Goal: Task Accomplishment & Management: Use online tool/utility

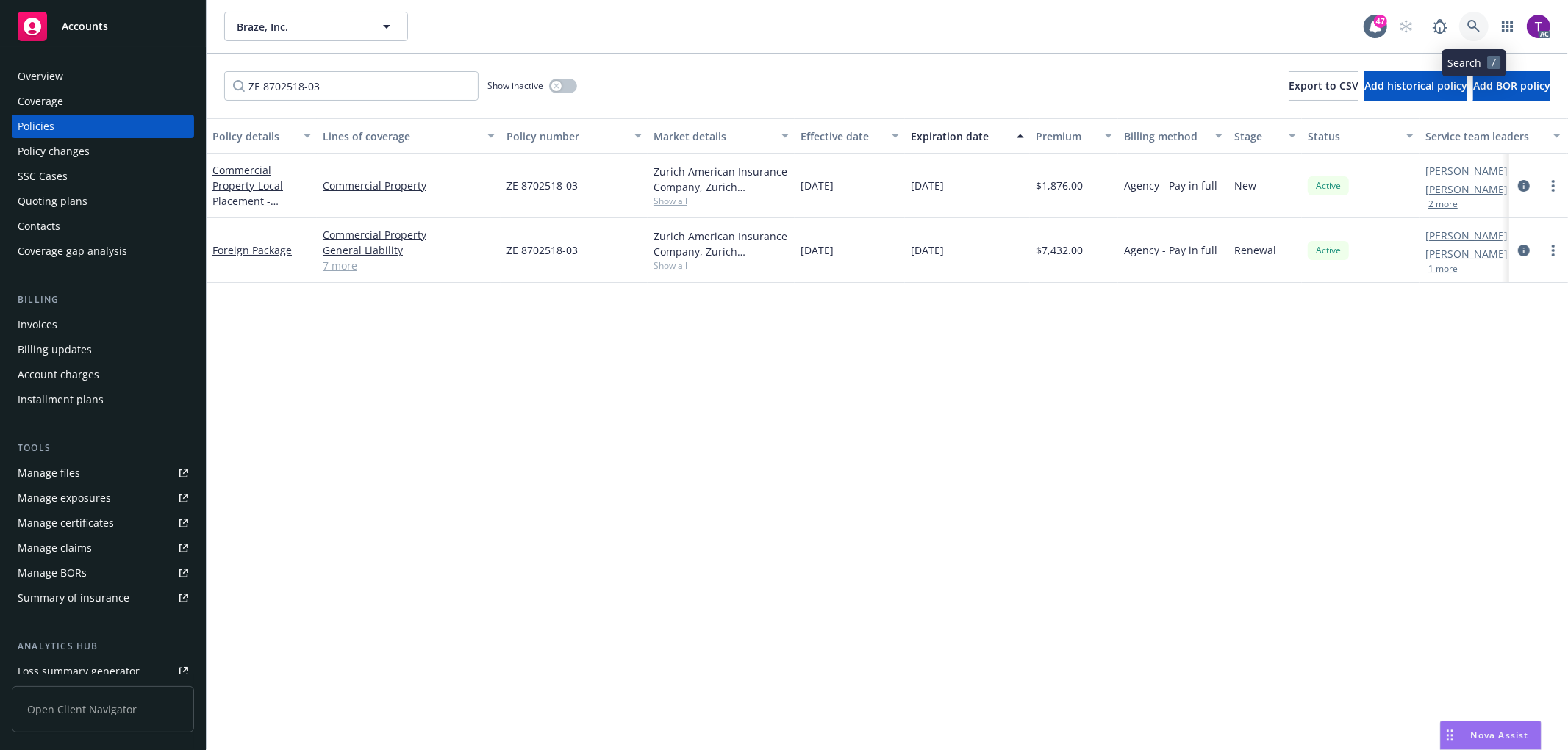
click at [1474, 30] on icon at bounding box center [1473, 26] width 13 height 13
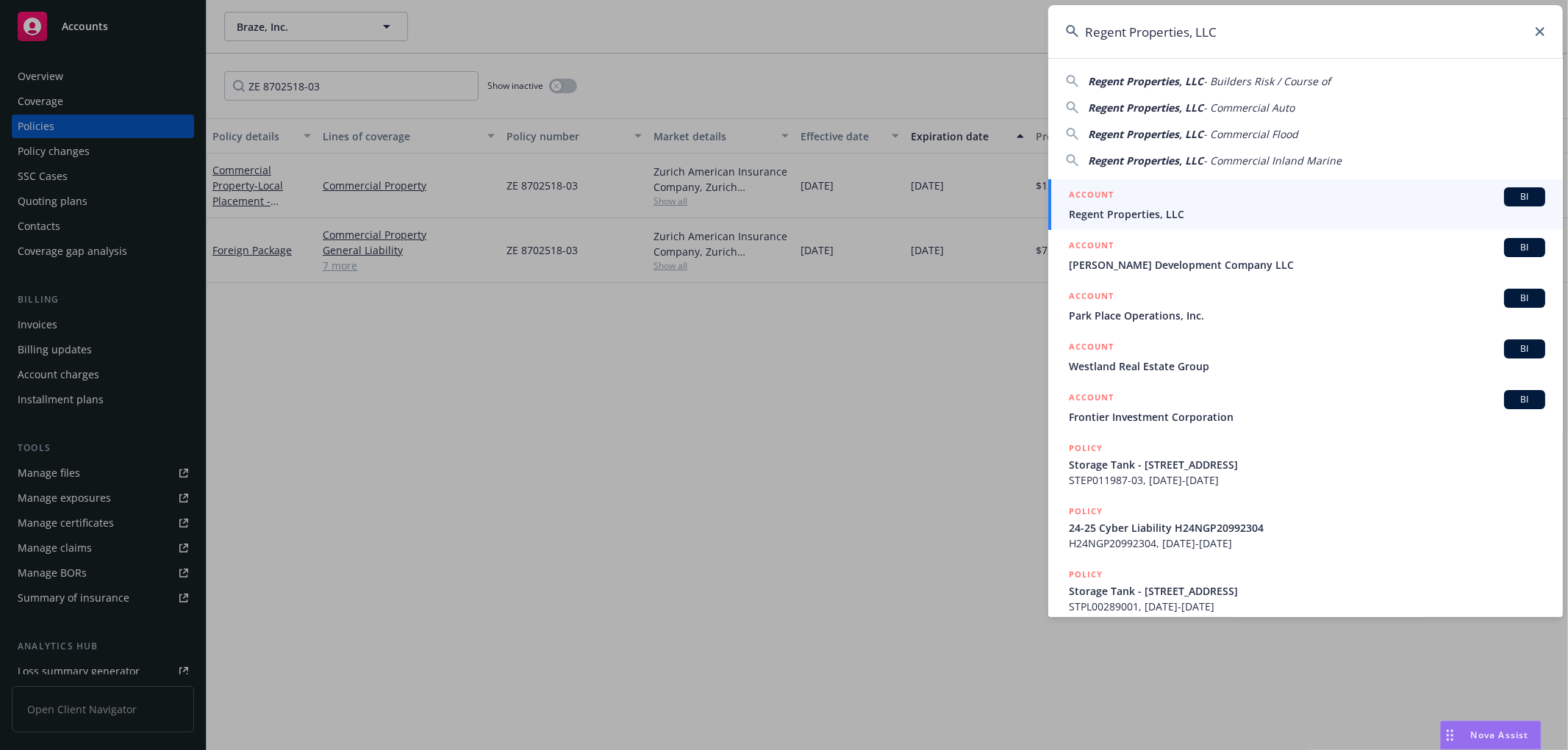
type input "Regent Properties, LLC"
click at [1100, 210] on span "Regent Properties, LLC" at bounding box center [1306, 214] width 477 height 15
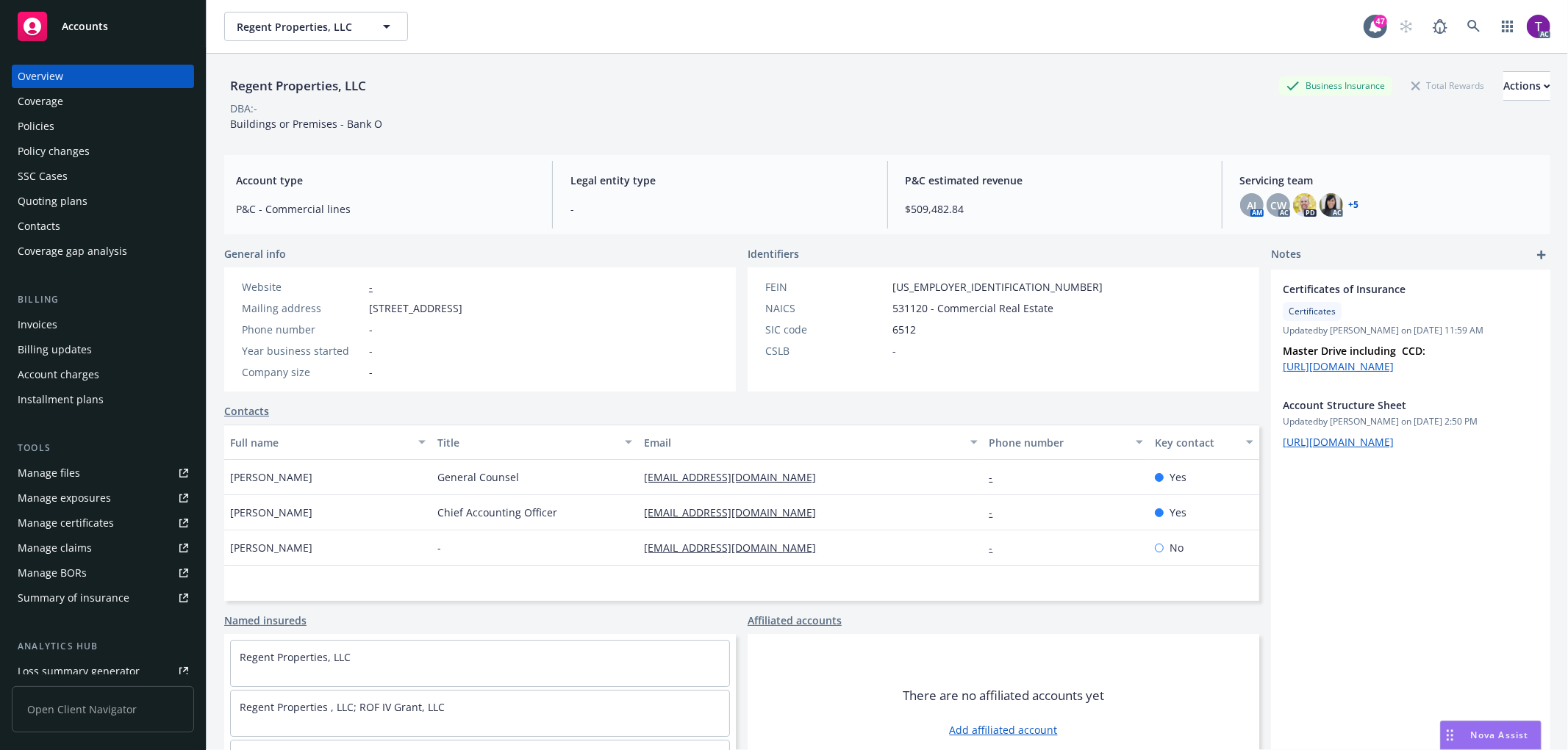
click at [66, 320] on div "Invoices" at bounding box center [102, 324] width 171 height 24
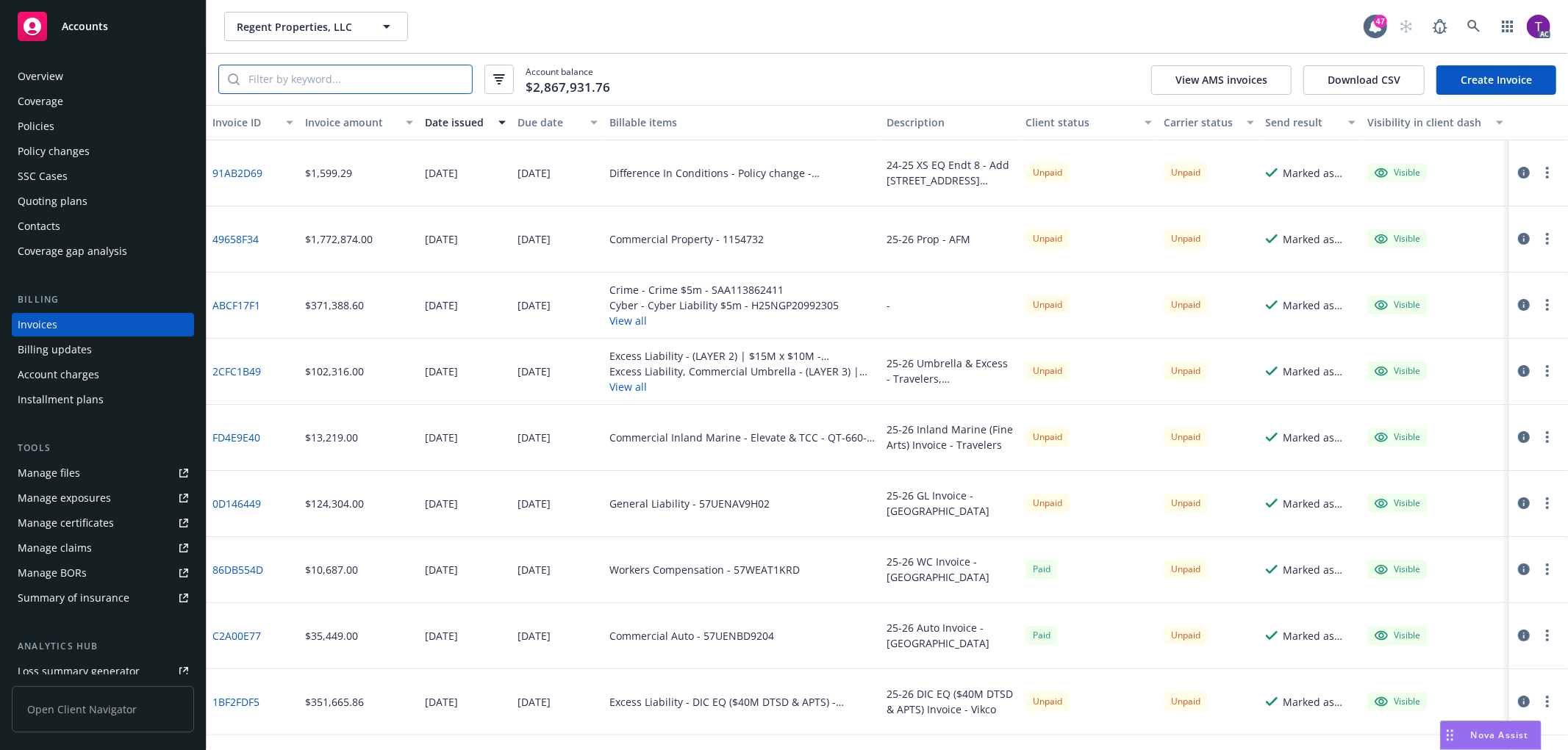
click at [311, 83] on input "search" at bounding box center [356, 80] width 233 height 28
paste input "91AB2D69"
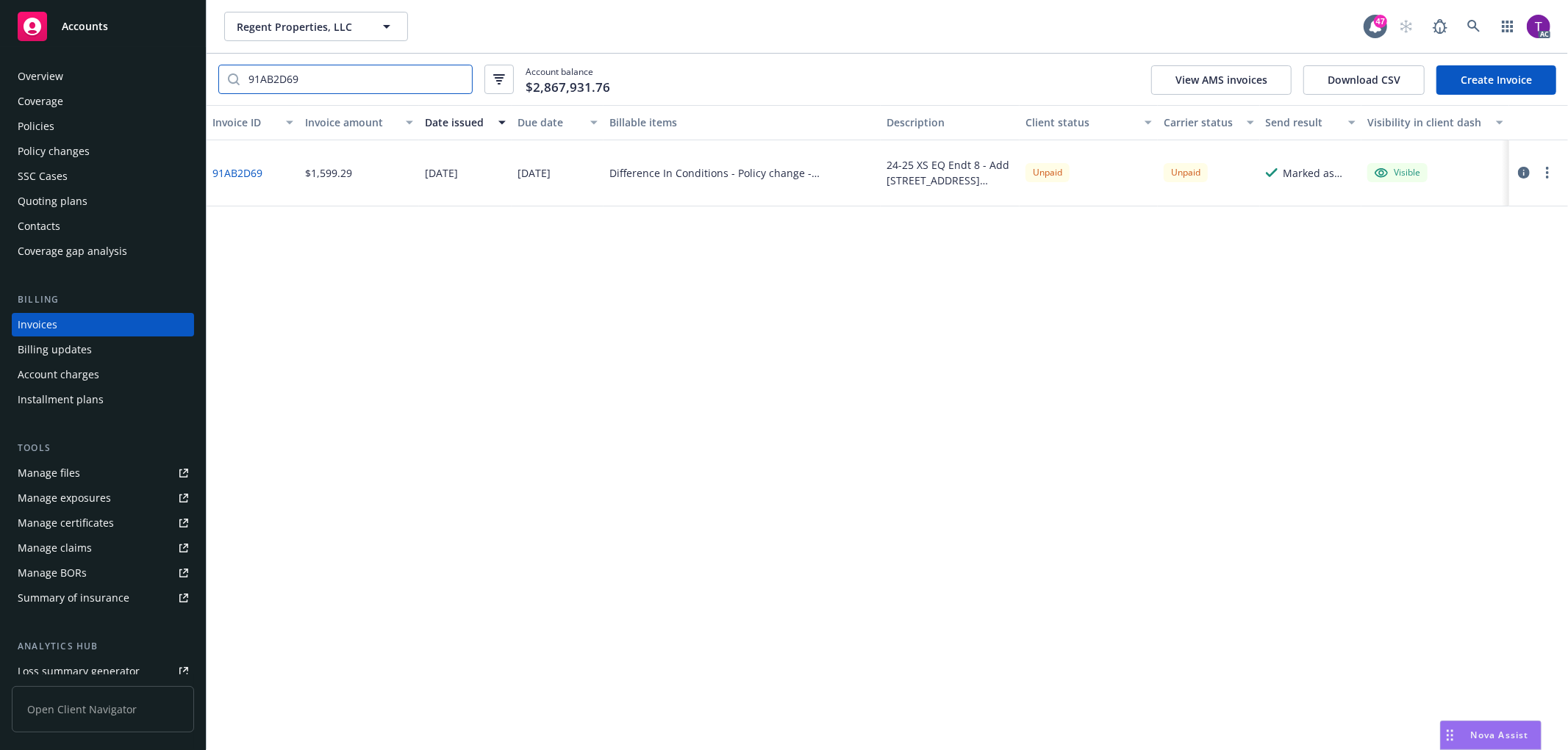
type input "91AB2D69"
drag, startPoint x: 275, startPoint y: 165, endPoint x: 211, endPoint y: 172, distance: 64.4
click at [211, 172] on div "91AB2D69" at bounding box center [252, 174] width 93 height 66
drag, startPoint x: 353, startPoint y: 186, endPoint x: 306, endPoint y: 182, distance: 47.2
click at [306, 182] on div "$1,599.29" at bounding box center [359, 174] width 120 height 66
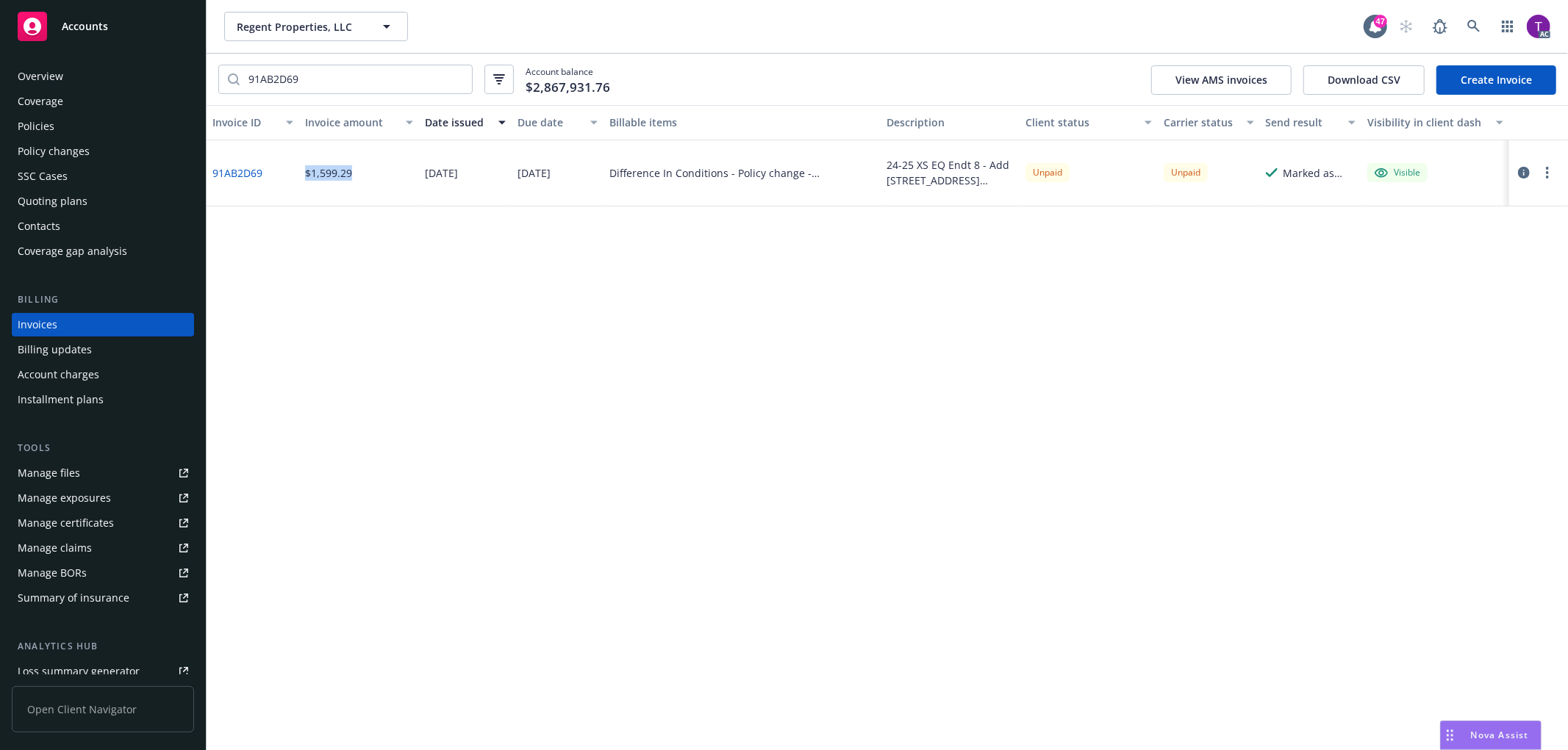
copy div "$1,599.29"
click at [246, 175] on link "91AB2D69" at bounding box center [237, 173] width 50 height 15
click at [1523, 167] on icon "button" at bounding box center [1523, 172] width 11 height 11
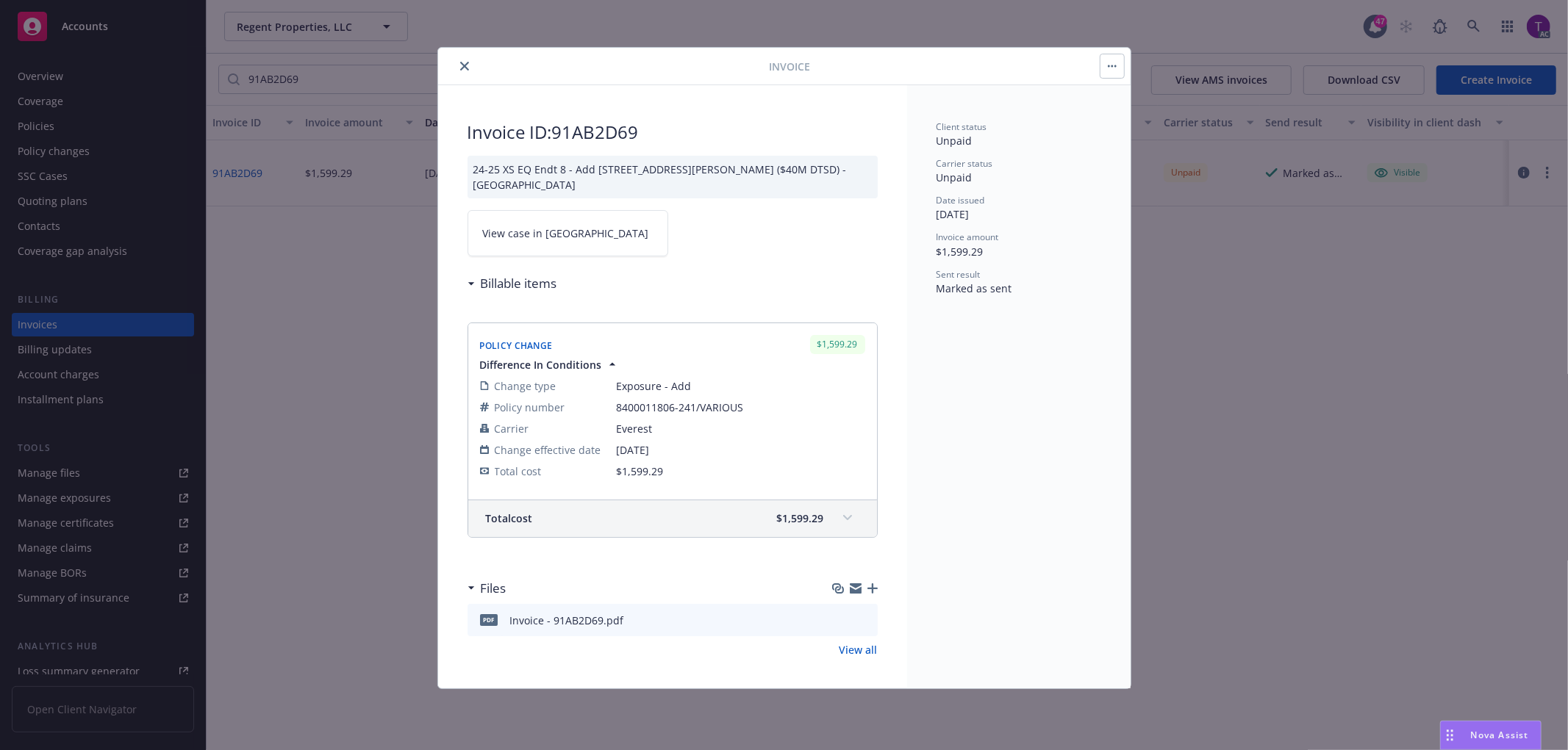
click at [547, 246] on link "View case in [GEOGRAPHIC_DATA]" at bounding box center [568, 233] width 200 height 47
drag, startPoint x: 72, startPoint y: 137, endPoint x: 57, endPoint y: 133, distance: 15.5
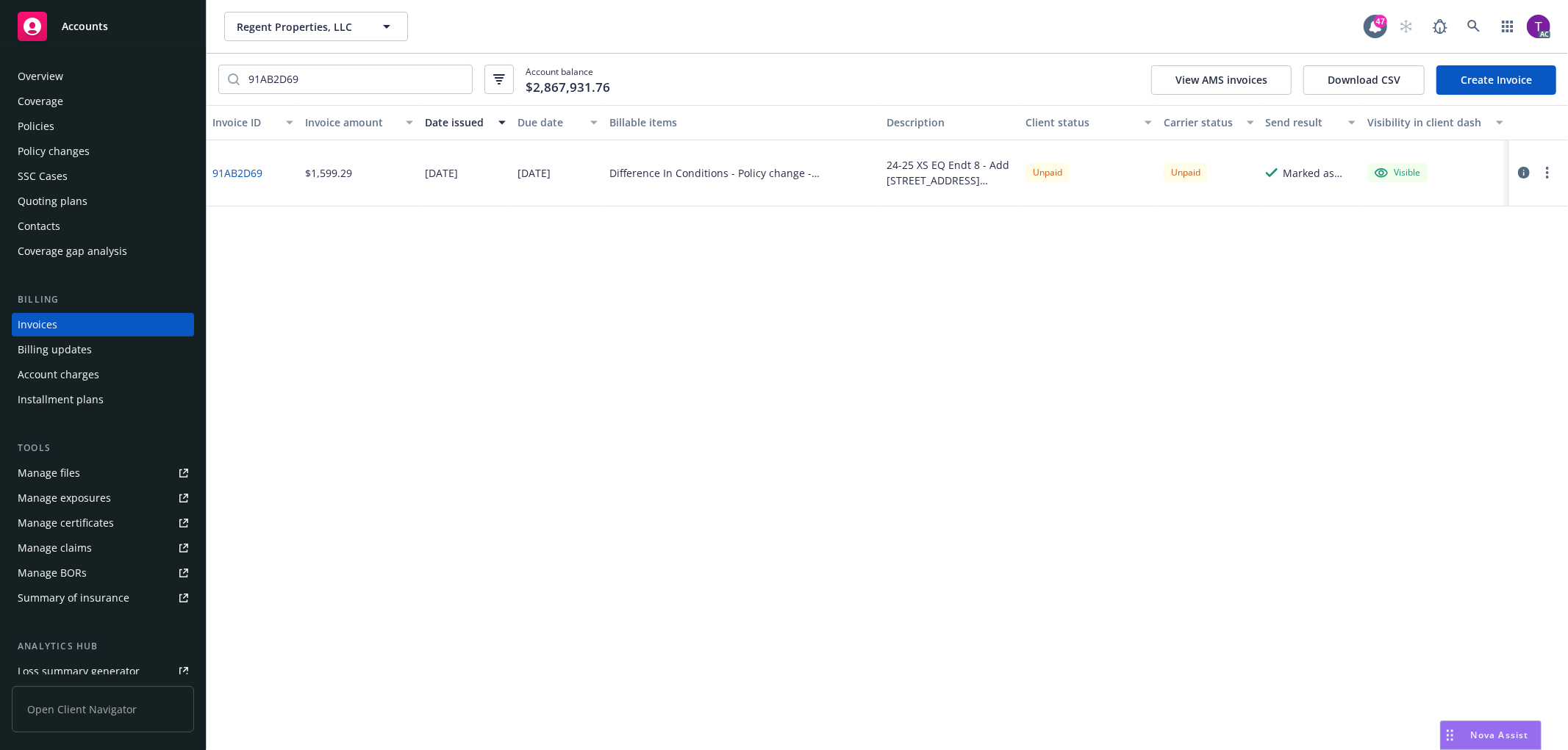
click at [44, 128] on div "Policies" at bounding box center [36, 126] width 37 height 24
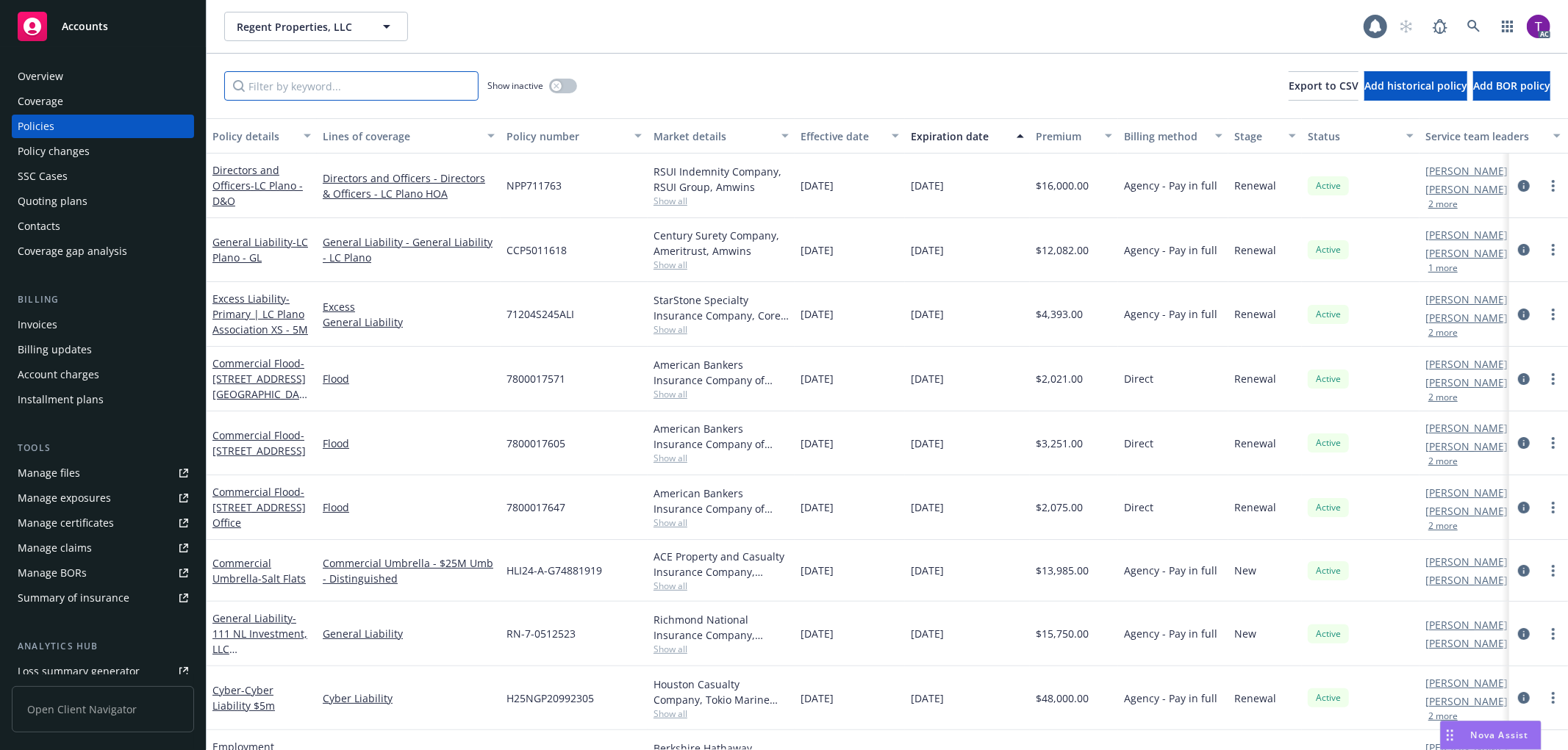
click at [333, 93] on input "Filter by keyword..." at bounding box center [351, 86] width 254 height 29
paste input "8400011806-241/VARIOUS"
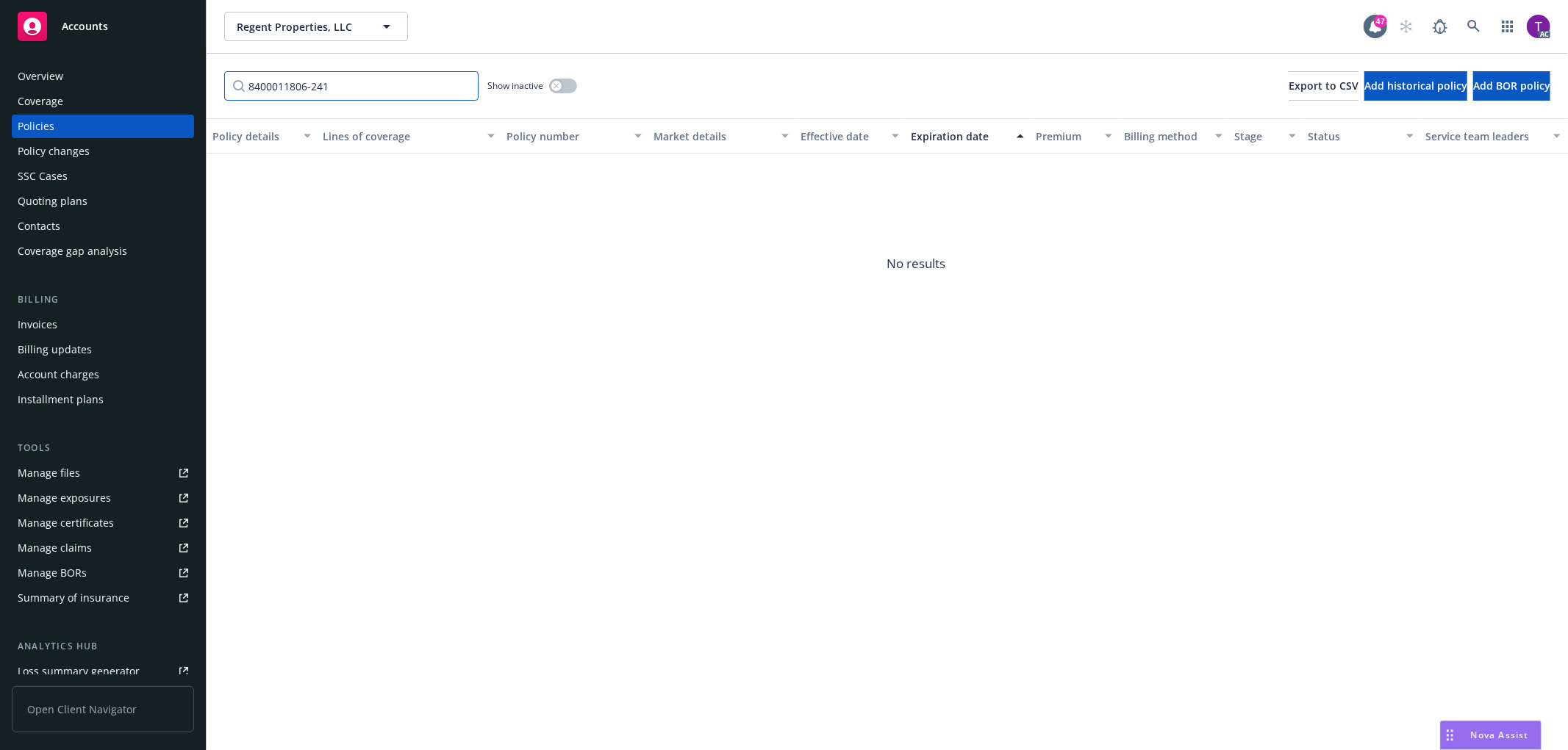
type input "8400011806-241"
drag, startPoint x: 350, startPoint y: 80, endPoint x: 215, endPoint y: 74, distance: 135.1
click at [215, 74] on div "8400011806-241 Show inactive Export to CSV Add historical policy Add BOR policy" at bounding box center [887, 86] width 1361 height 65
click at [1479, 34] on link at bounding box center [1473, 26] width 29 height 29
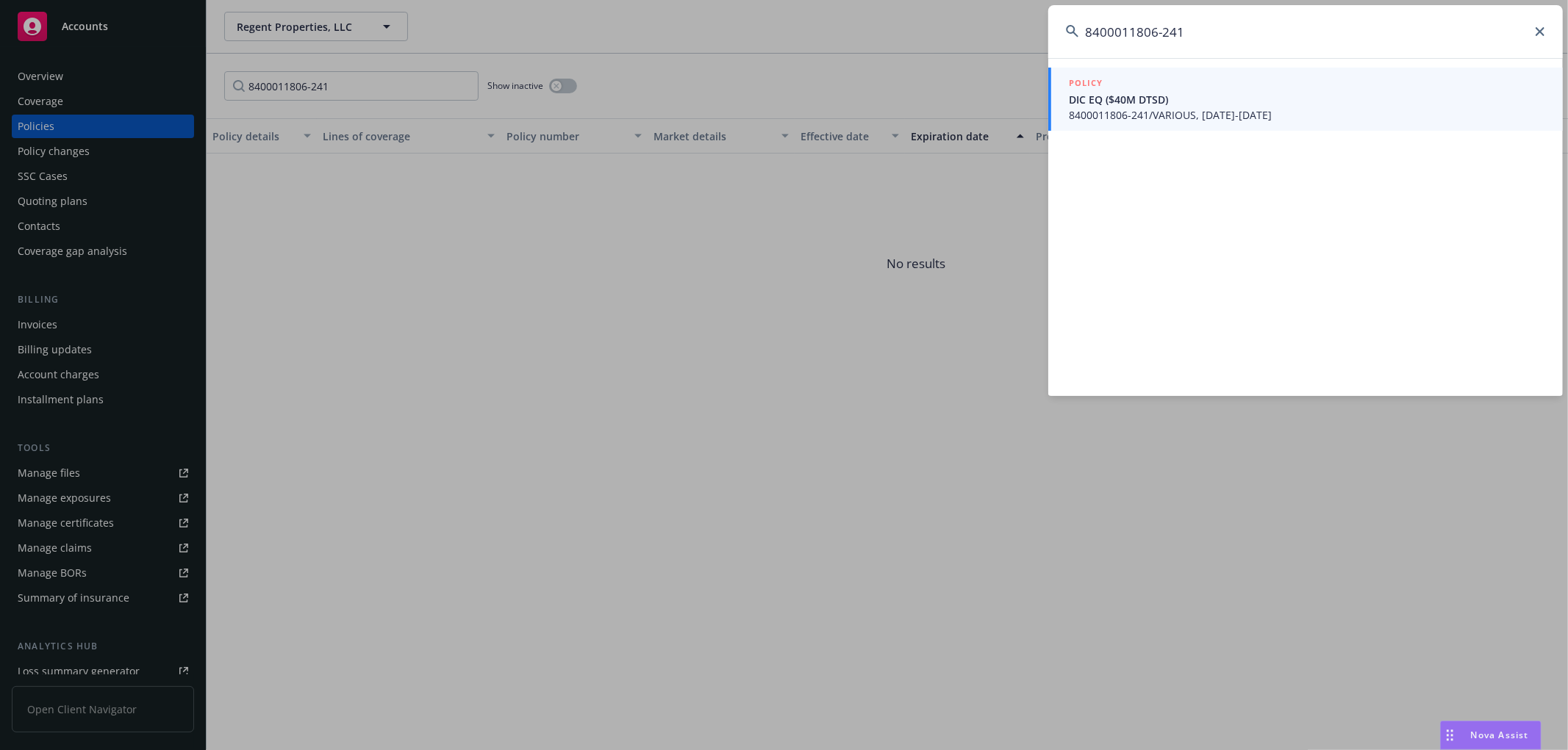
type input "8400011806-241"
click at [1199, 113] on span "8400011806-241/VARIOUS, 08/01/2024-08/01/2025" at bounding box center [1306, 115] width 477 height 15
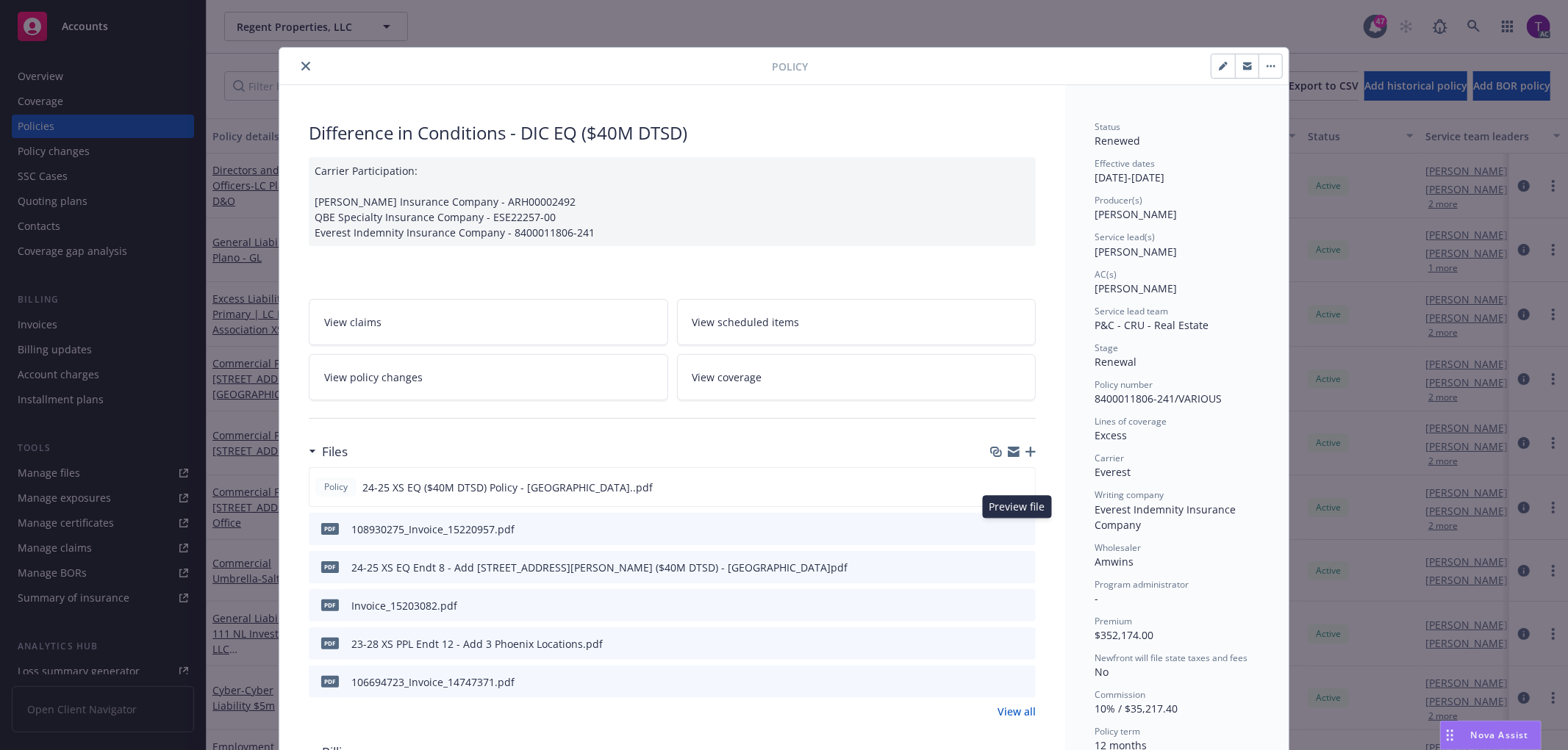
click at [1023, 527] on icon "preview file" at bounding box center [1021, 528] width 13 height 10
click at [301, 67] on icon "close" at bounding box center [306, 67] width 9 height 9
click at [1475, 26] on icon at bounding box center [1473, 26] width 12 height 12
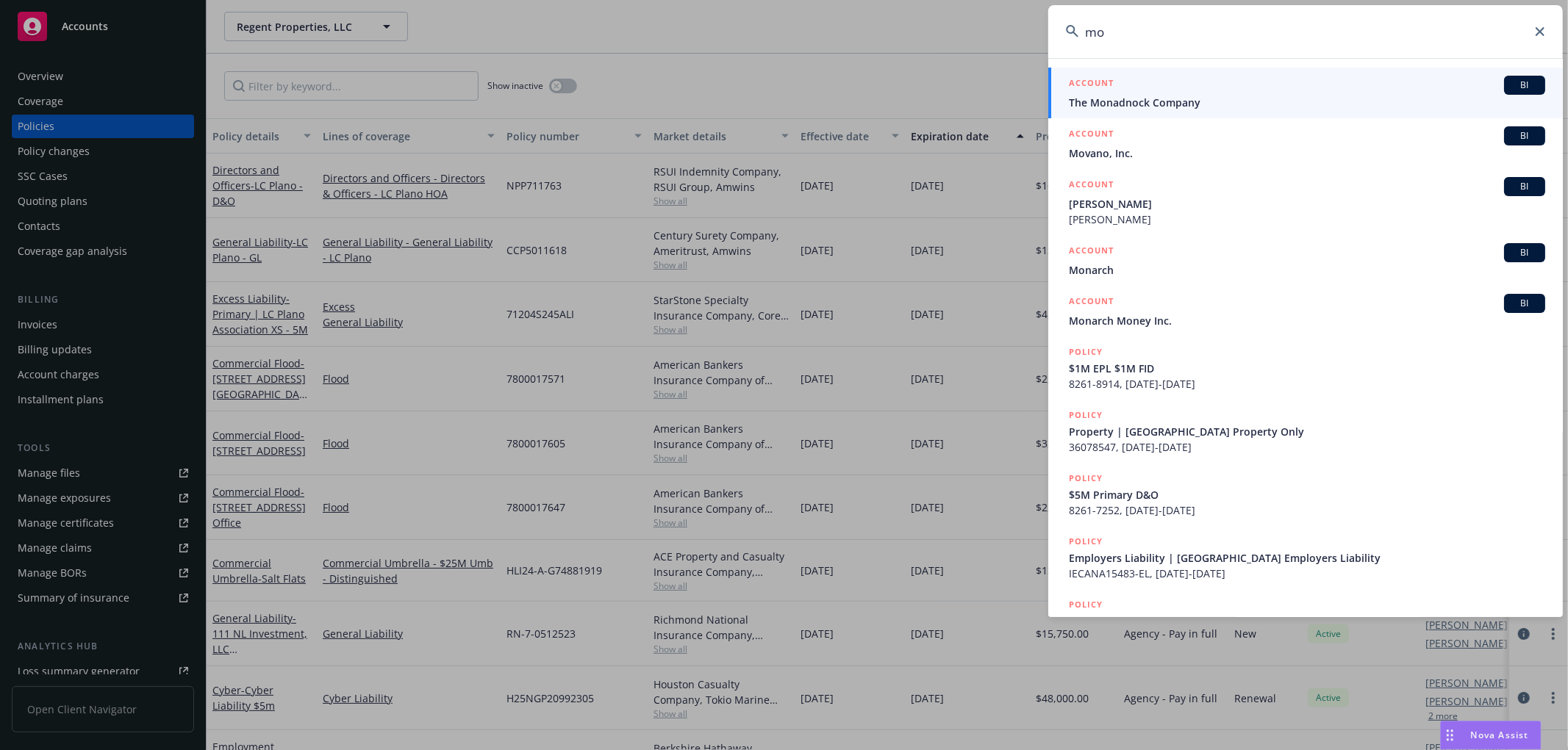
type input "m"
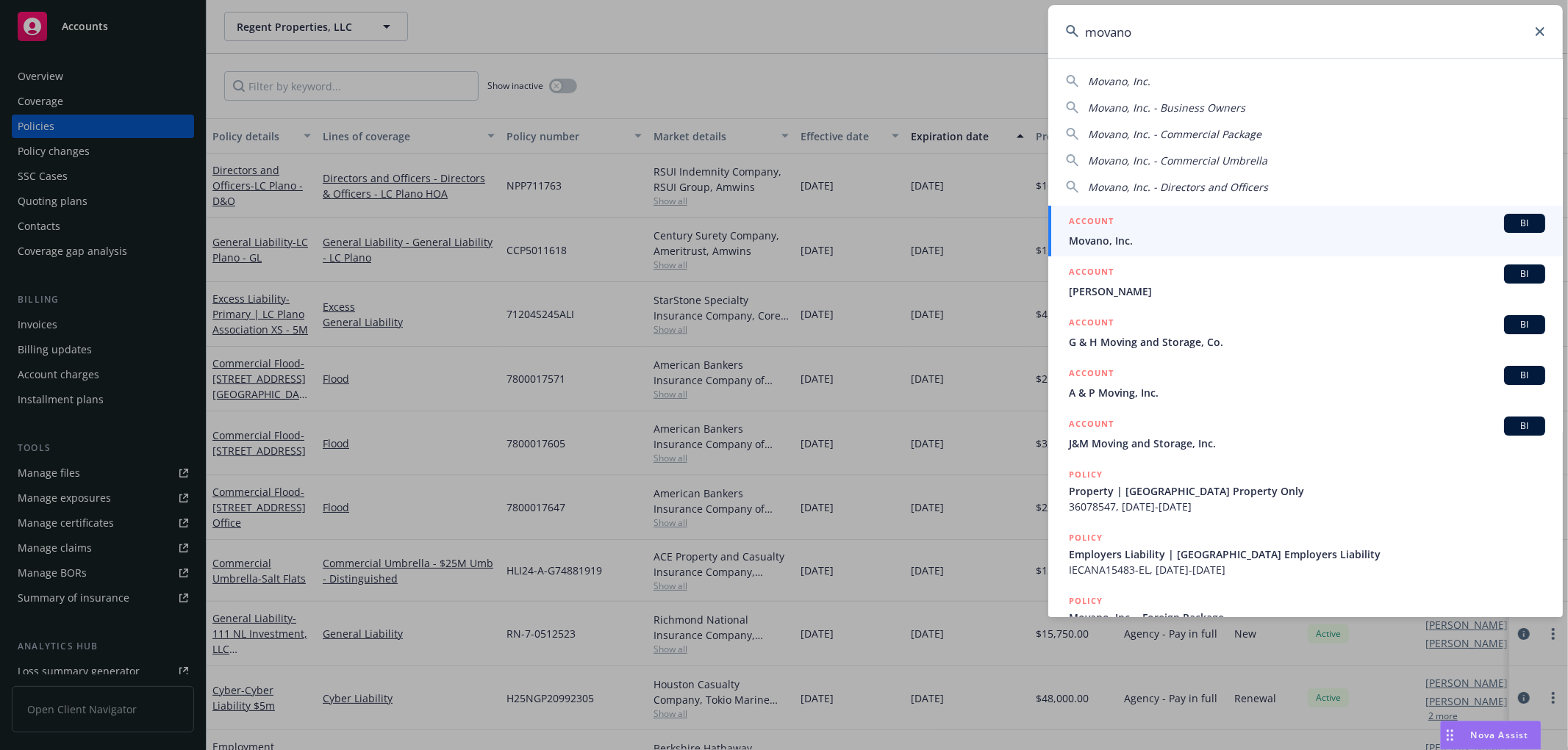
type input "movano"
click at [1104, 233] on span "Movano, Inc." at bounding box center [1306, 241] width 477 height 15
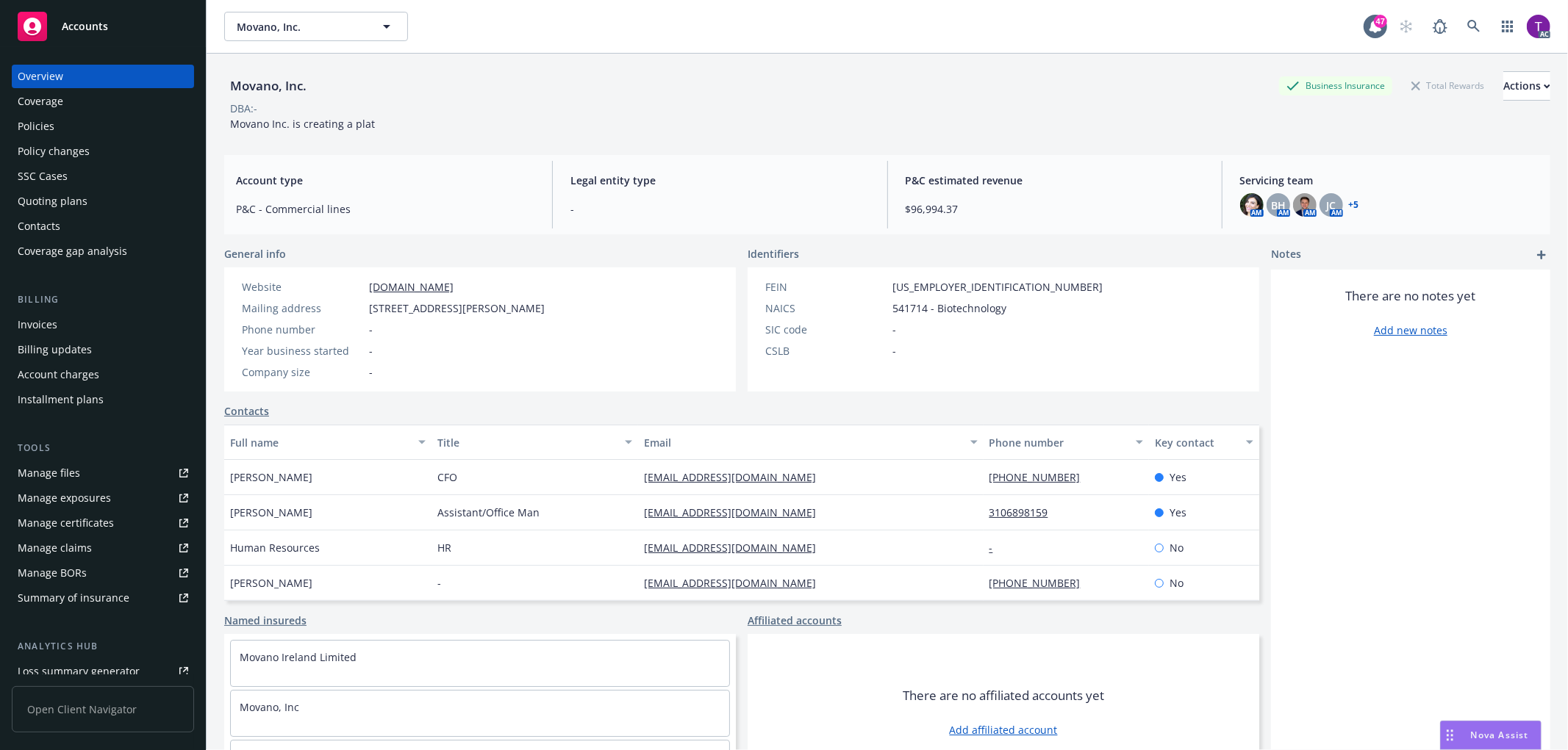
click at [299, 86] on div "Movano, Inc." at bounding box center [268, 86] width 88 height 19
click at [300, 86] on div "Movano, Inc." at bounding box center [268, 86] width 88 height 19
drag, startPoint x: 230, startPoint y: 128, endPoint x: 285, endPoint y: 121, distance: 55.4
click at [285, 121] on span "Movano Inc. is creating a plat" at bounding box center [302, 124] width 145 height 14
copy span "Movano Inc"
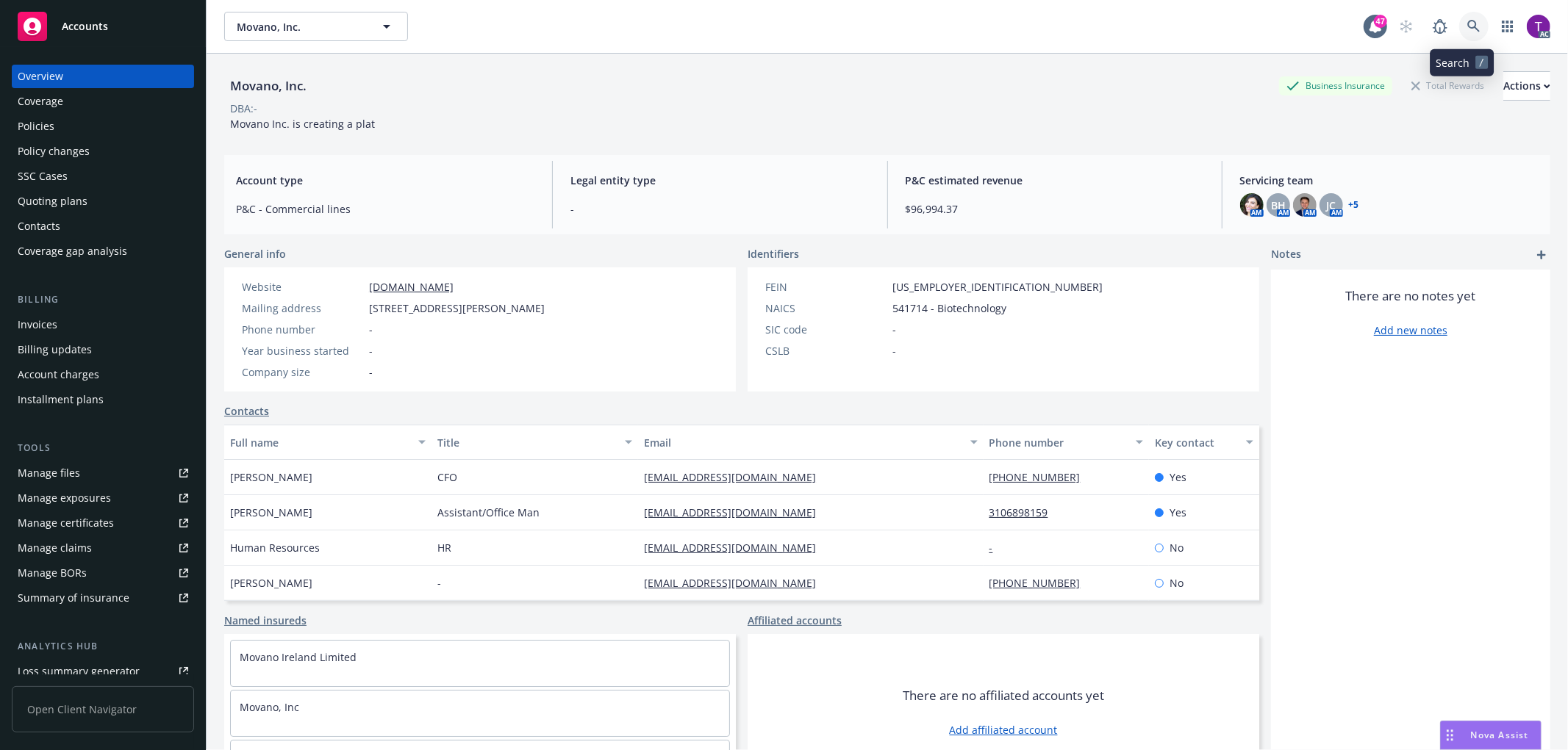
click at [1467, 22] on icon at bounding box center [1473, 26] width 12 height 12
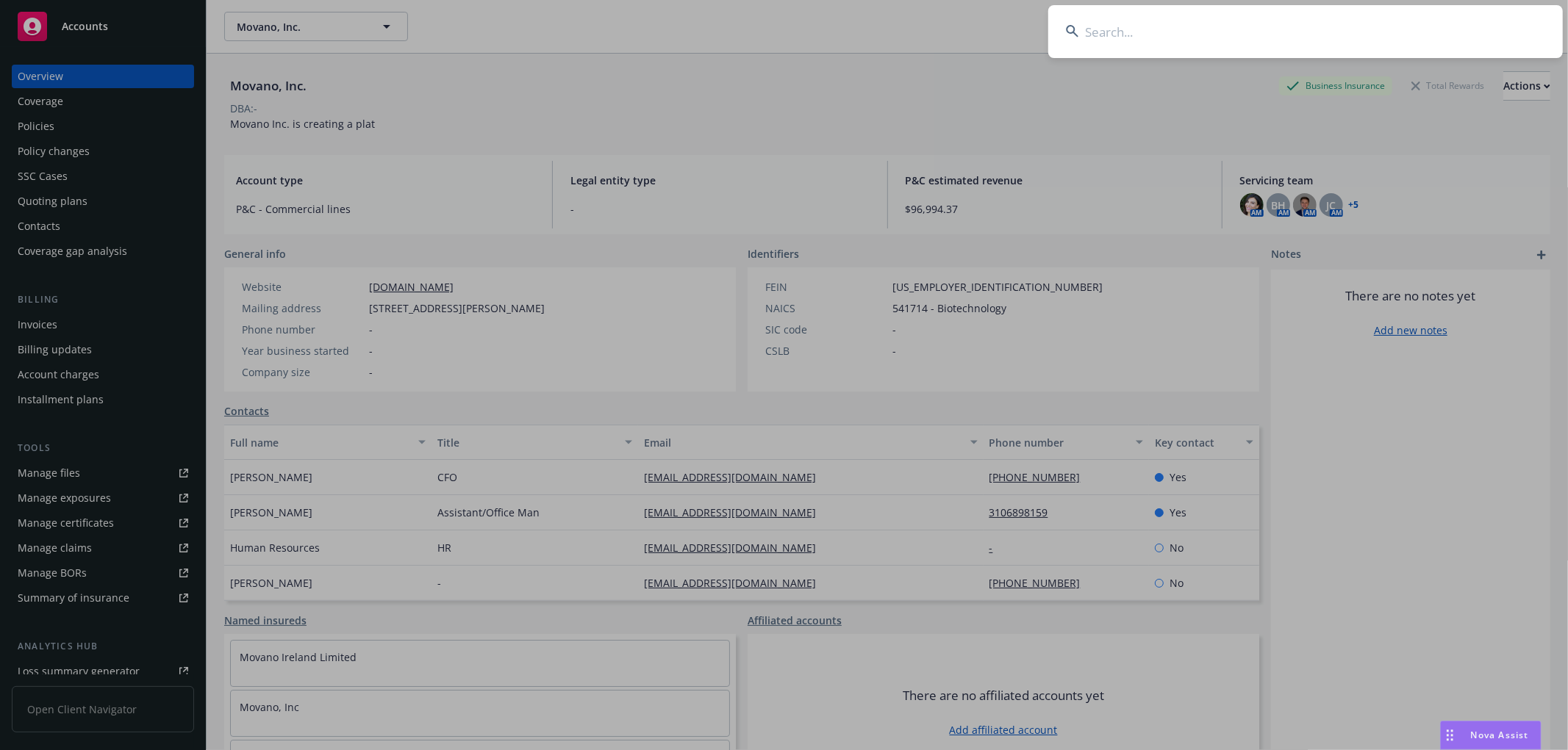
click at [1185, 32] on input at bounding box center [1305, 31] width 515 height 53
click at [1407, 30] on input at bounding box center [1305, 31] width 515 height 53
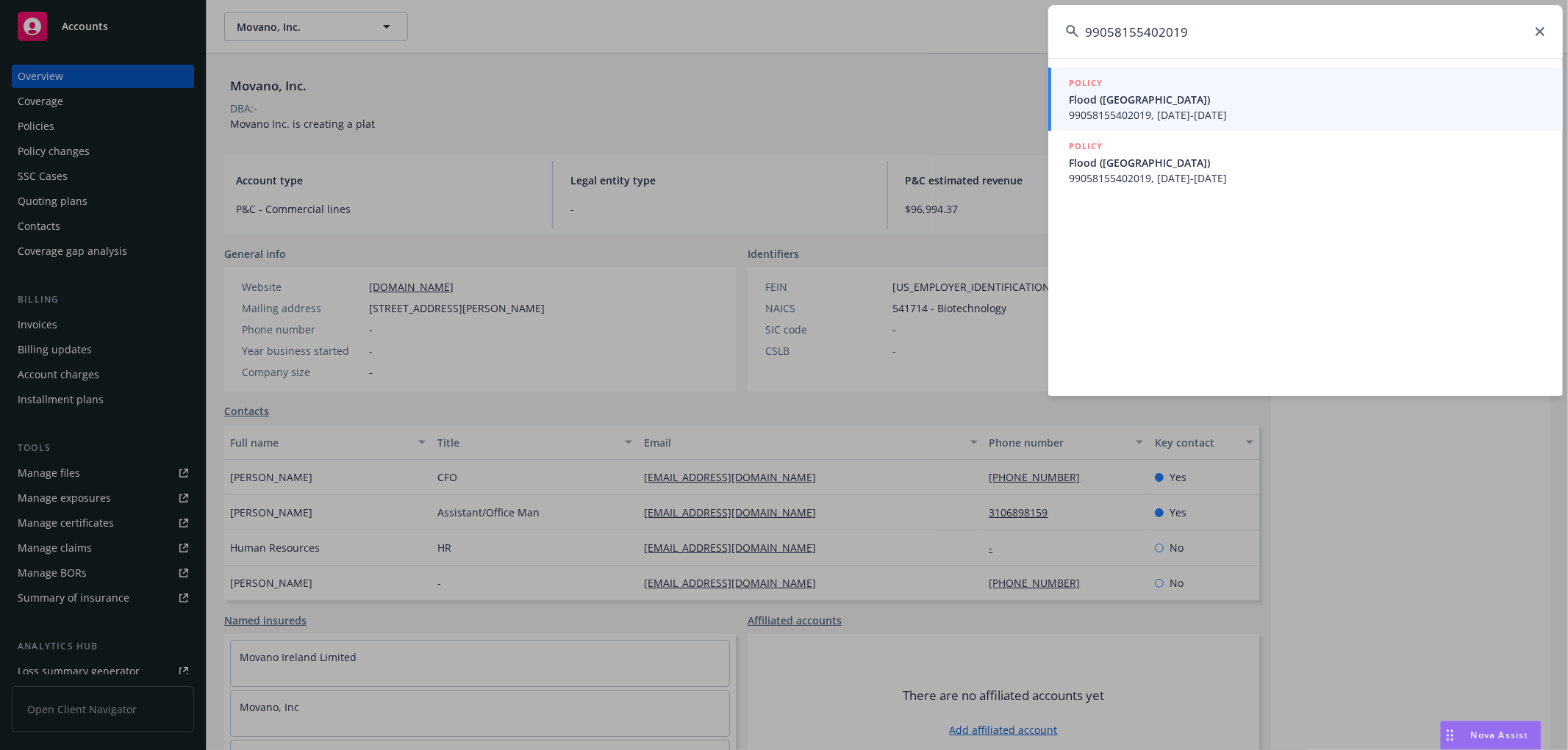
drag, startPoint x: 1212, startPoint y: 41, endPoint x: 985, endPoint y: 23, distance: 227.7
click at [985, 23] on div "99058155402019 POLICY Flood (HI) 99058155402019, 09/05/2023-09/05/2024 POLICY F…" at bounding box center [784, 375] width 1568 height 750
type input "99058155402019"
click at [1129, 101] on span "Flood (HI)" at bounding box center [1306, 99] width 477 height 15
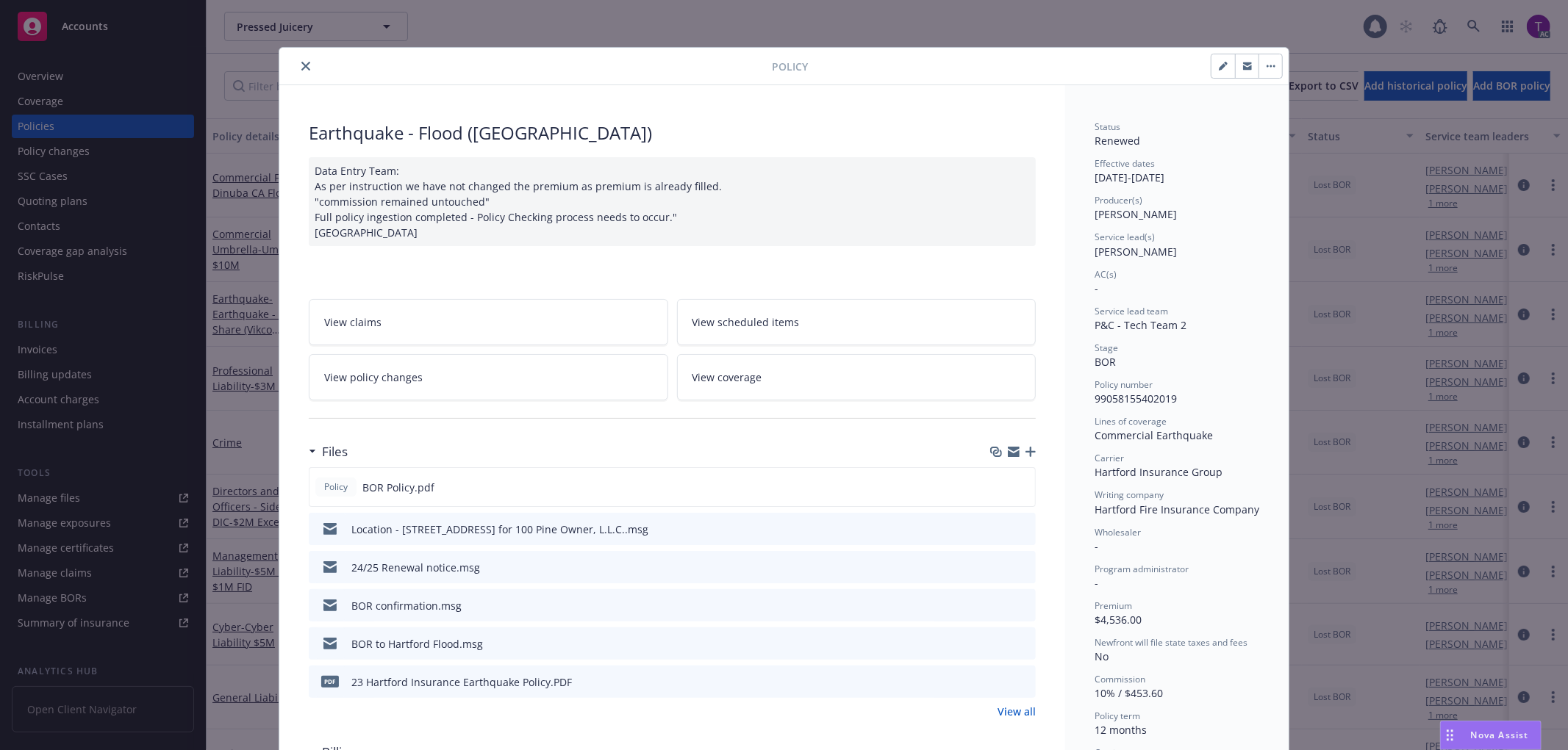
click at [301, 66] on icon "close" at bounding box center [306, 67] width 9 height 9
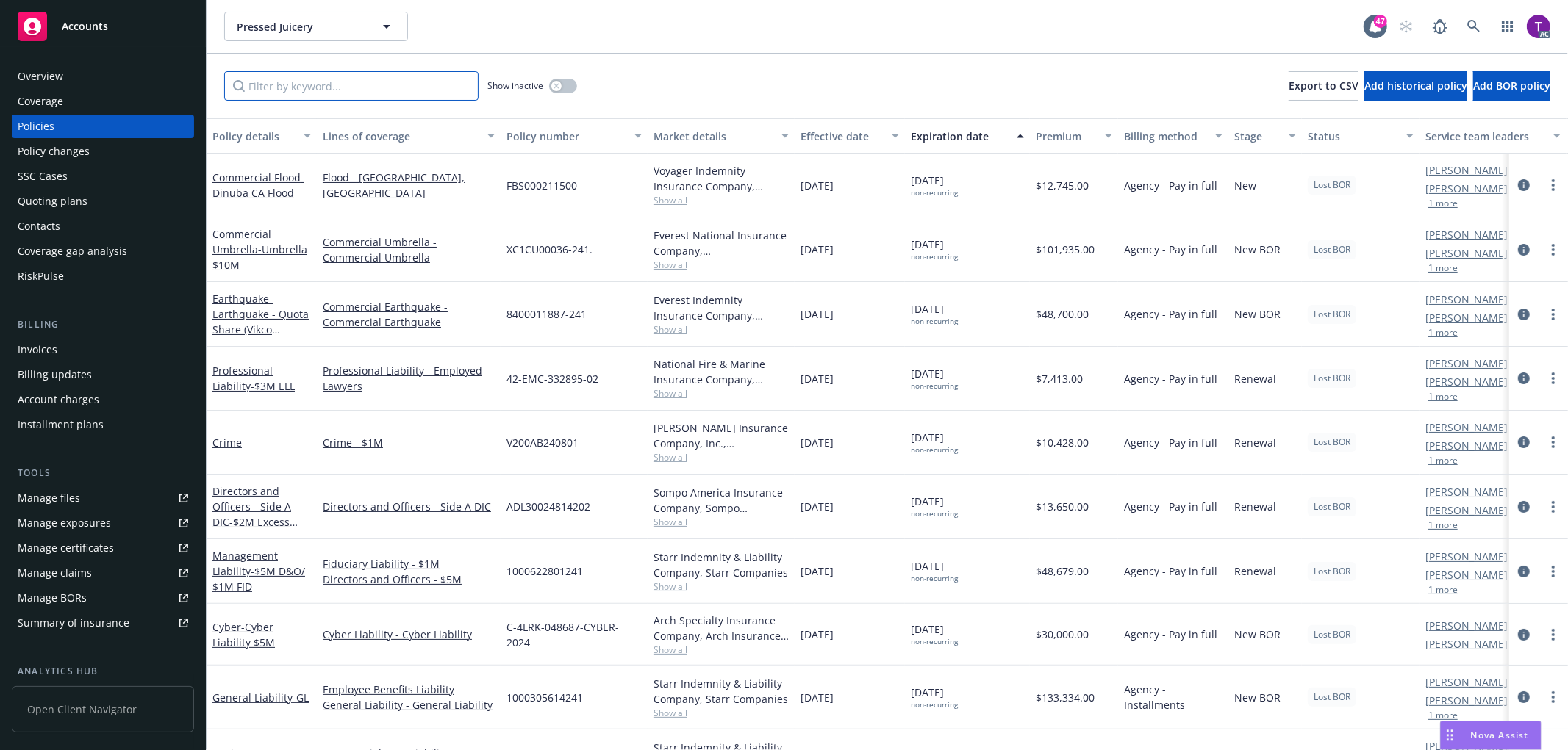
click at [289, 76] on input "Filter by keyword..." at bounding box center [351, 86] width 254 height 29
paste input "99058155402019"
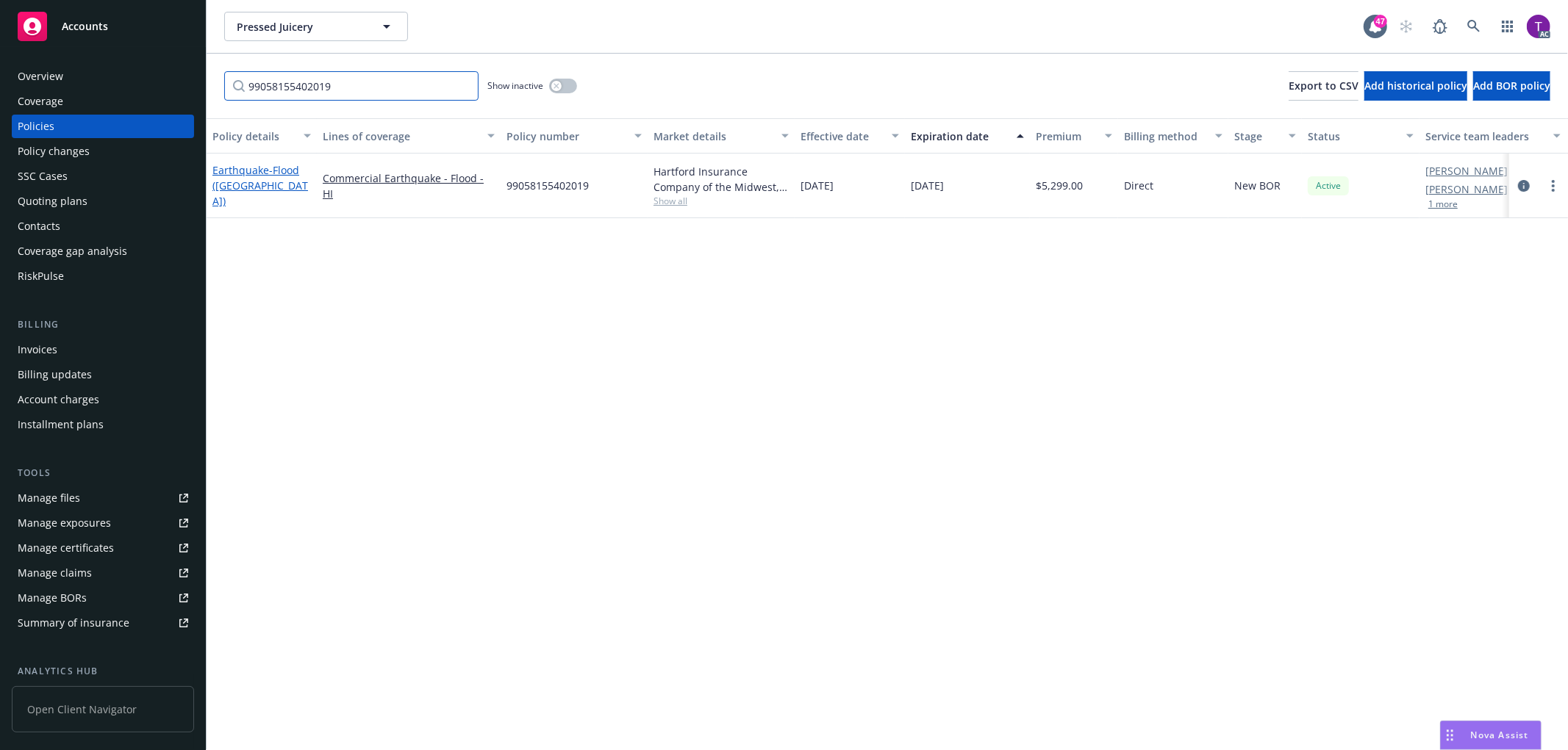
type input "99058155402019"
click at [225, 186] on span "- Flood (HI)" at bounding box center [260, 185] width 96 height 45
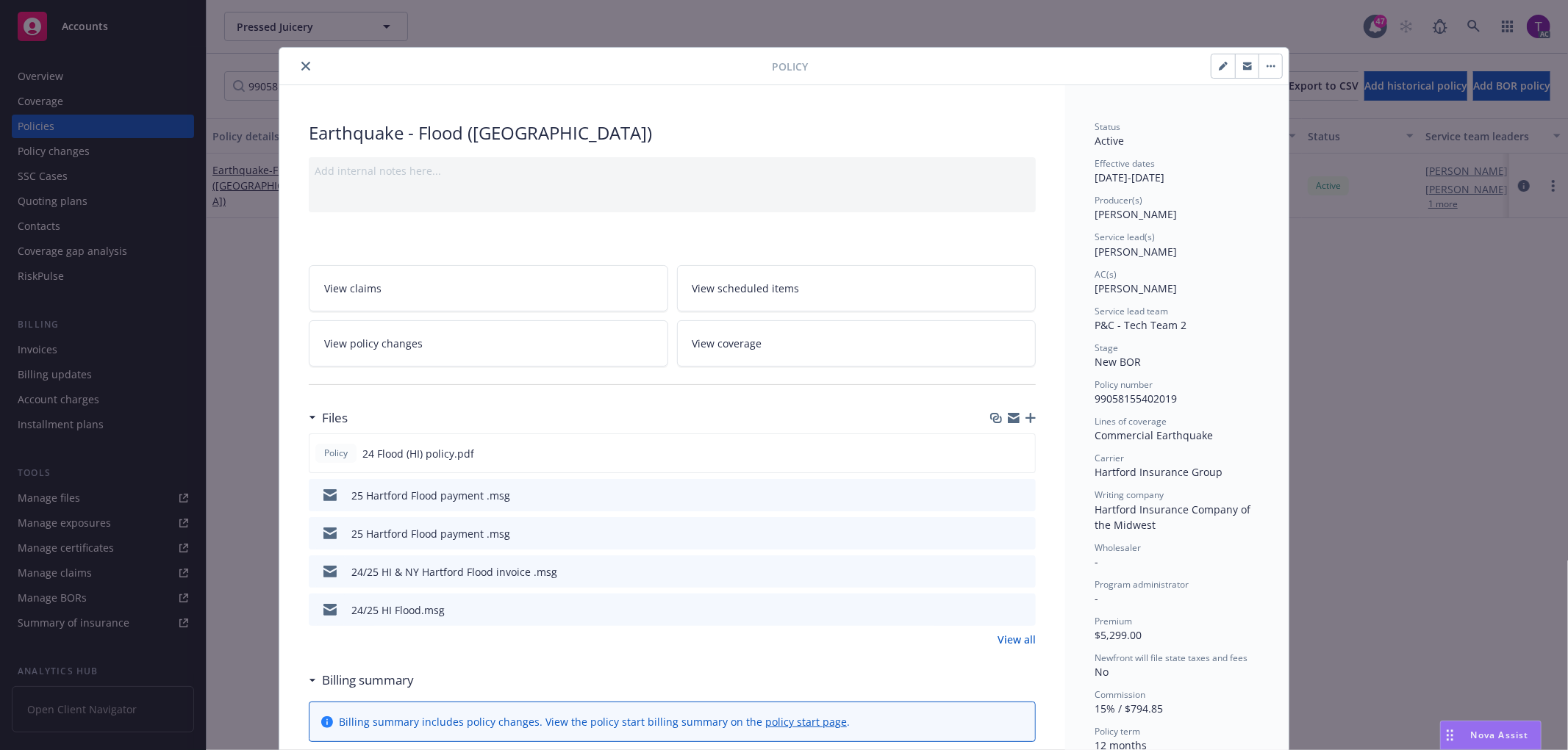
click at [301, 66] on icon "close" at bounding box center [306, 67] width 9 height 9
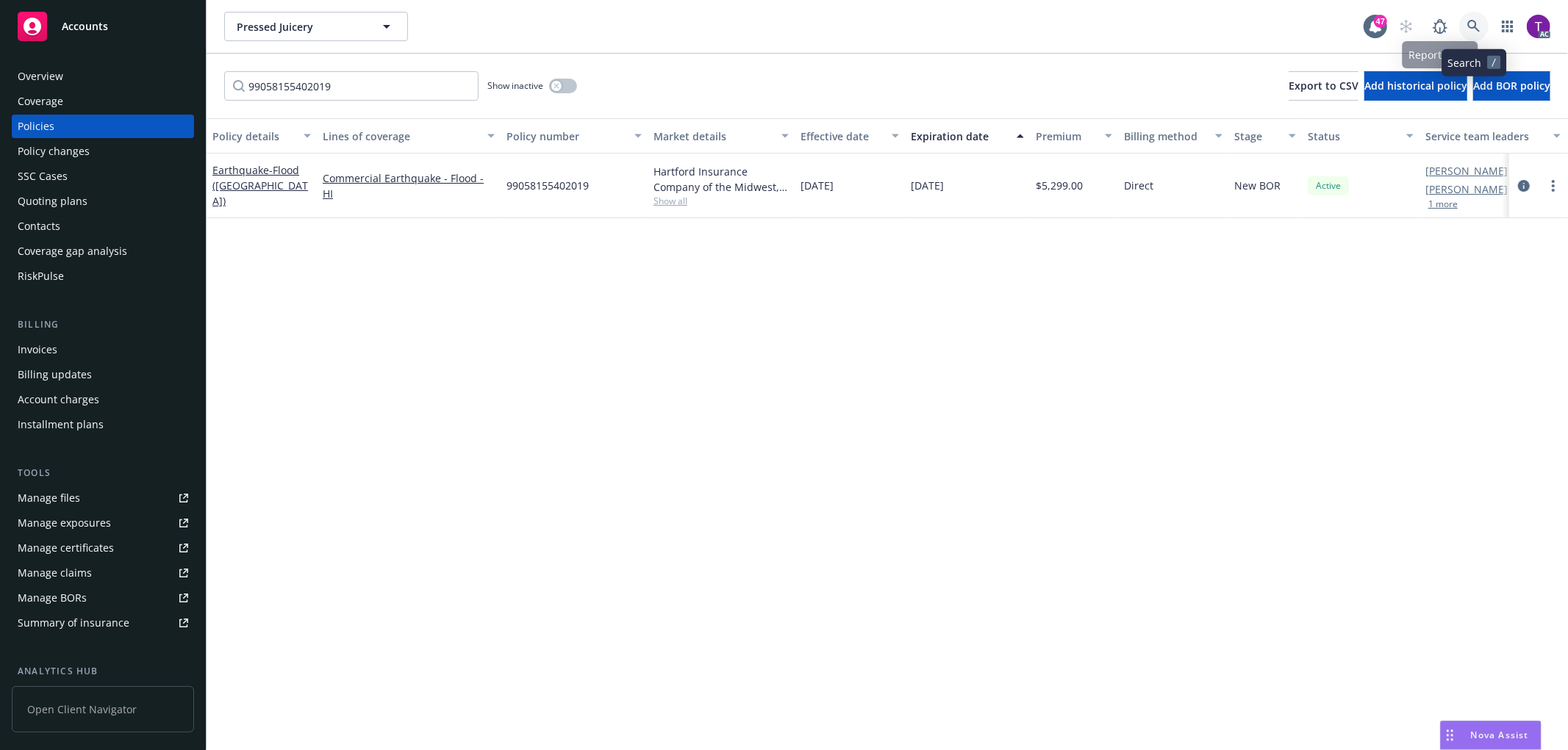
click at [1467, 28] on icon at bounding box center [1473, 26] width 13 height 13
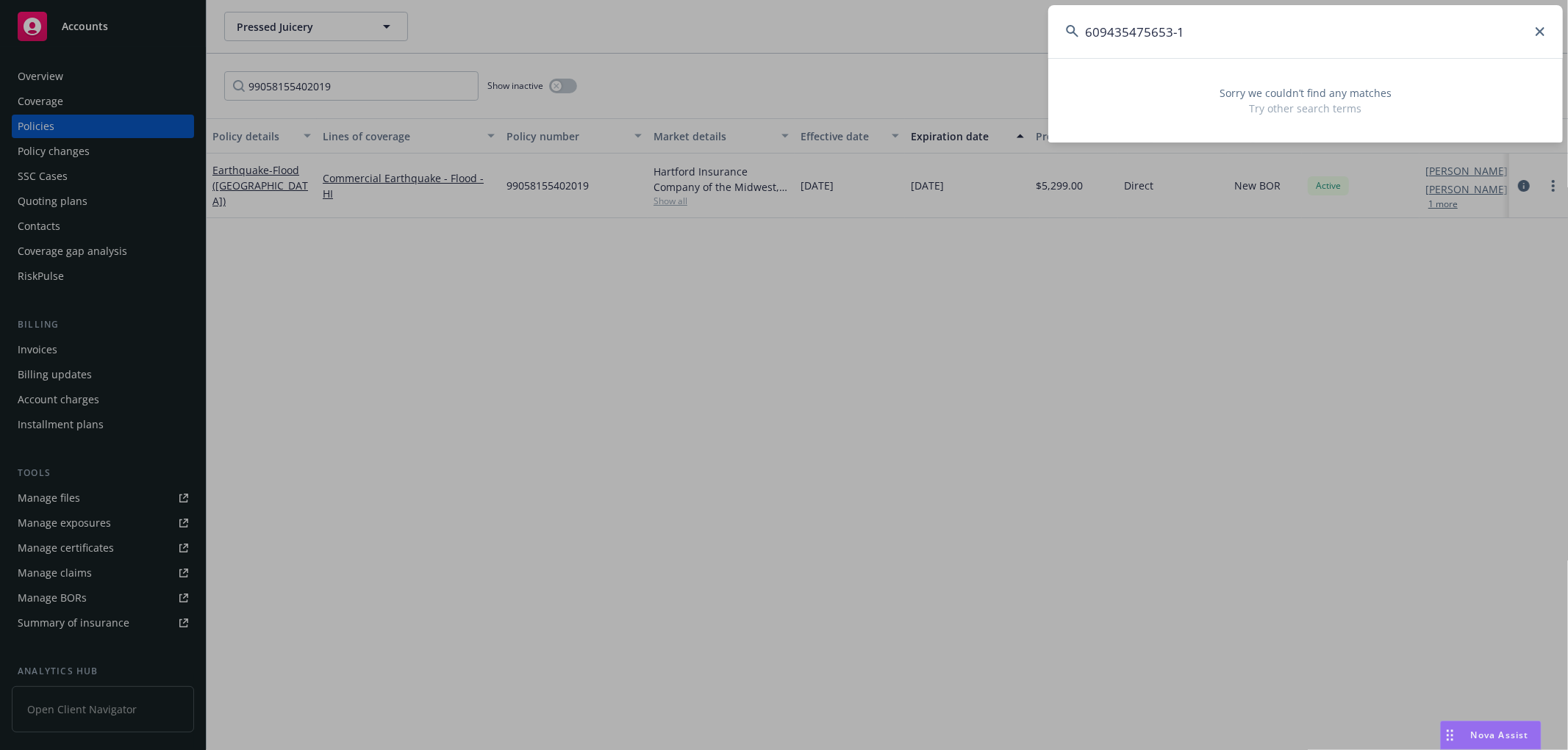
click at [1212, 24] on input "609435475653-1" at bounding box center [1305, 31] width 515 height 53
drag, startPoint x: 1188, startPoint y: 35, endPoint x: 956, endPoint y: 1, distance: 234.5
click at [956, 1] on div "609435475653-1 Sorry we couldn’t find any matches Try other search terms" at bounding box center [784, 375] width 1568 height 750
click at [1179, 38] on input "609435475653-1" at bounding box center [1305, 31] width 515 height 53
click at [1176, 37] on input "609435475653-1" at bounding box center [1305, 31] width 515 height 53
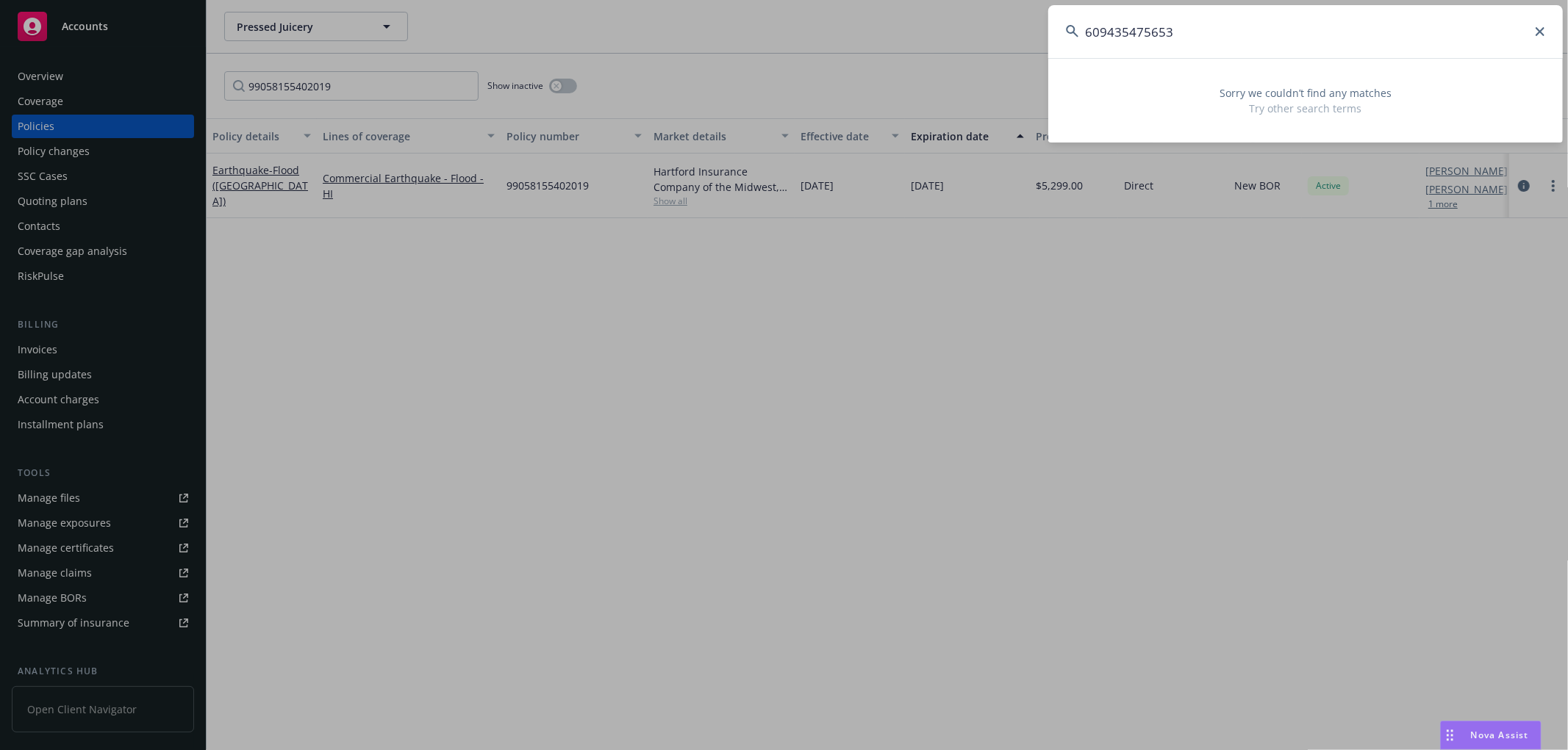
drag, startPoint x: 1176, startPoint y: 37, endPoint x: 1042, endPoint y: 32, distance: 134.1
click at [1042, 32] on div "609435475653 Sorry we couldn’t find any matches Try other search terms" at bounding box center [784, 375] width 1568 height 750
paste input "DataVault AI"
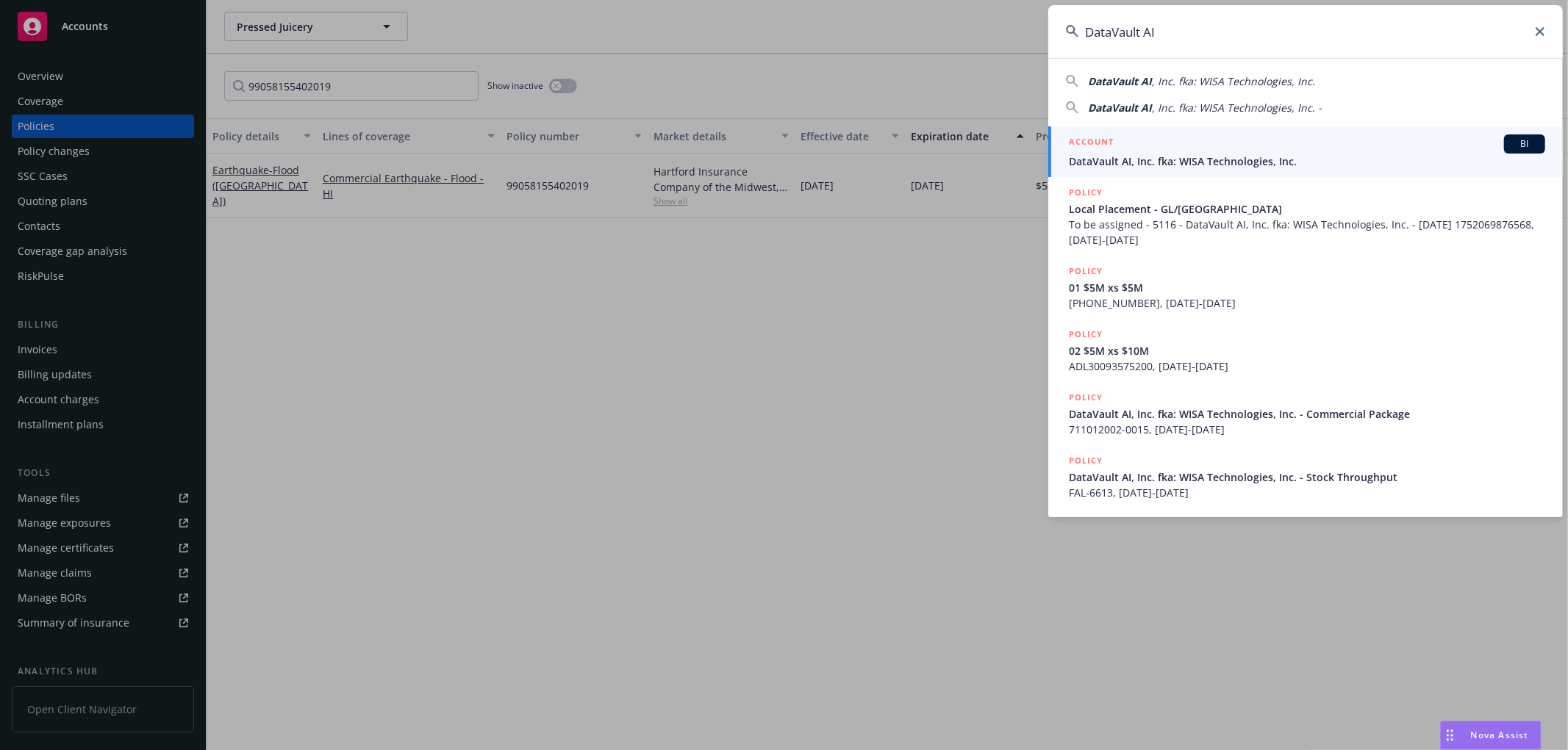
type input "DataVault AI"
click at [1148, 145] on div "ACCOUNT BI" at bounding box center [1306, 144] width 477 height 19
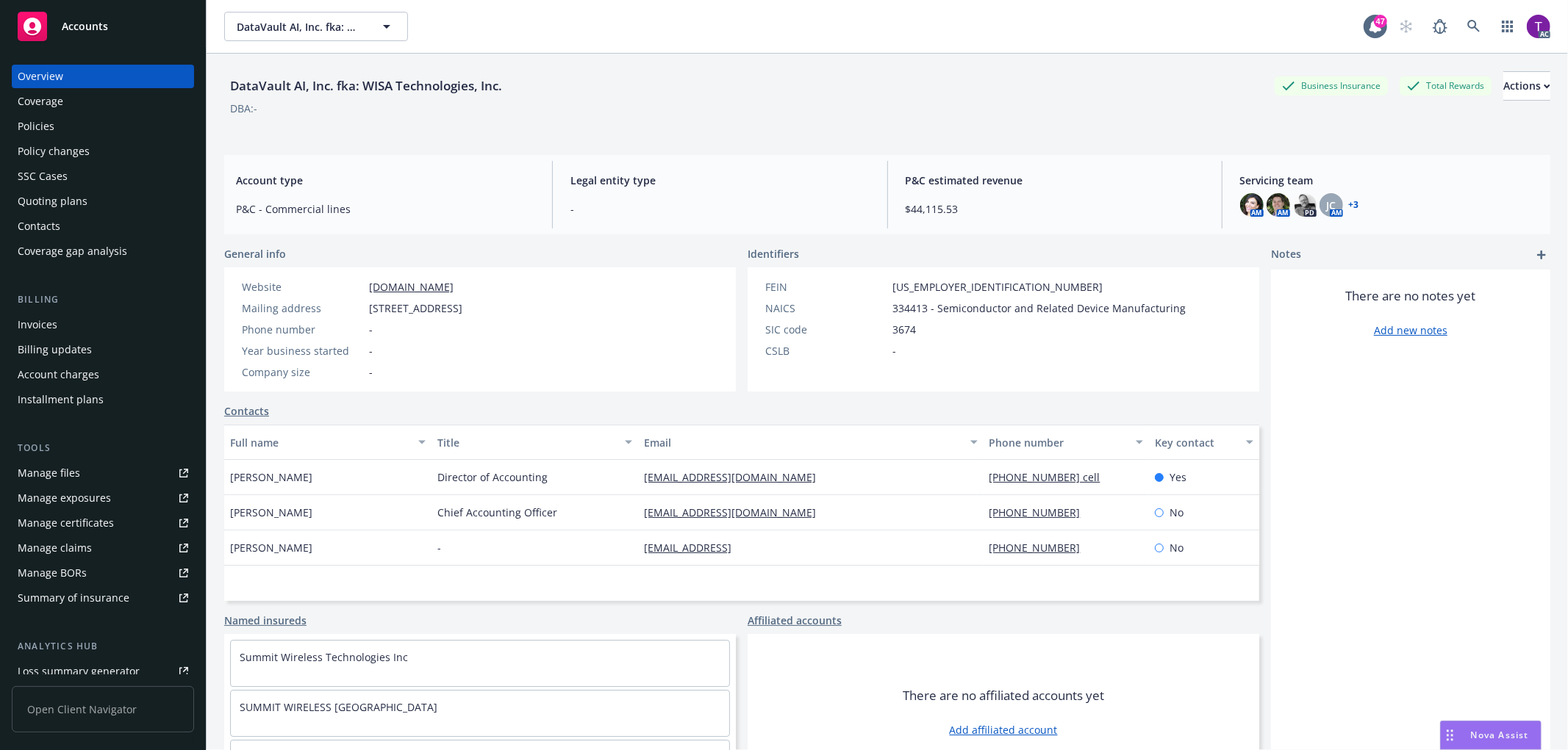
click at [66, 351] on div "Billing updates" at bounding box center [54, 349] width 74 height 24
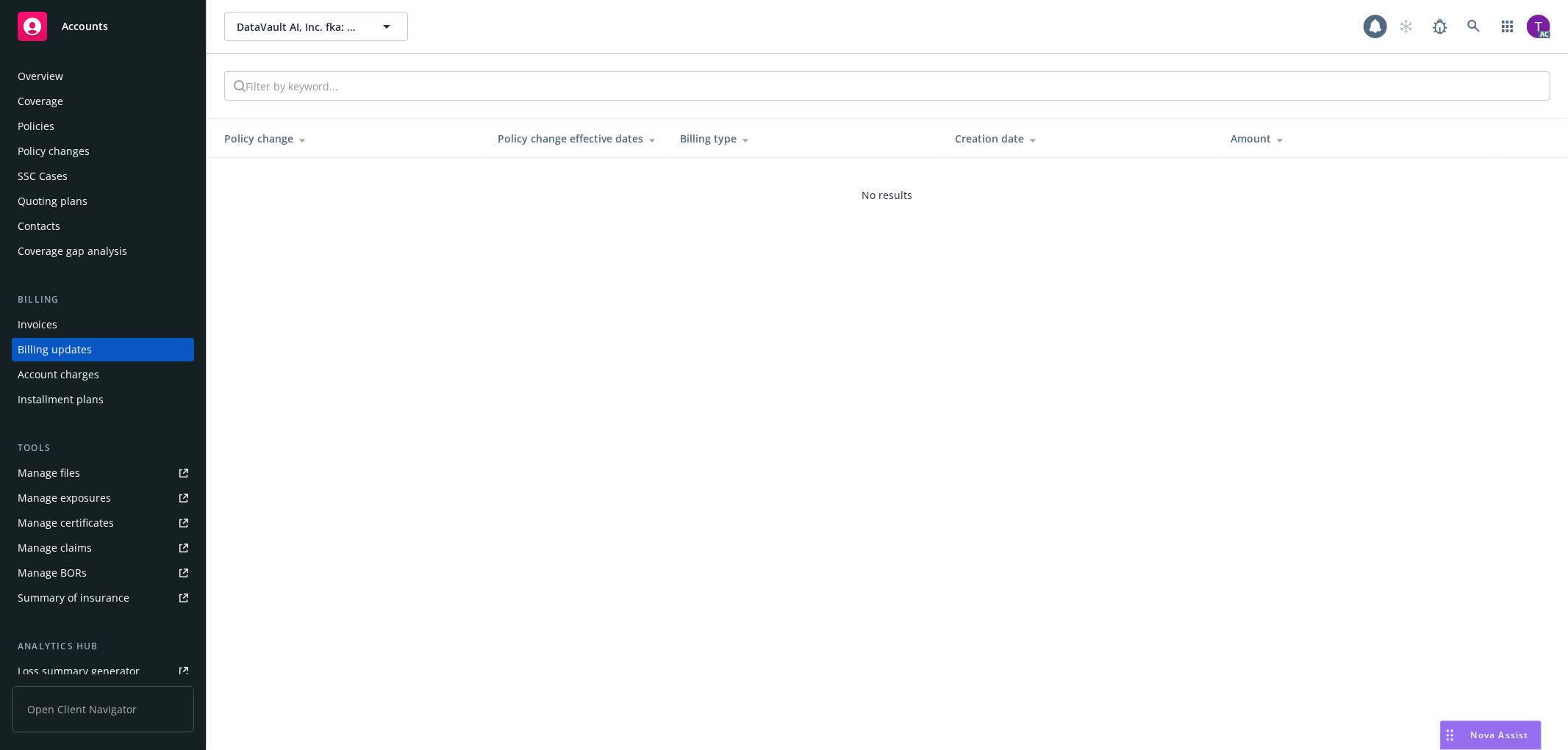
click at [60, 330] on div "Invoices" at bounding box center [102, 324] width 171 height 24
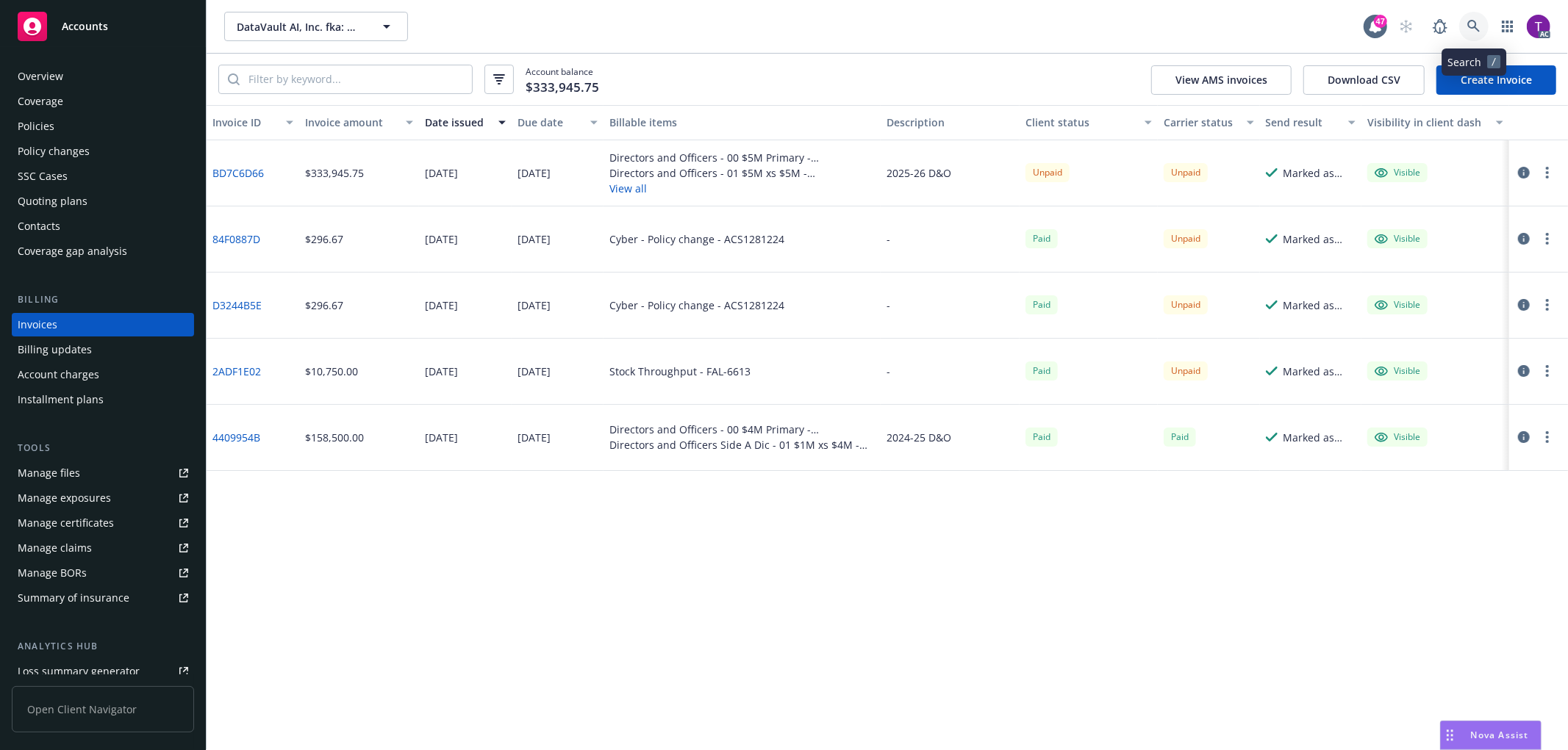
click at [1468, 23] on icon at bounding box center [1473, 26] width 12 height 12
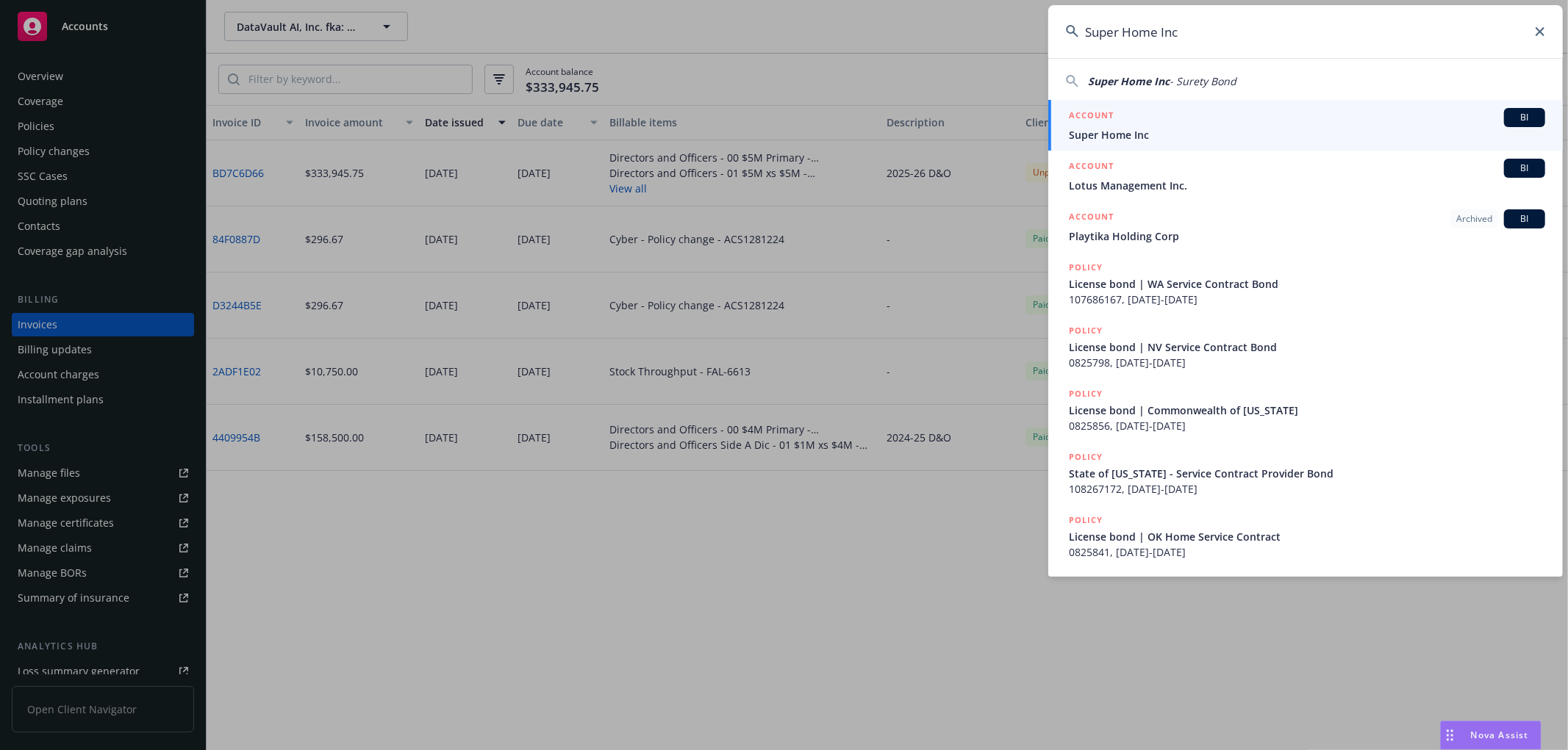
type input "Super Home Inc"
click at [1145, 125] on div "ACCOUNT BI" at bounding box center [1306, 117] width 477 height 19
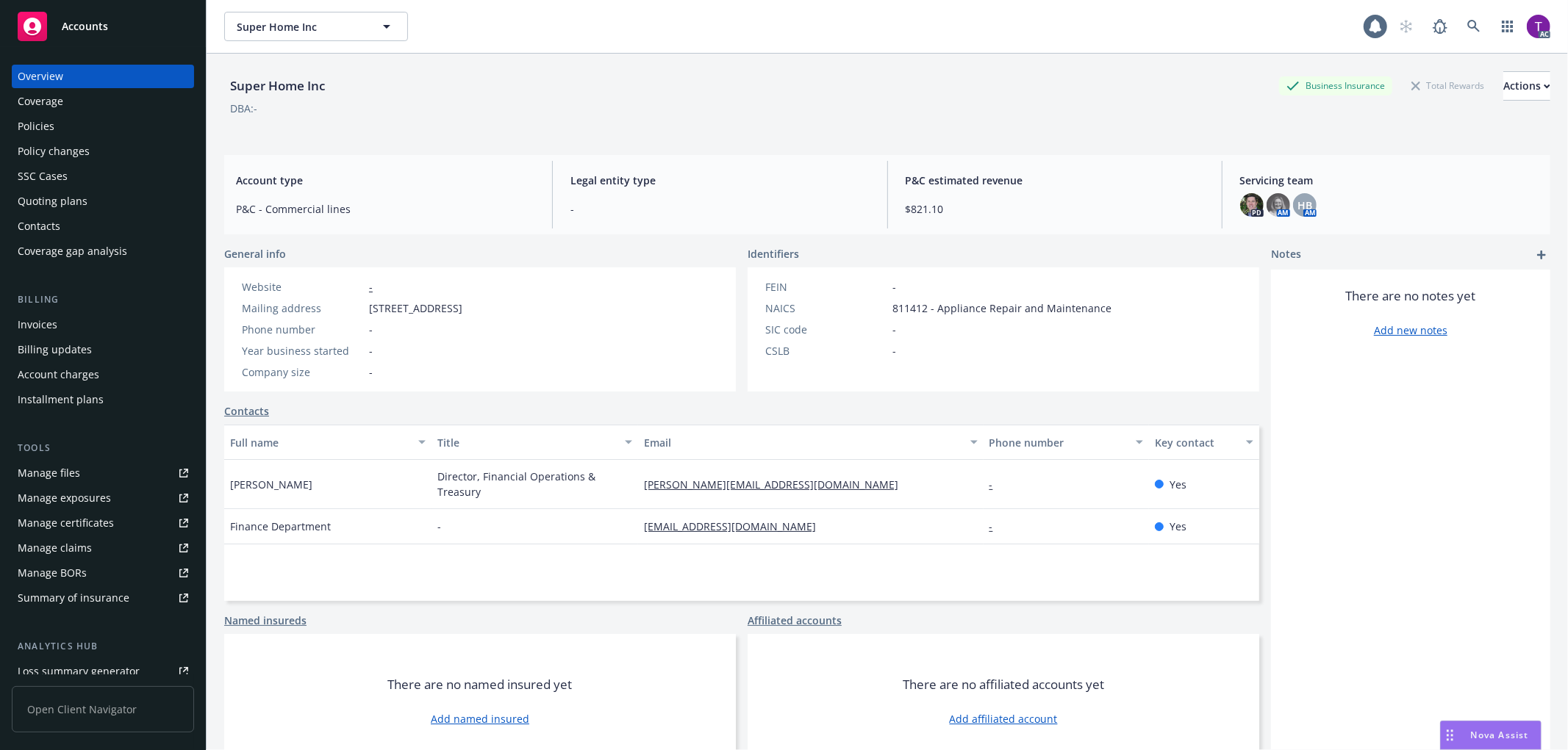
click at [66, 332] on div "Invoices" at bounding box center [102, 324] width 171 height 24
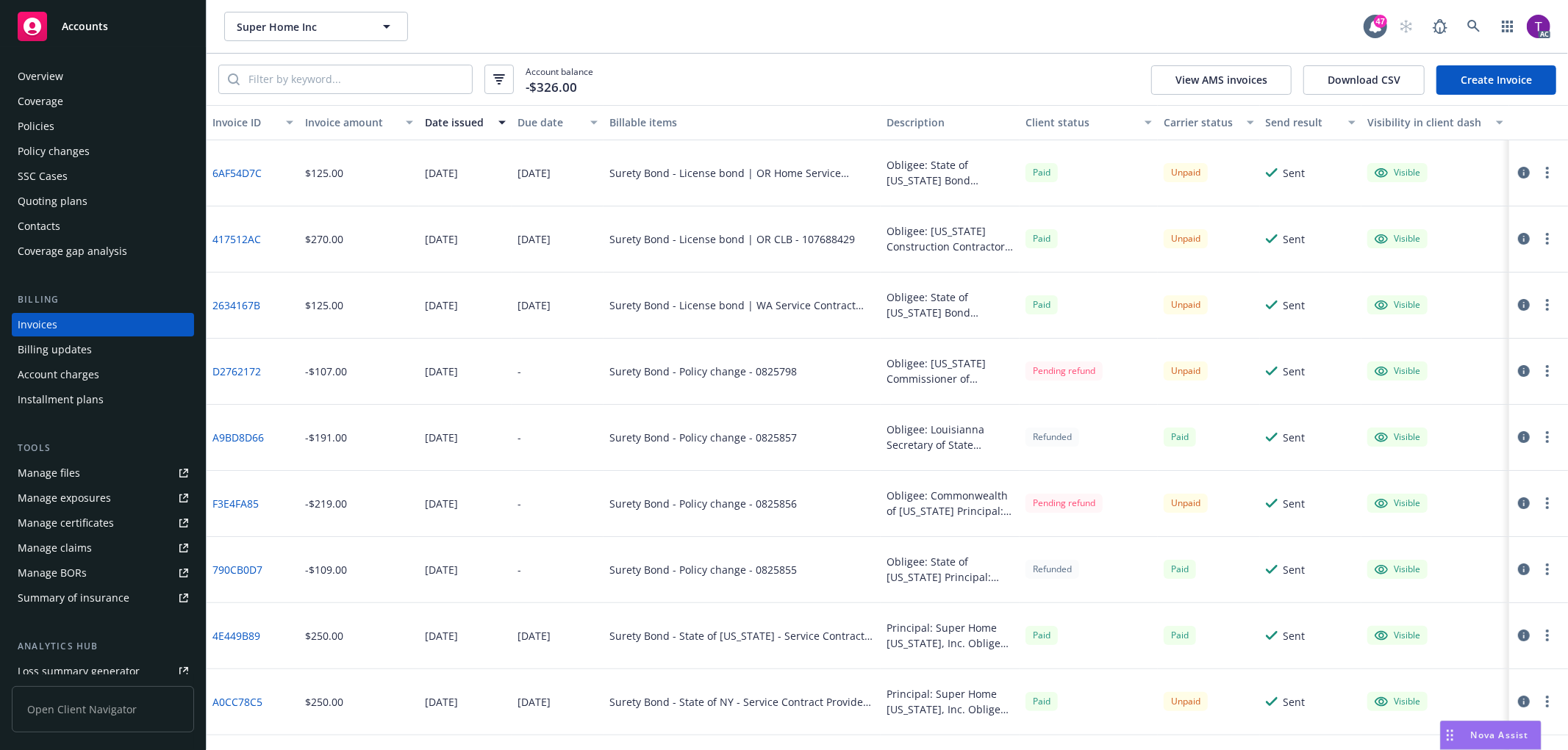
click at [322, 115] on div "Invoice amount" at bounding box center [351, 122] width 92 height 15
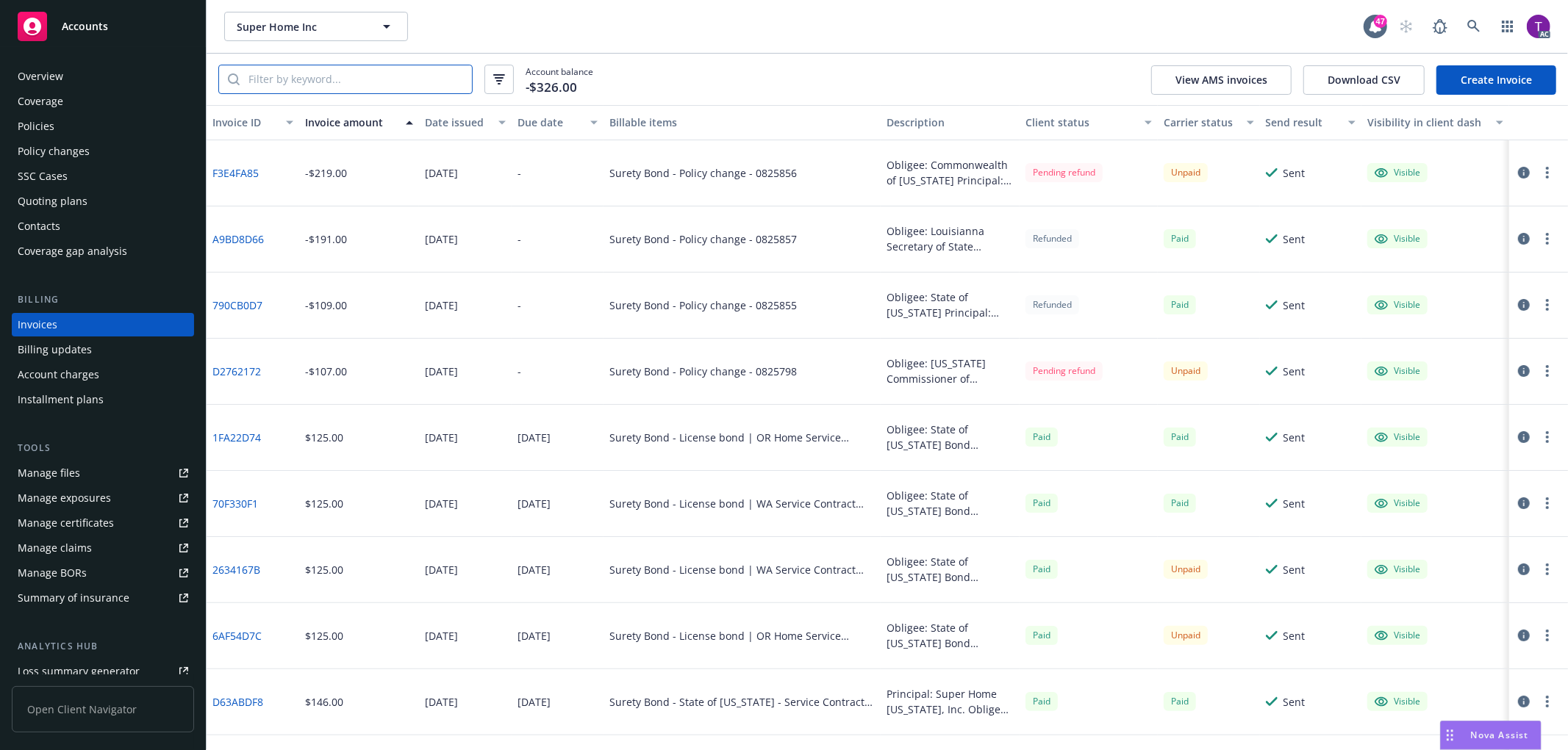
click at [409, 83] on input "search" at bounding box center [356, 80] width 233 height 28
paste input "0825856 - 01"
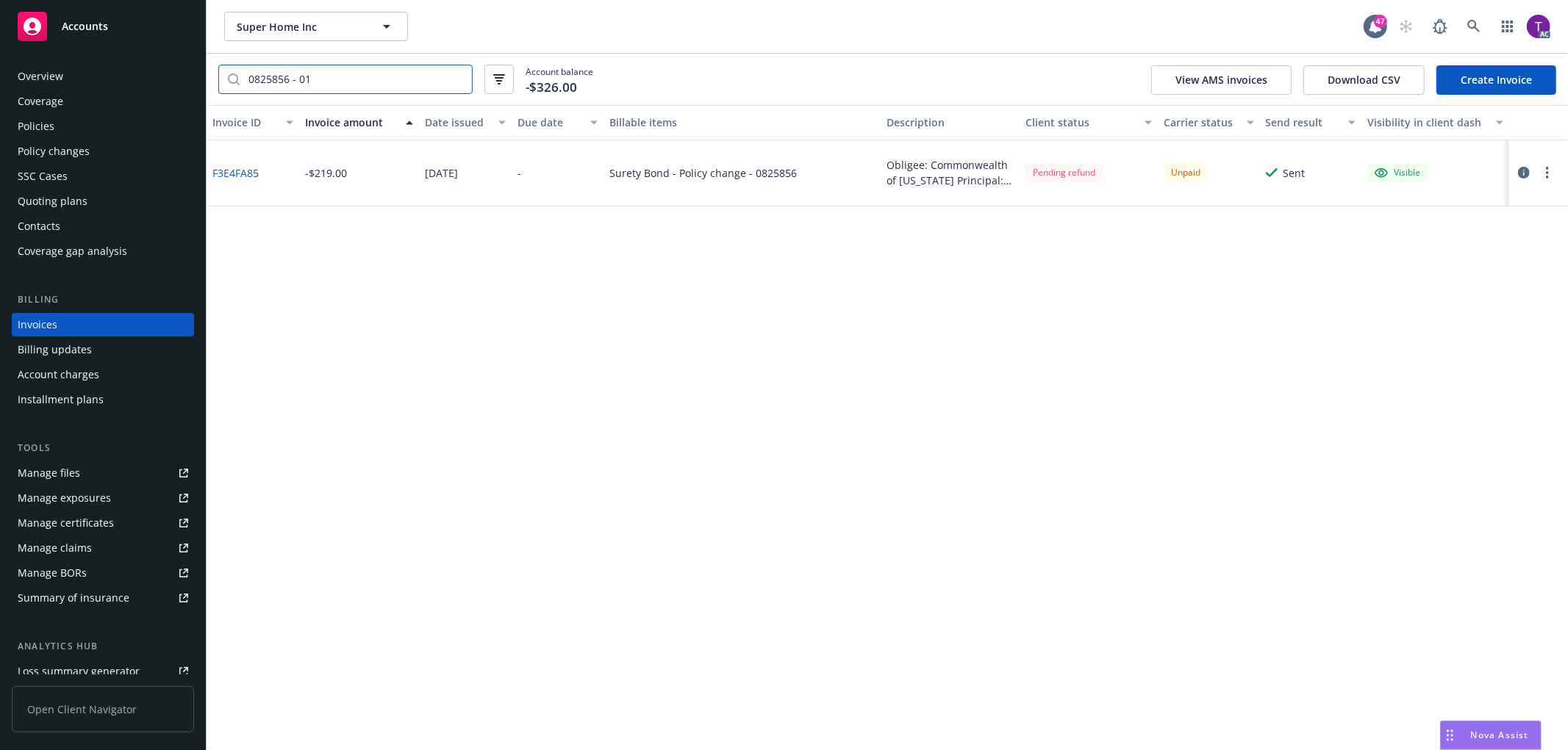
click at [371, 76] on input "0825856 - 01" at bounding box center [356, 80] width 233 height 28
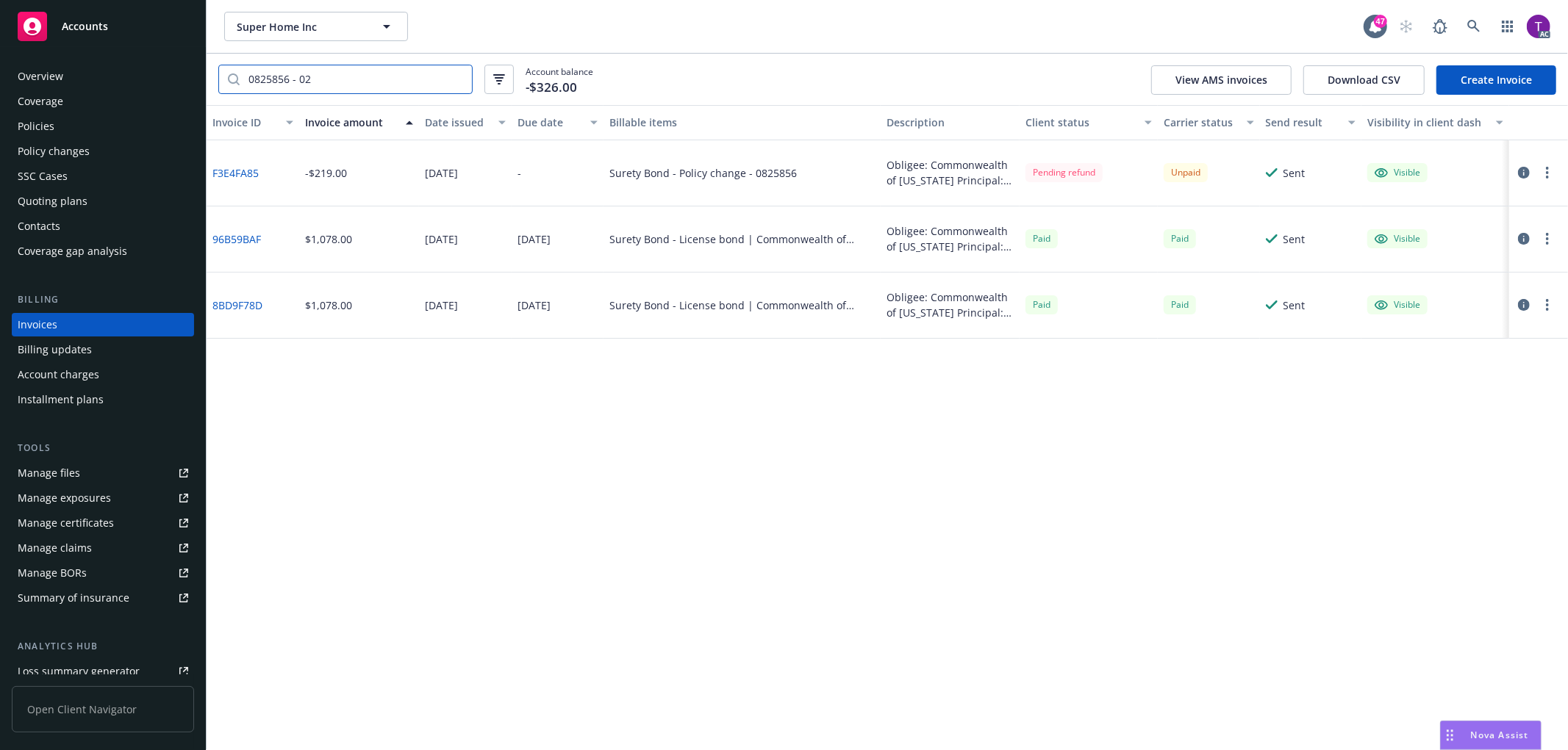
type input "0825856 - 02"
click at [1485, 32] on link at bounding box center [1473, 26] width 29 height 29
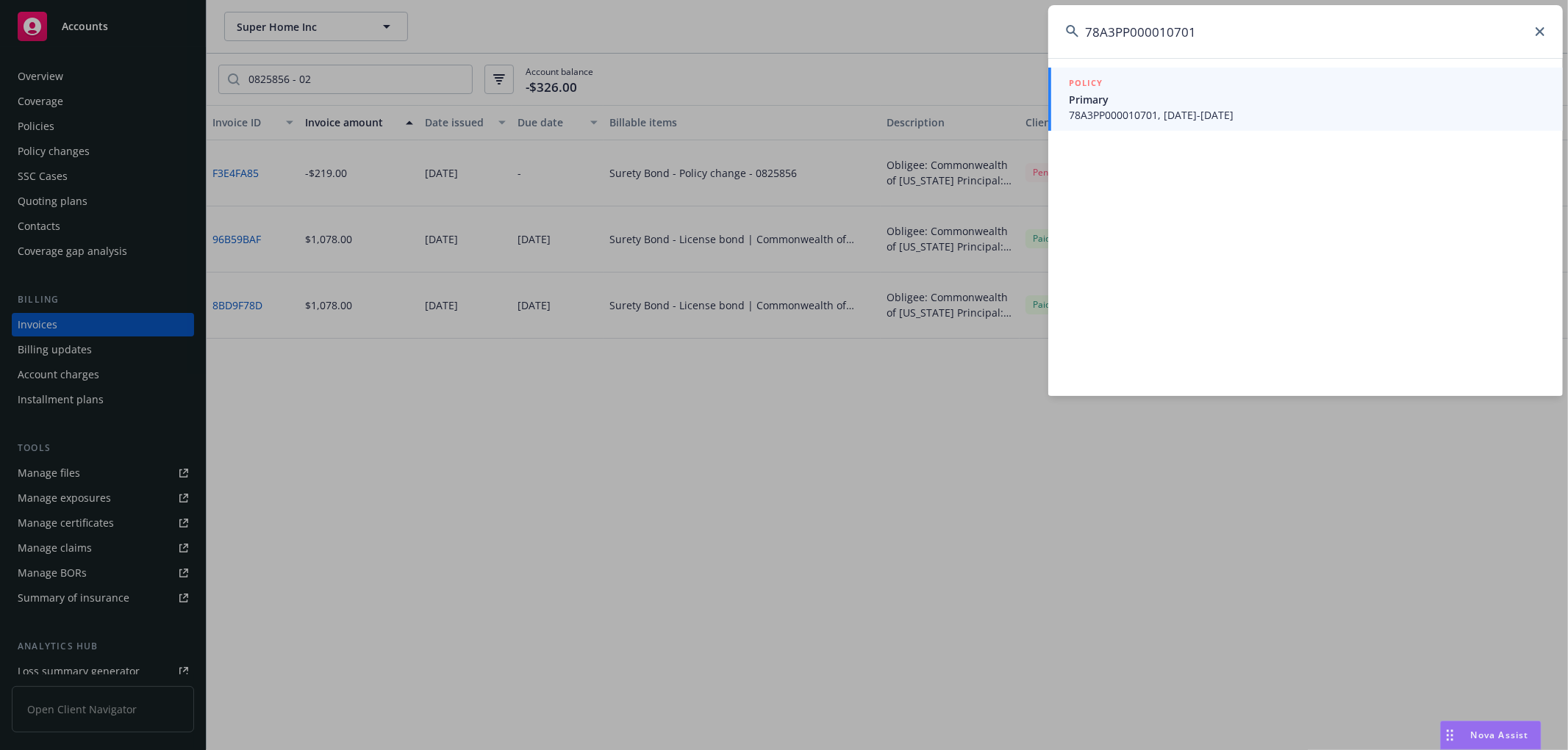
type input "78A3PP000010701"
click at [1213, 104] on span "Primary" at bounding box center [1306, 99] width 477 height 15
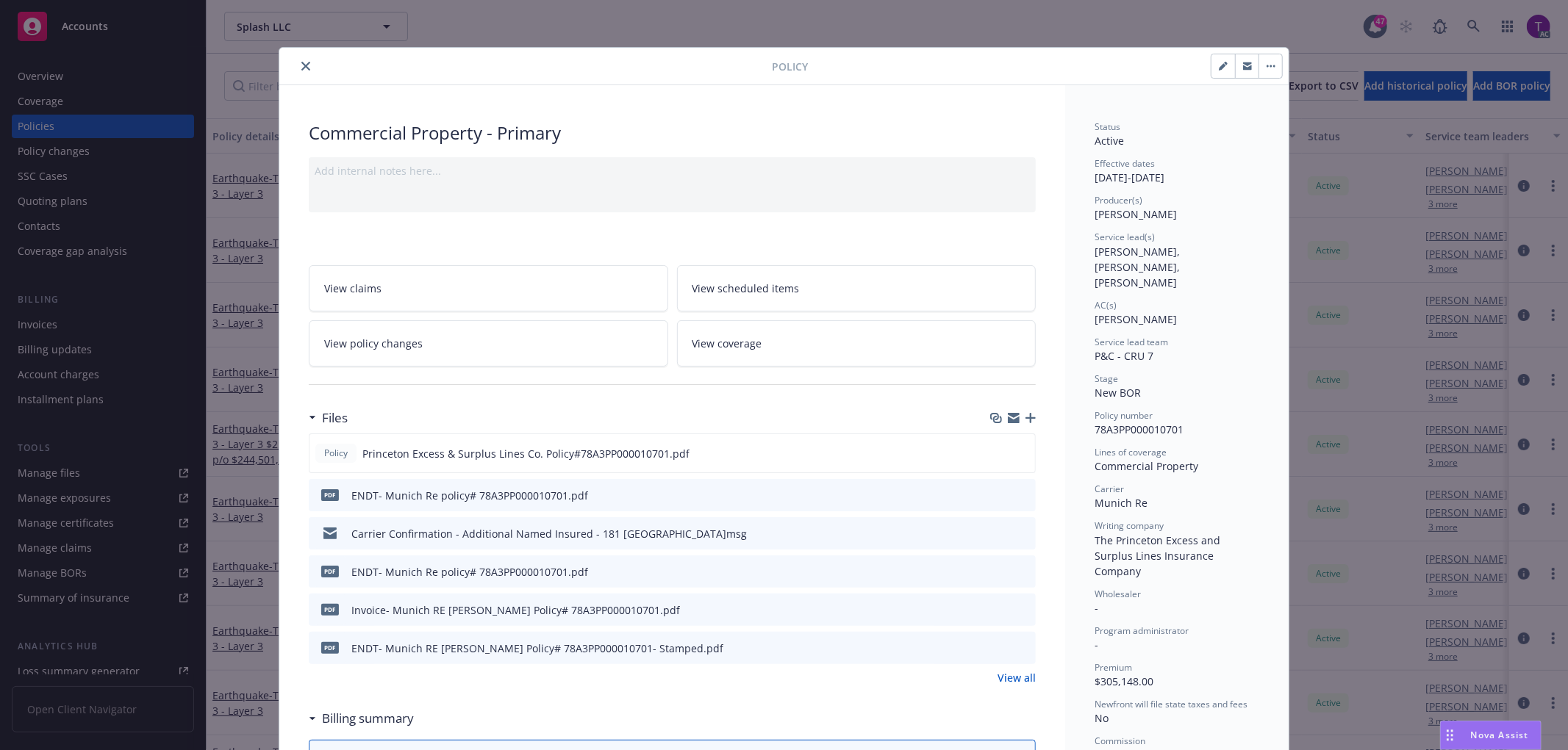
click at [301, 70] on icon "close" at bounding box center [306, 67] width 9 height 9
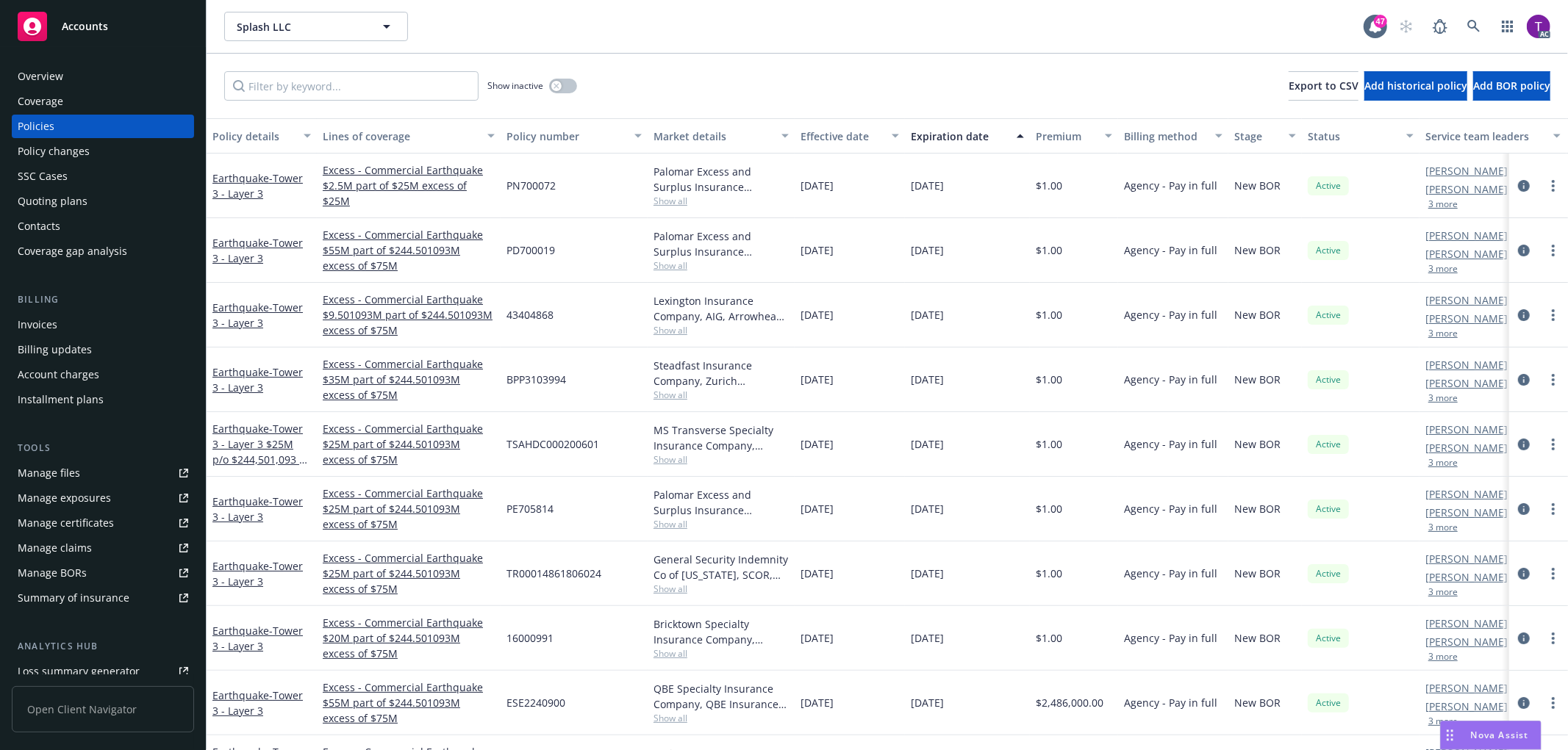
click at [47, 319] on div "Invoices" at bounding box center [37, 324] width 40 height 24
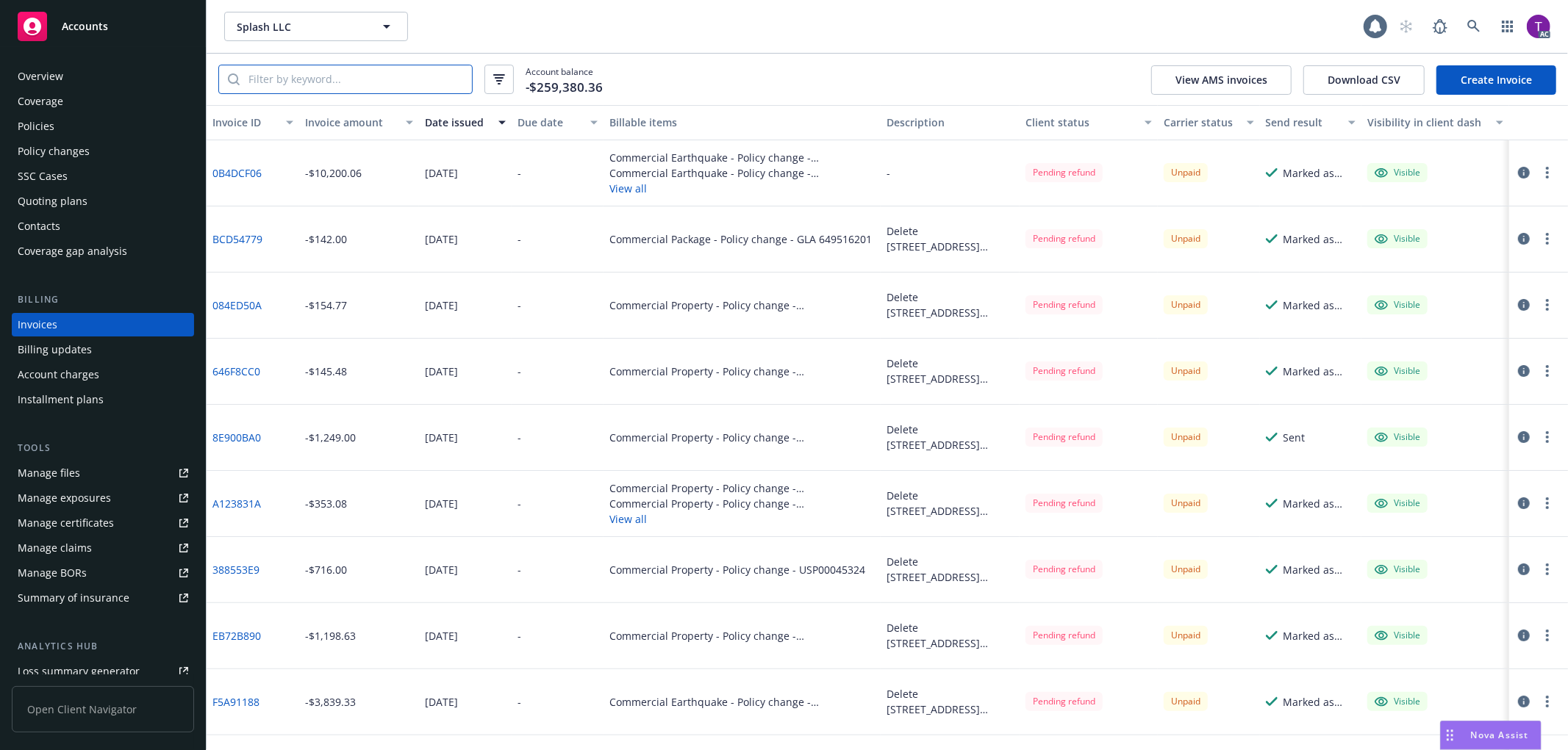
click at [331, 75] on input "search" at bounding box center [356, 80] width 233 height 28
paste input "78A3PP000010701"
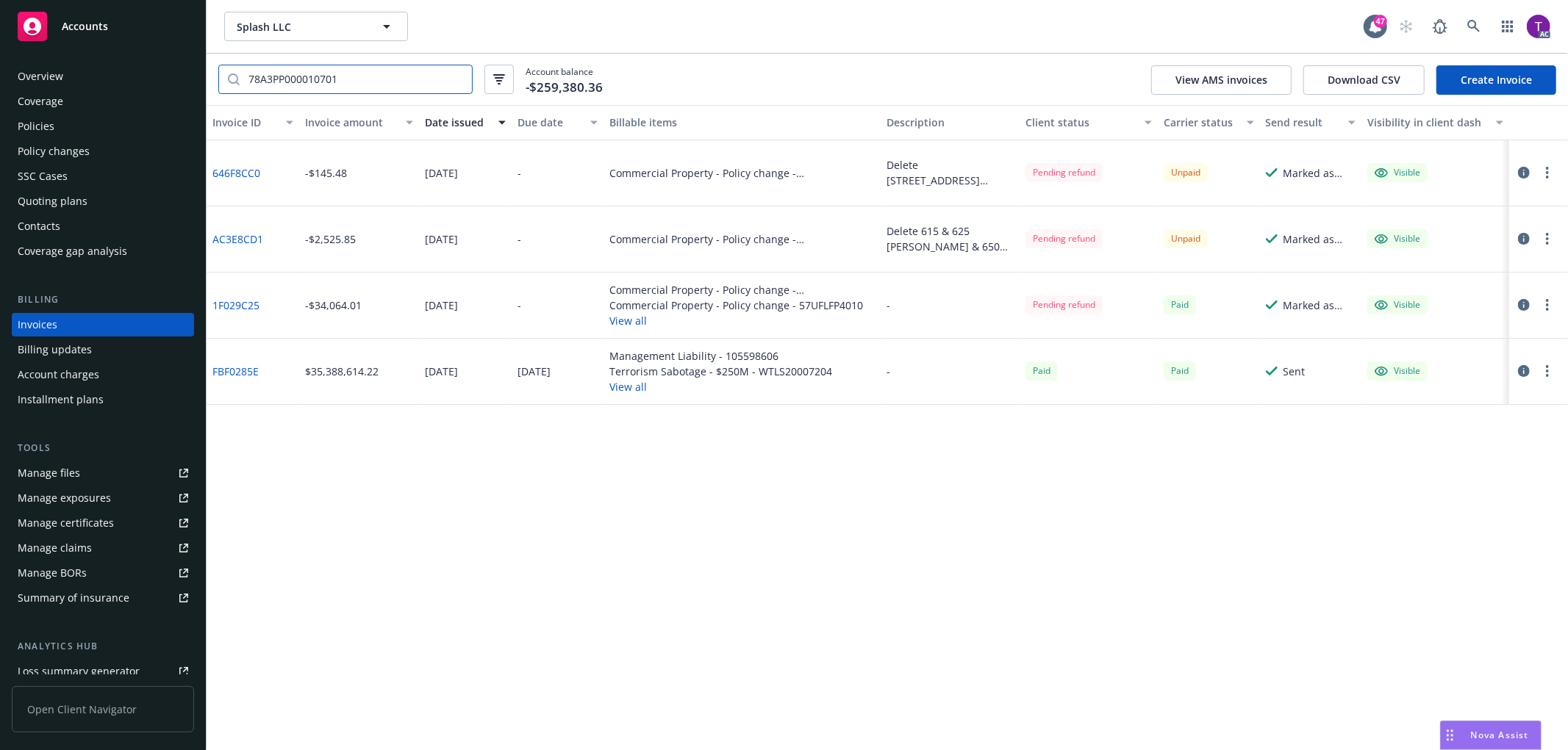
type input "78A3PP000010701"
click at [237, 232] on link "AC3E8CD1" at bounding box center [238, 239] width 50 height 15
drag, startPoint x: 282, startPoint y: 248, endPoint x: 214, endPoint y: 241, distance: 68.4
click at [214, 241] on div "AC3E8CD1" at bounding box center [252, 239] width 93 height 66
copy link "AC3E8CD1"
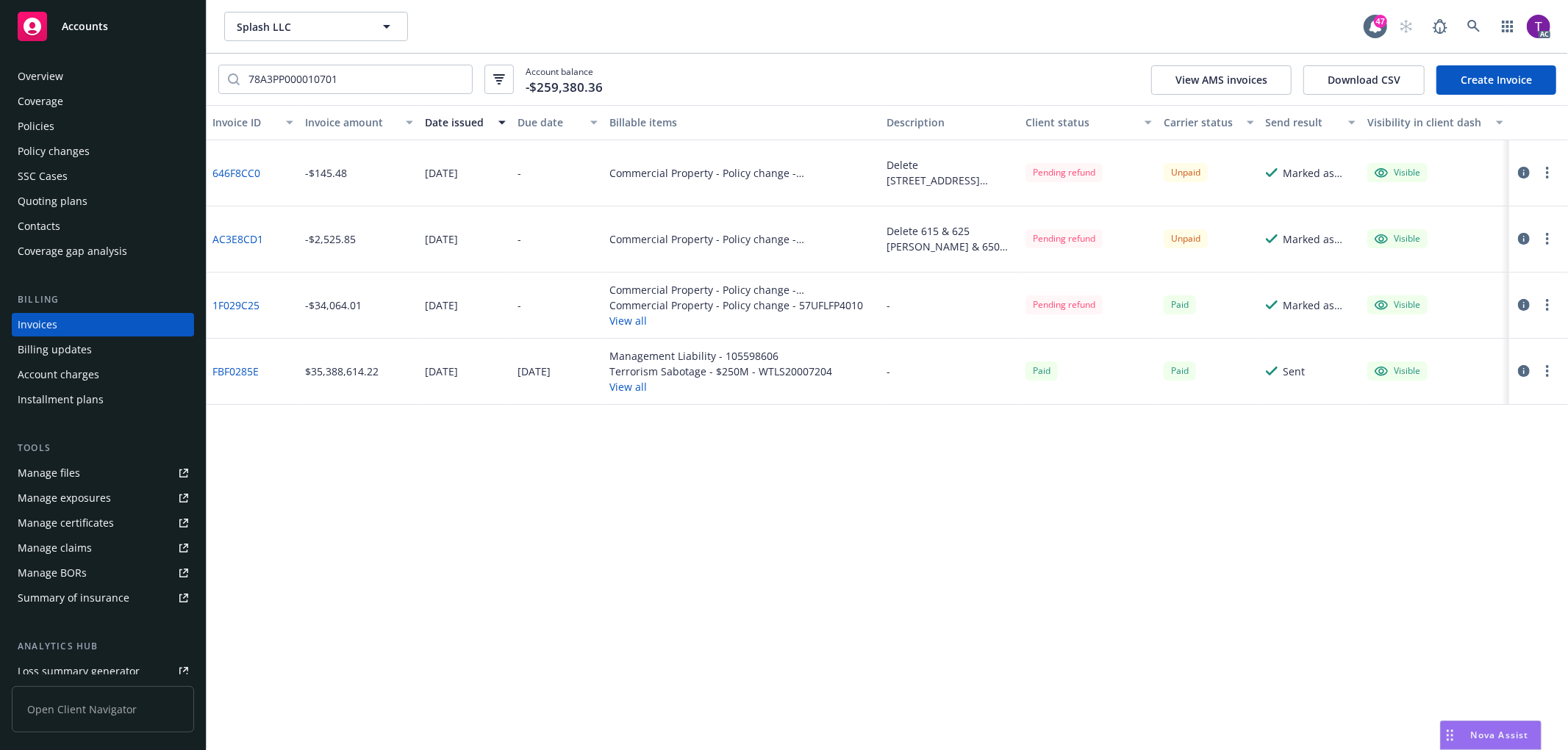
click at [244, 239] on link "AC3E8CD1" at bounding box center [238, 239] width 50 height 15
click at [1519, 233] on icon "button" at bounding box center [1523, 239] width 11 height 11
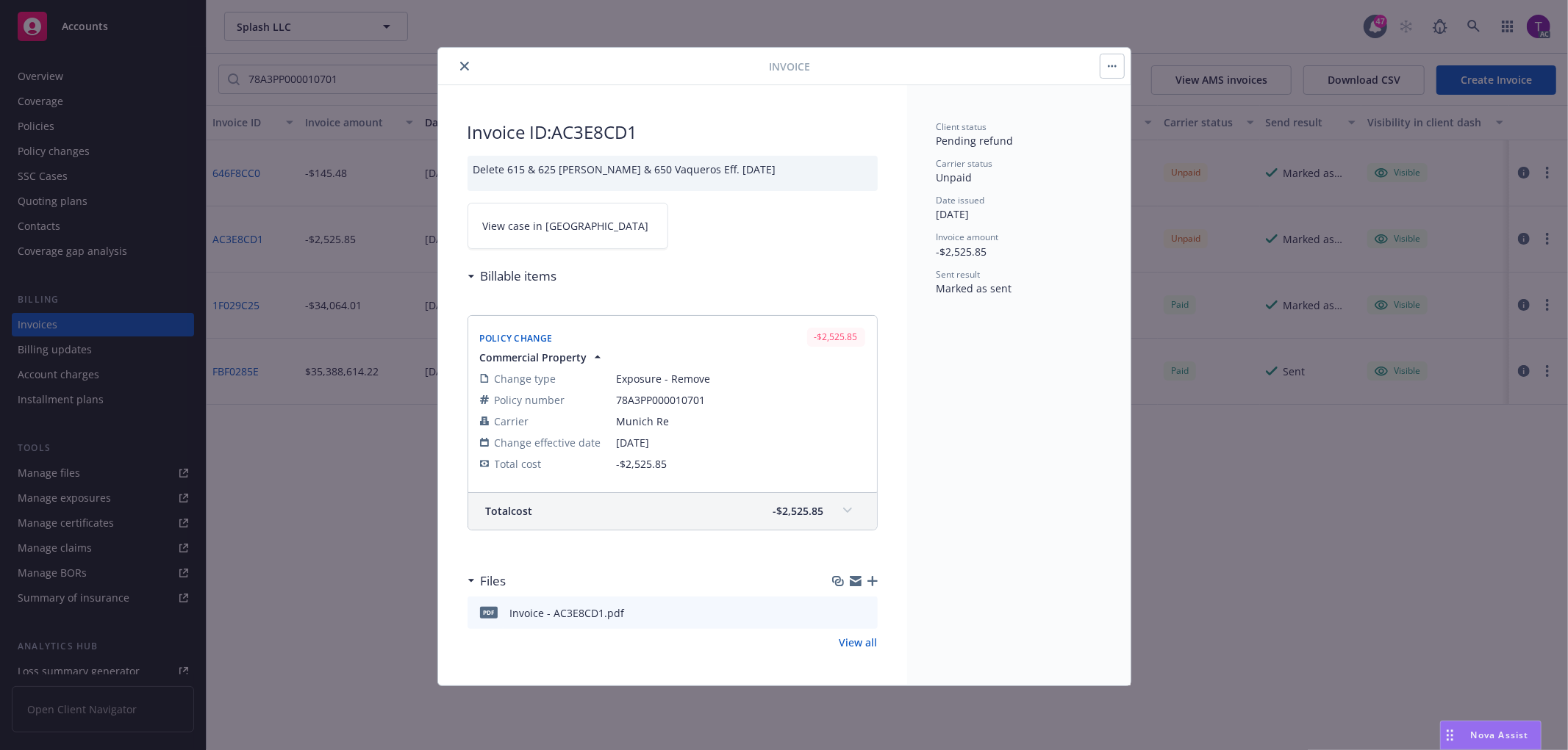
click at [516, 219] on span "View case in SSC" at bounding box center [565, 226] width 166 height 15
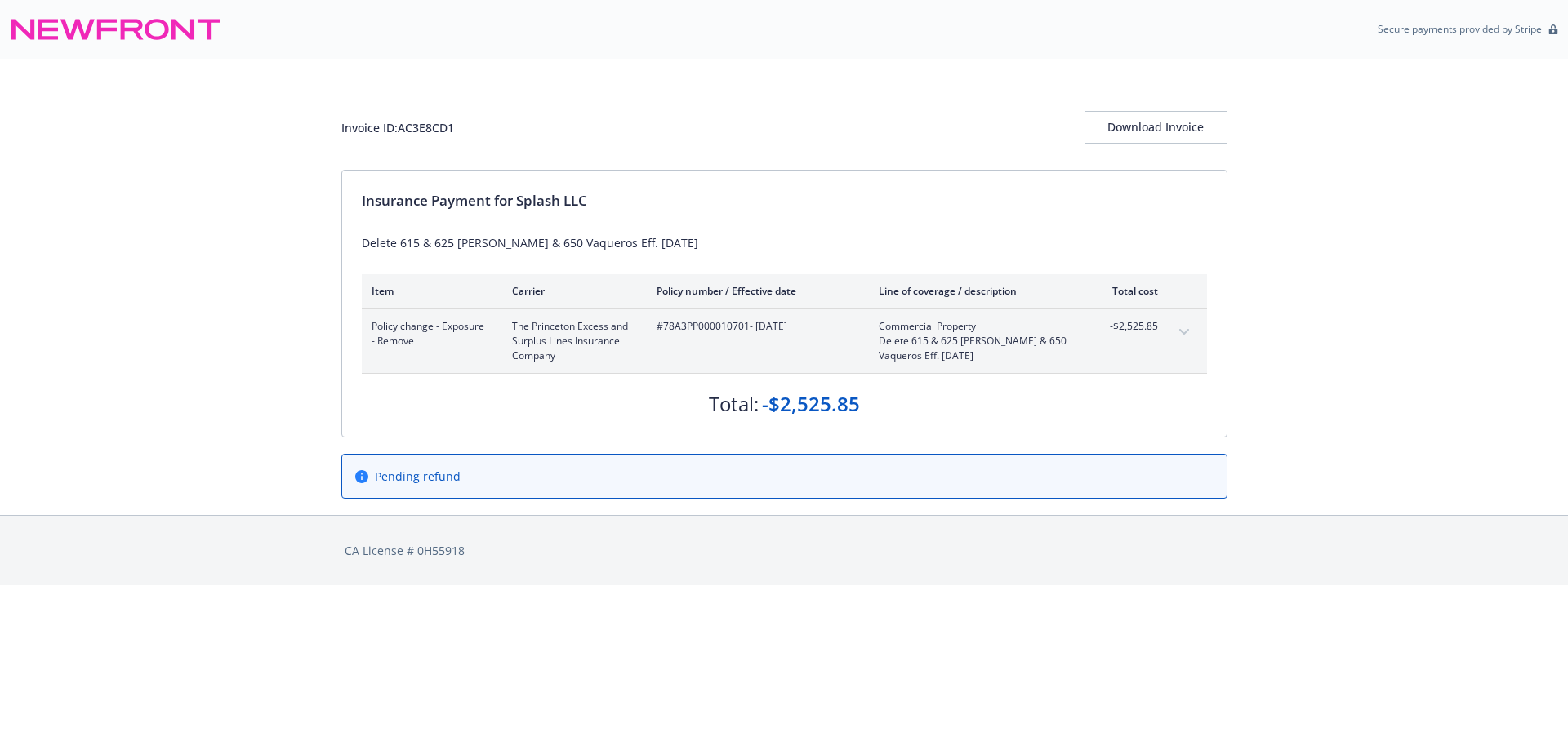
click at [1192, 331] on button "expand content" at bounding box center [1184, 332] width 26 height 26
drag, startPoint x: 590, startPoint y: 203, endPoint x: 518, endPoint y: 195, distance: 72.4
click at [518, 195] on div "Insurance Payment for Splash LLC" at bounding box center [784, 200] width 846 height 21
copy div "Splash LLC"
drag, startPoint x: 1162, startPoint y: 322, endPoint x: 1136, endPoint y: 329, distance: 26.9
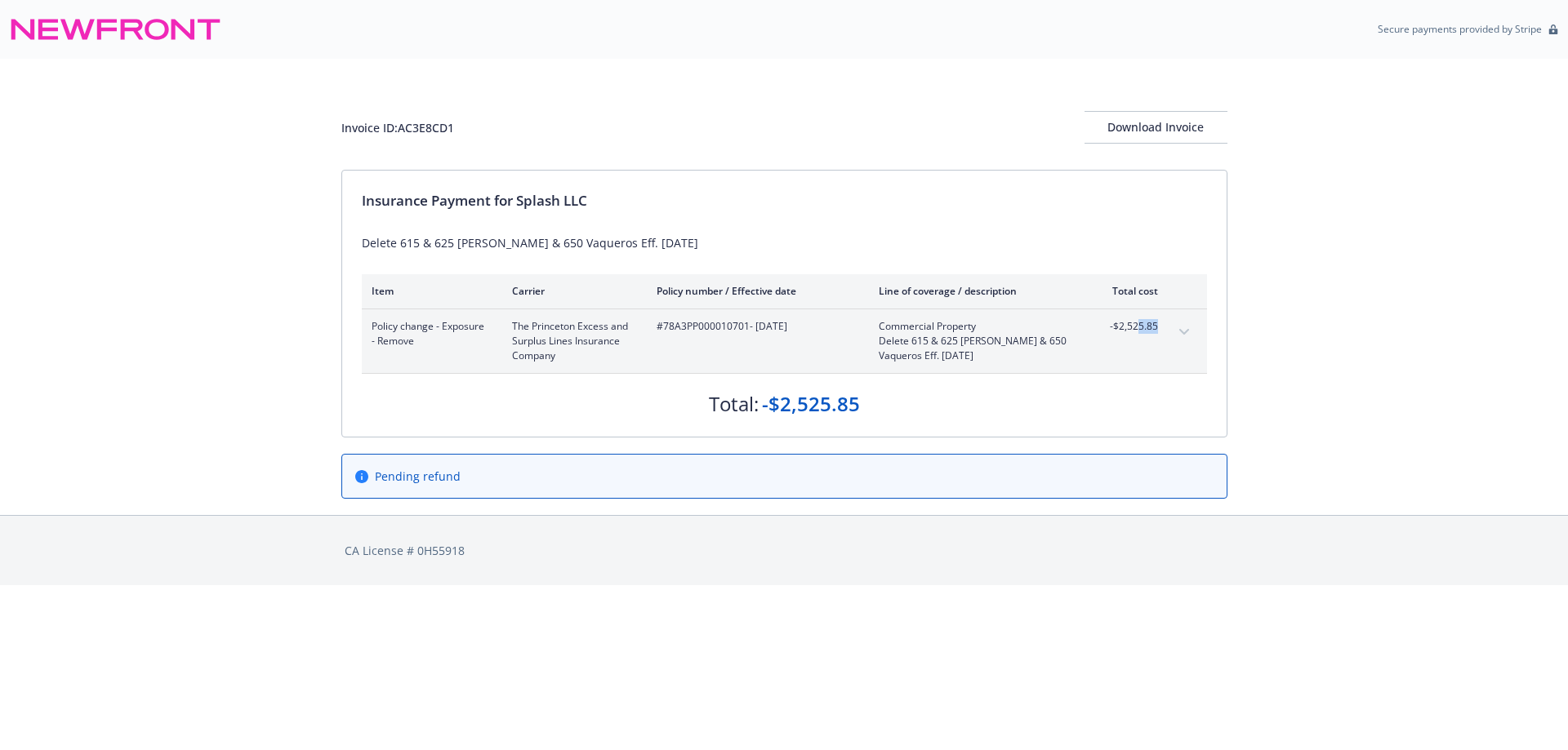
click at [1138, 329] on div "Policy change - Exposure - Remove The Princeton Excess and Surplus Lines Insura…" at bounding box center [784, 341] width 846 height 64
click at [1158, 329] on div "Policy change - Exposure - Remove The Princeton Excess and Surplus Lines Insura…" at bounding box center [784, 341] width 846 height 64
drag, startPoint x: 1165, startPoint y: 327, endPoint x: 1119, endPoint y: 323, distance: 46.2
click at [1119, 323] on div "Policy change - Exposure - Remove The Princeton Excess and Surplus Lines Insura…" at bounding box center [784, 341] width 846 height 64
drag, startPoint x: 1158, startPoint y: 331, endPoint x: 1116, endPoint y: 328, distance: 42.1
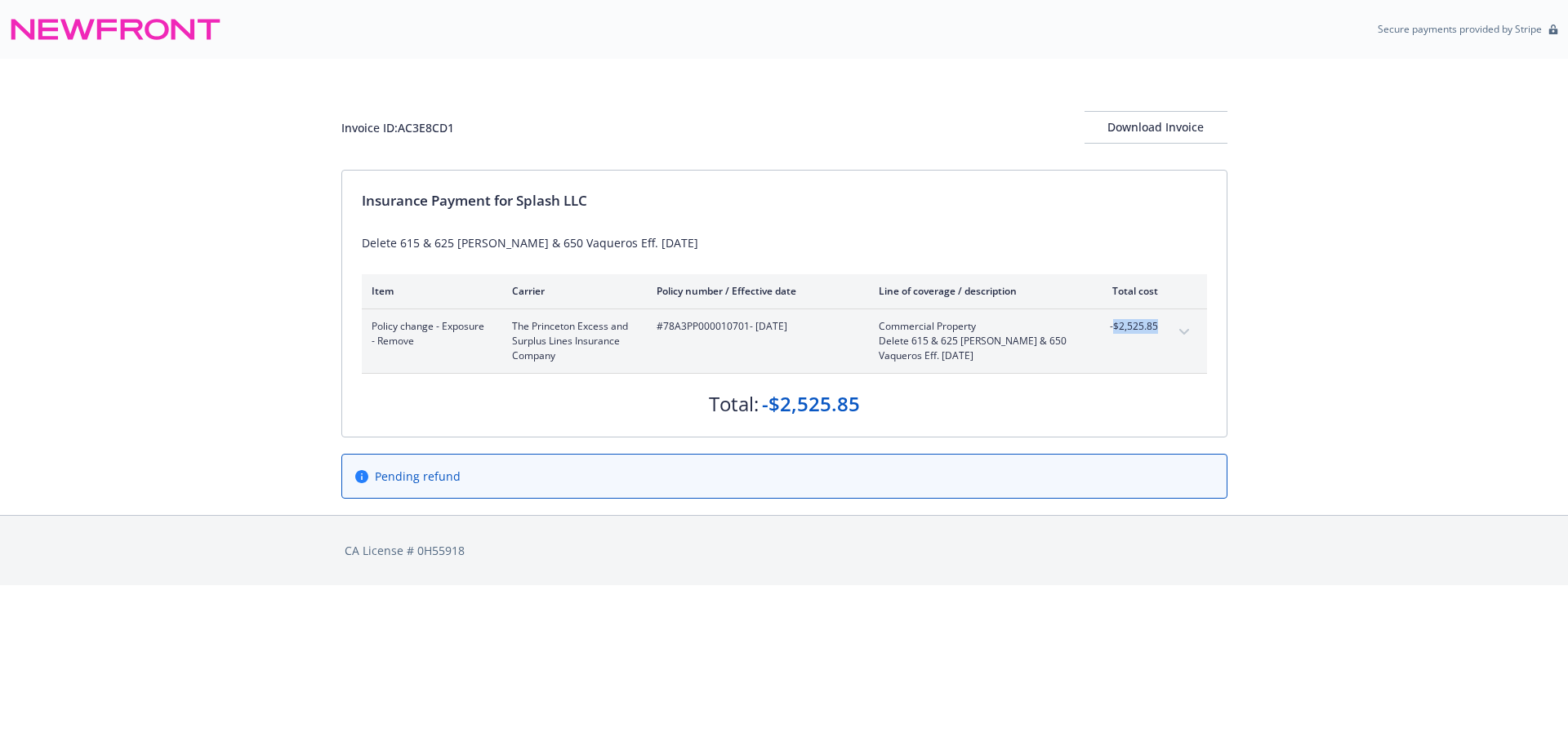
click at [1116, 328] on span "-$2,525.85" at bounding box center [1128, 326] width 61 height 14
copy span "$2,525.85"
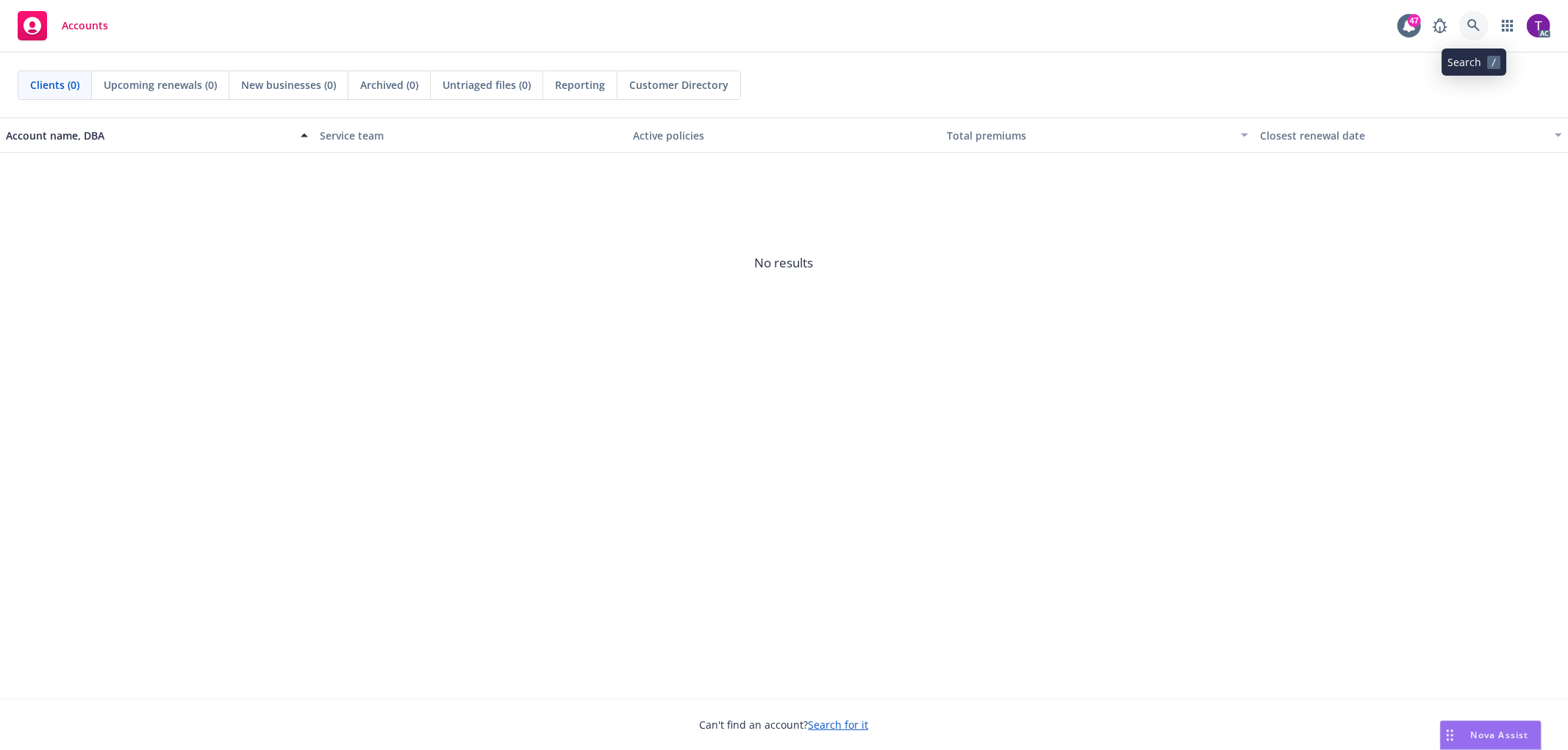
click at [1475, 21] on icon at bounding box center [1473, 25] width 12 height 12
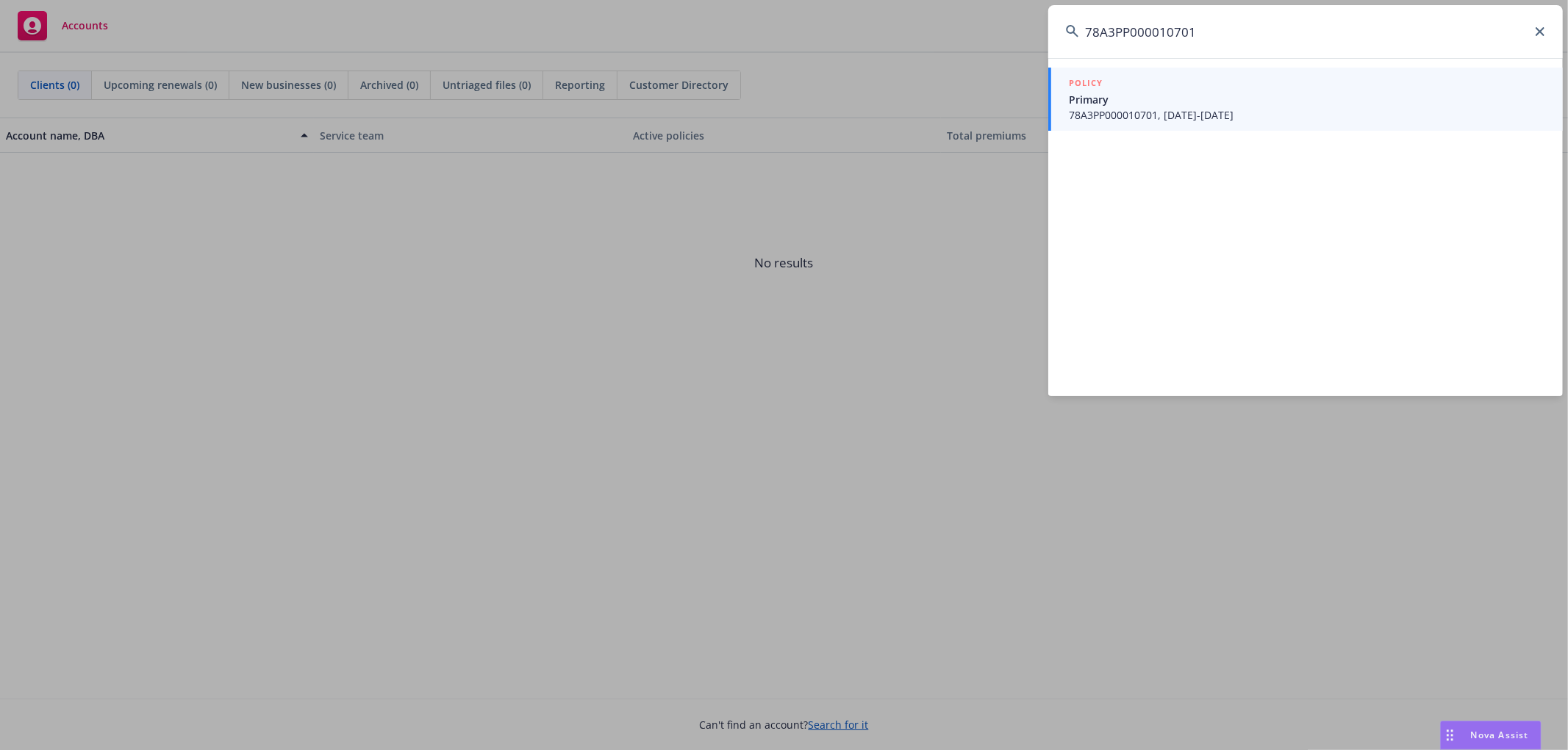
type input "78A3PP000010701"
click at [1166, 119] on span "78A3PP000010701, 10/01/2024-10/01/2025" at bounding box center [1306, 115] width 477 height 15
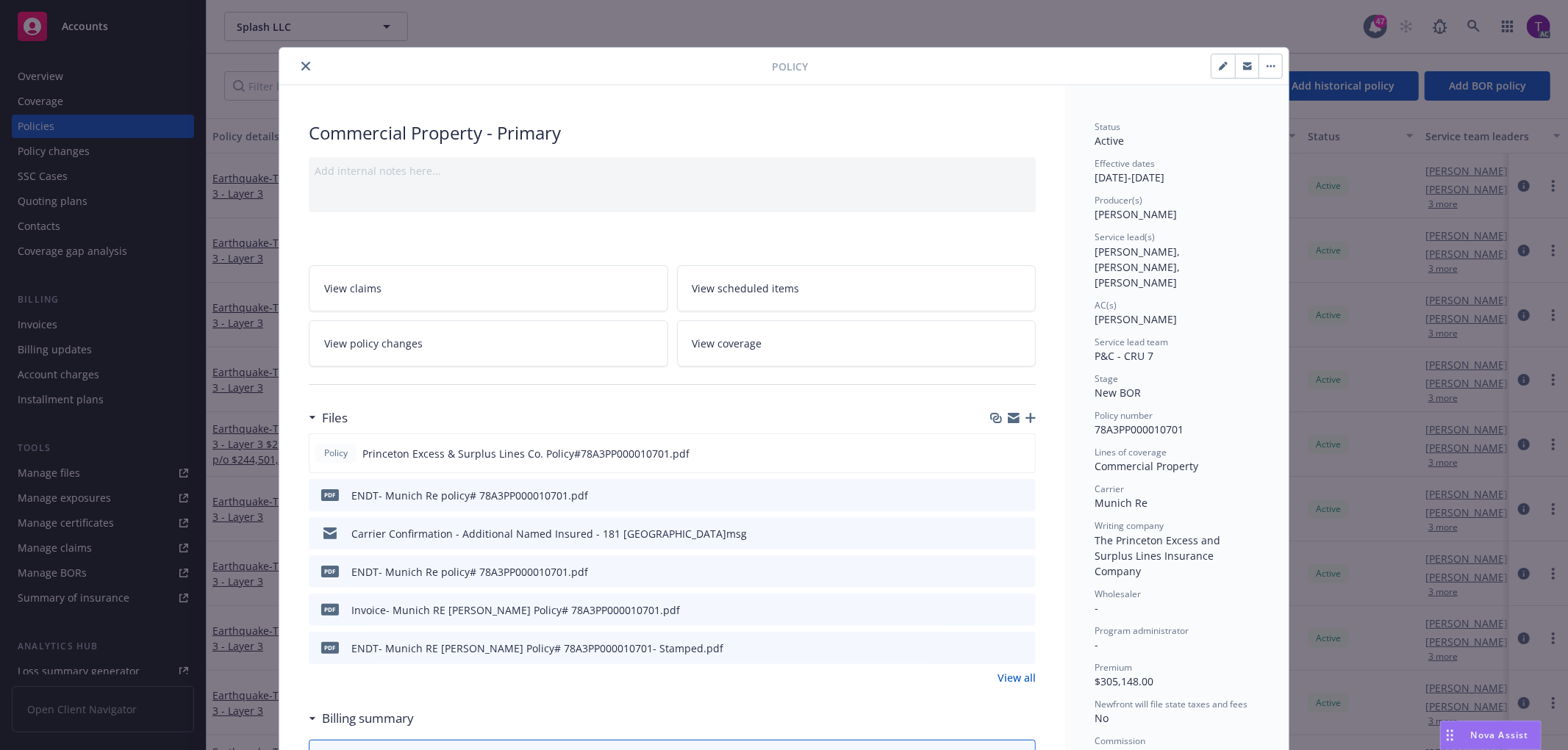
click at [1482, 17] on div "Policy Commercial Property - Primary Add internal notes here... View claims Vie…" at bounding box center [784, 375] width 1568 height 750
click at [1475, 20] on div "Policy Commercial Property - Primary Add internal notes here... View claims Vie…" at bounding box center [784, 375] width 1568 height 750
drag, startPoint x: 304, startPoint y: 62, endPoint x: 1348, endPoint y: 1, distance: 1045.8
click at [304, 63] on button "close" at bounding box center [305, 66] width 18 height 18
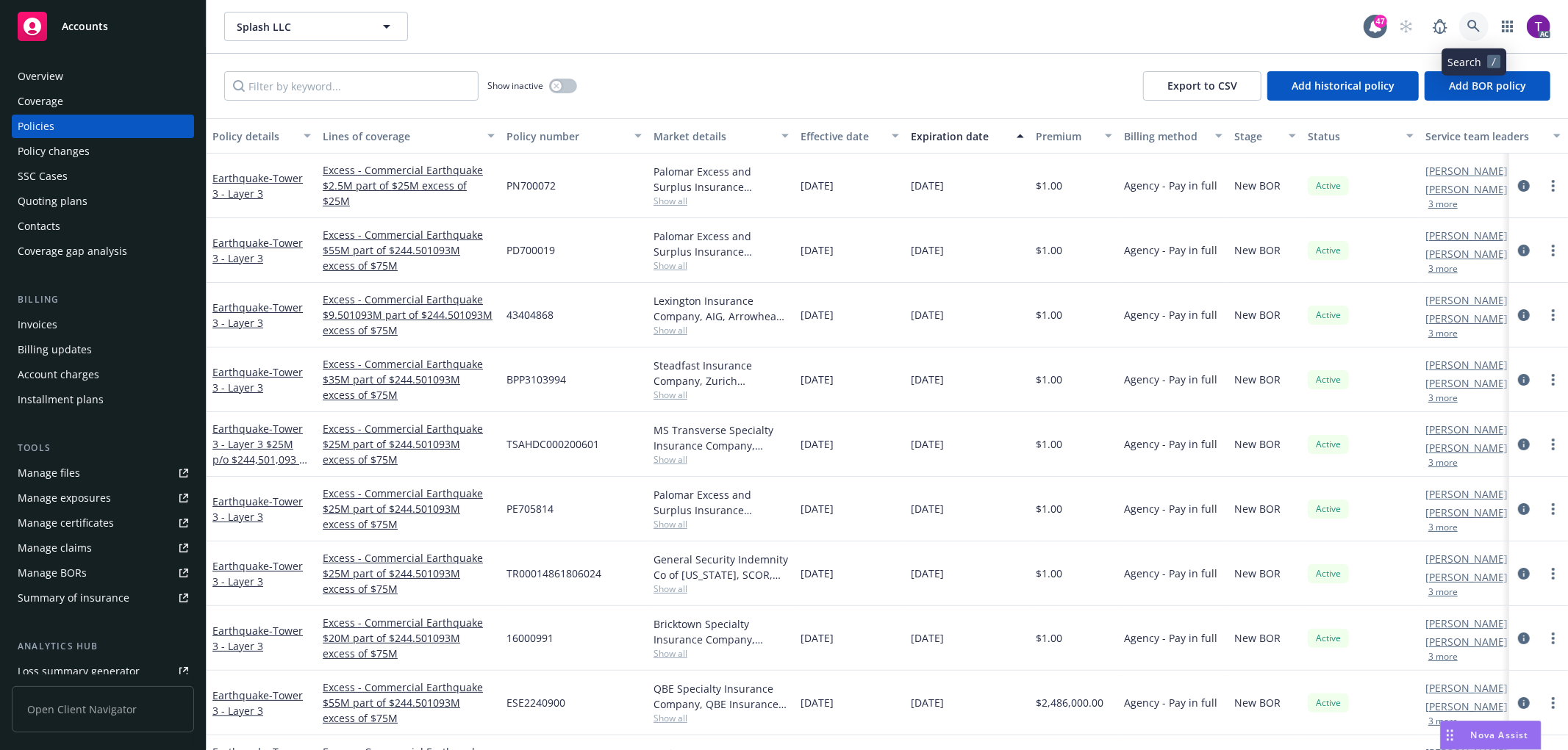
click at [1479, 28] on icon at bounding box center [1473, 26] width 13 height 13
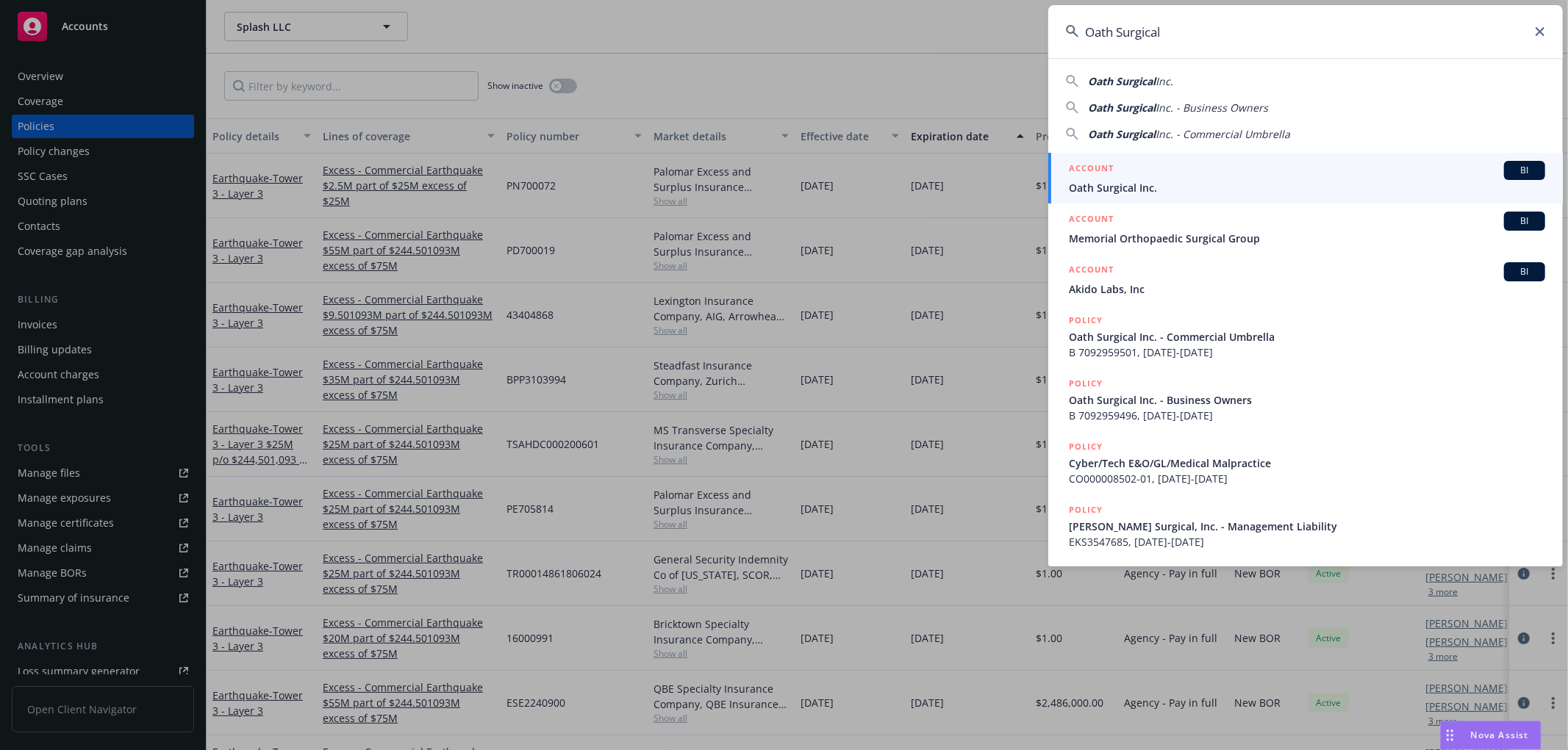
type input "Oath Surgical"
click at [1115, 181] on span "Oath Surgical Inc." at bounding box center [1306, 187] width 477 height 15
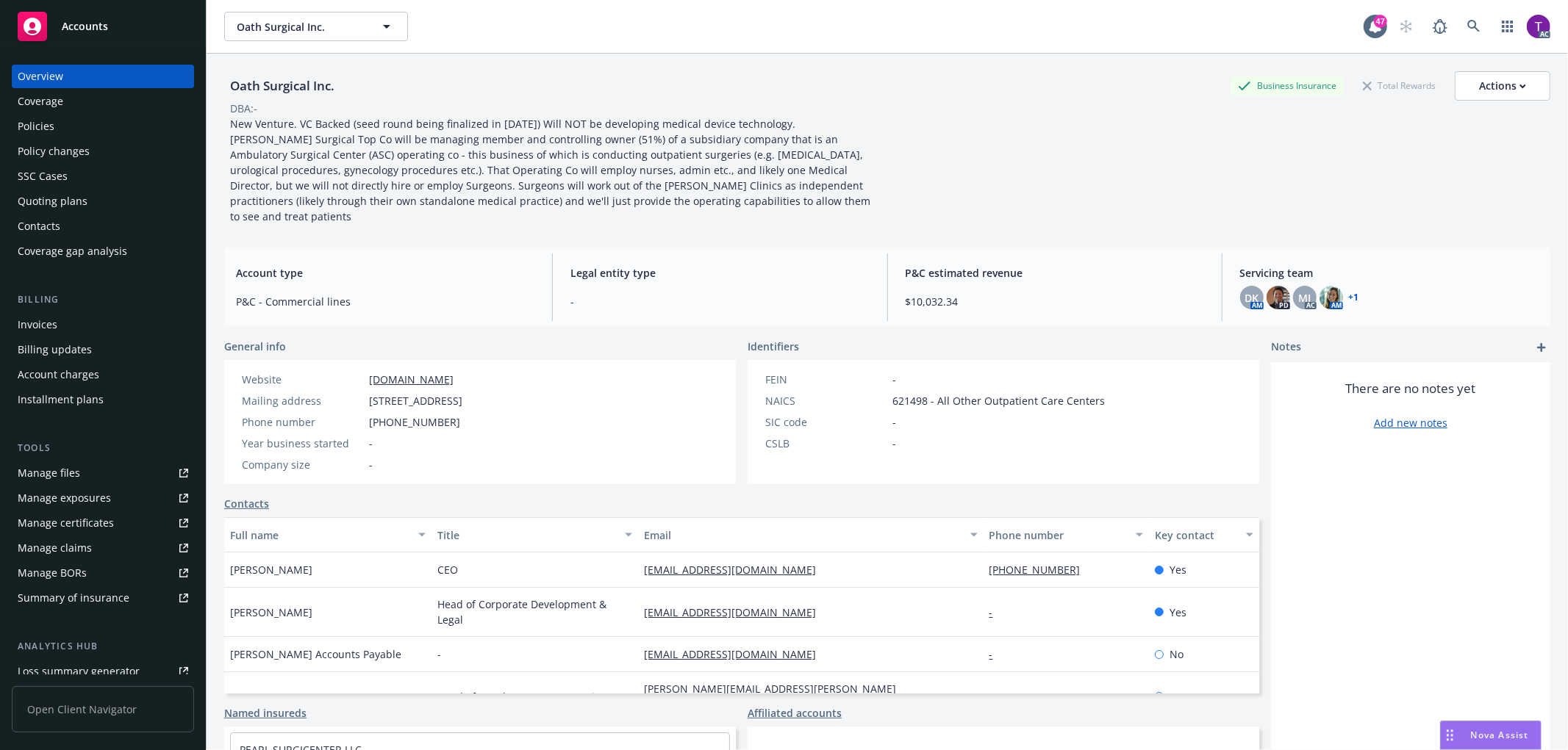
click at [18, 320] on div "Invoices" at bounding box center [37, 324] width 40 height 24
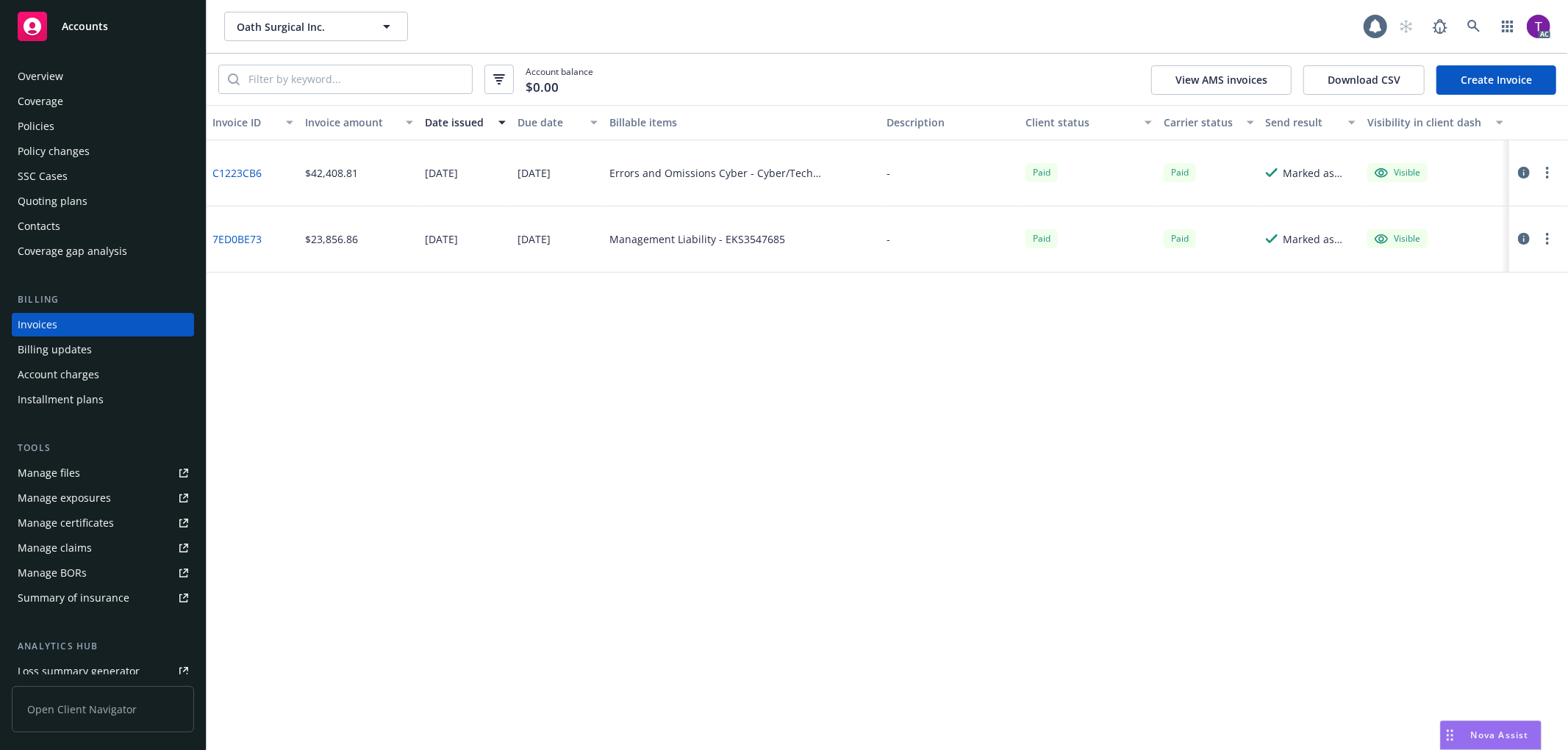
click at [62, 89] on div "Coverage" at bounding box center [41, 101] width 46 height 24
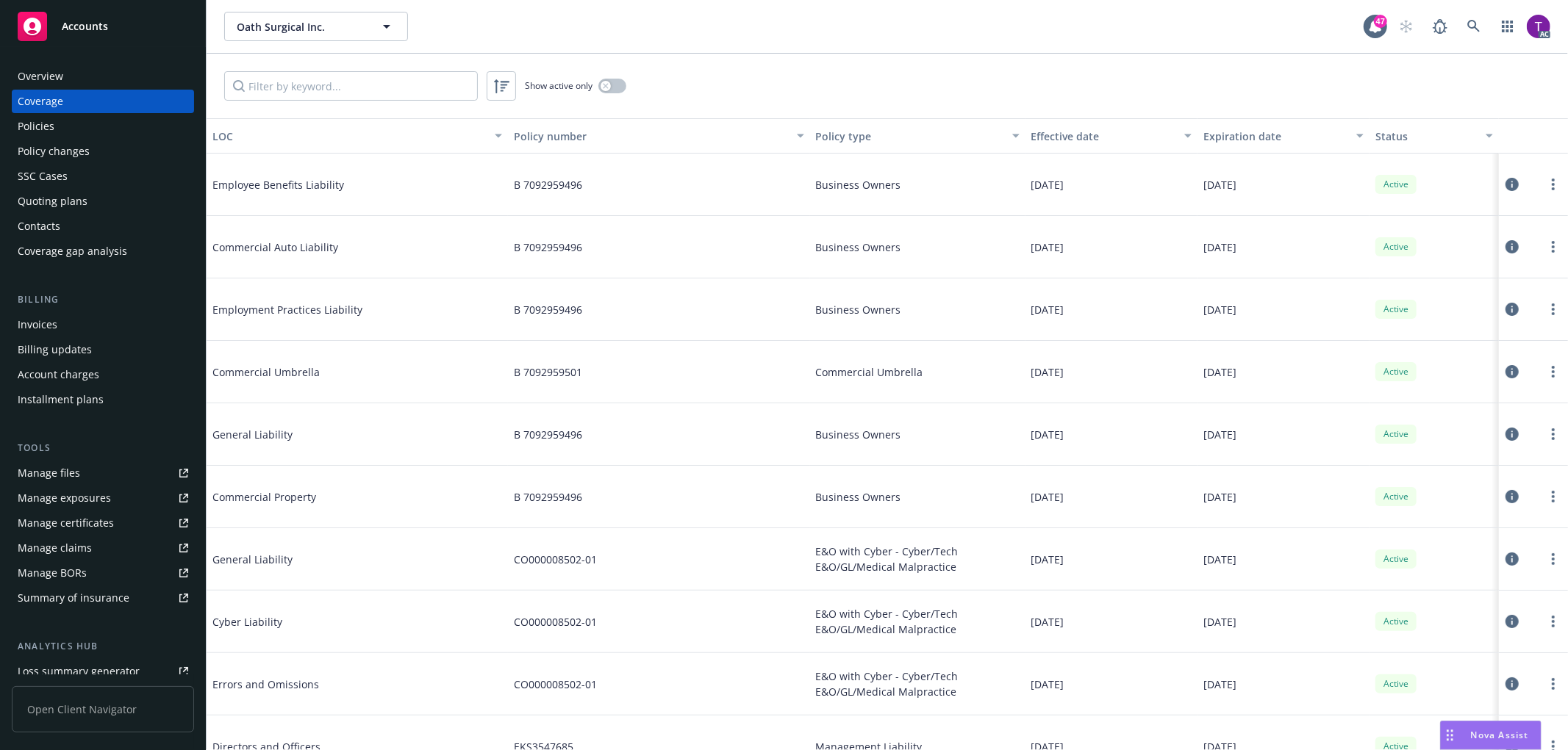
click at [48, 123] on div "Policies" at bounding box center [36, 126] width 37 height 24
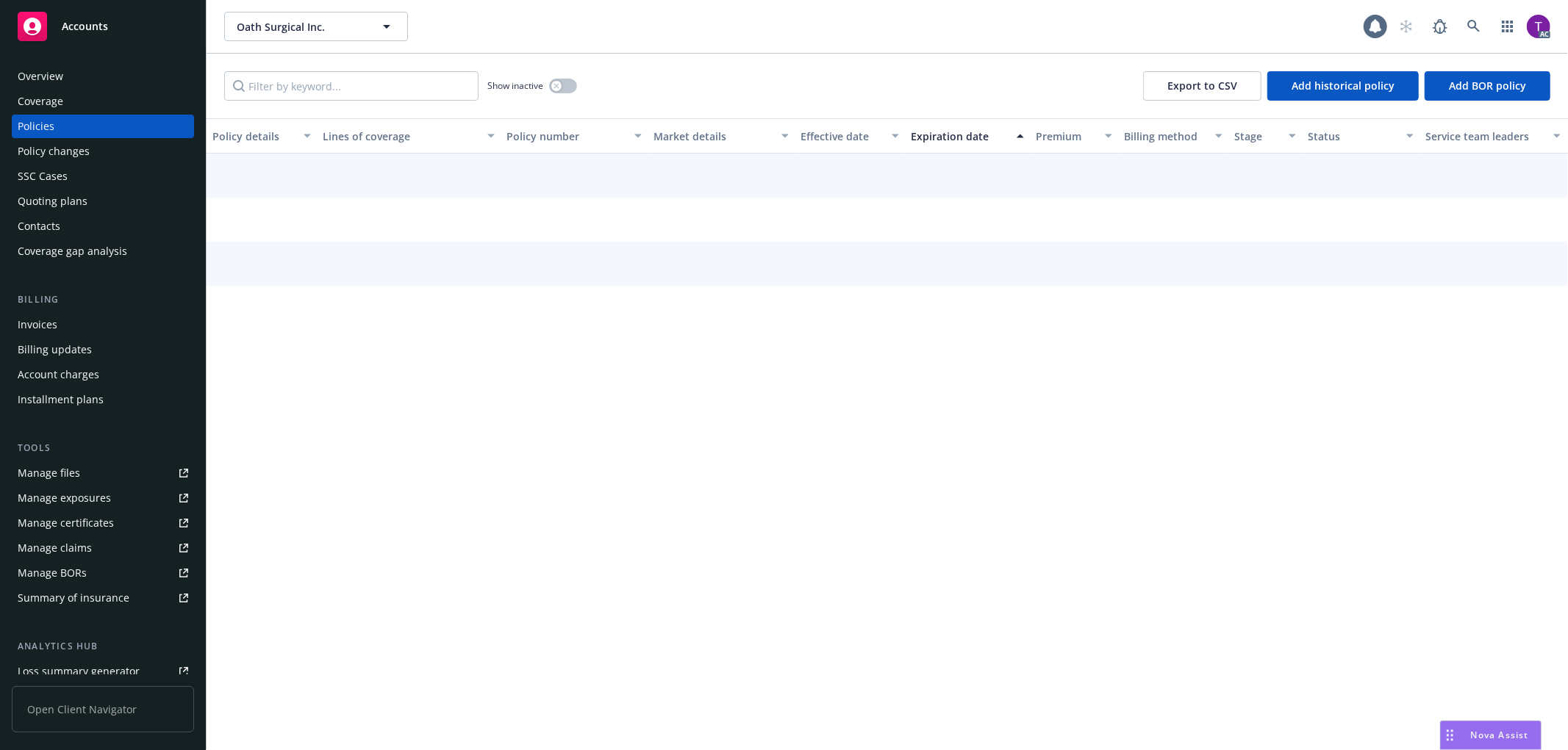
click at [64, 77] on div "Overview" at bounding box center [102, 76] width 171 height 24
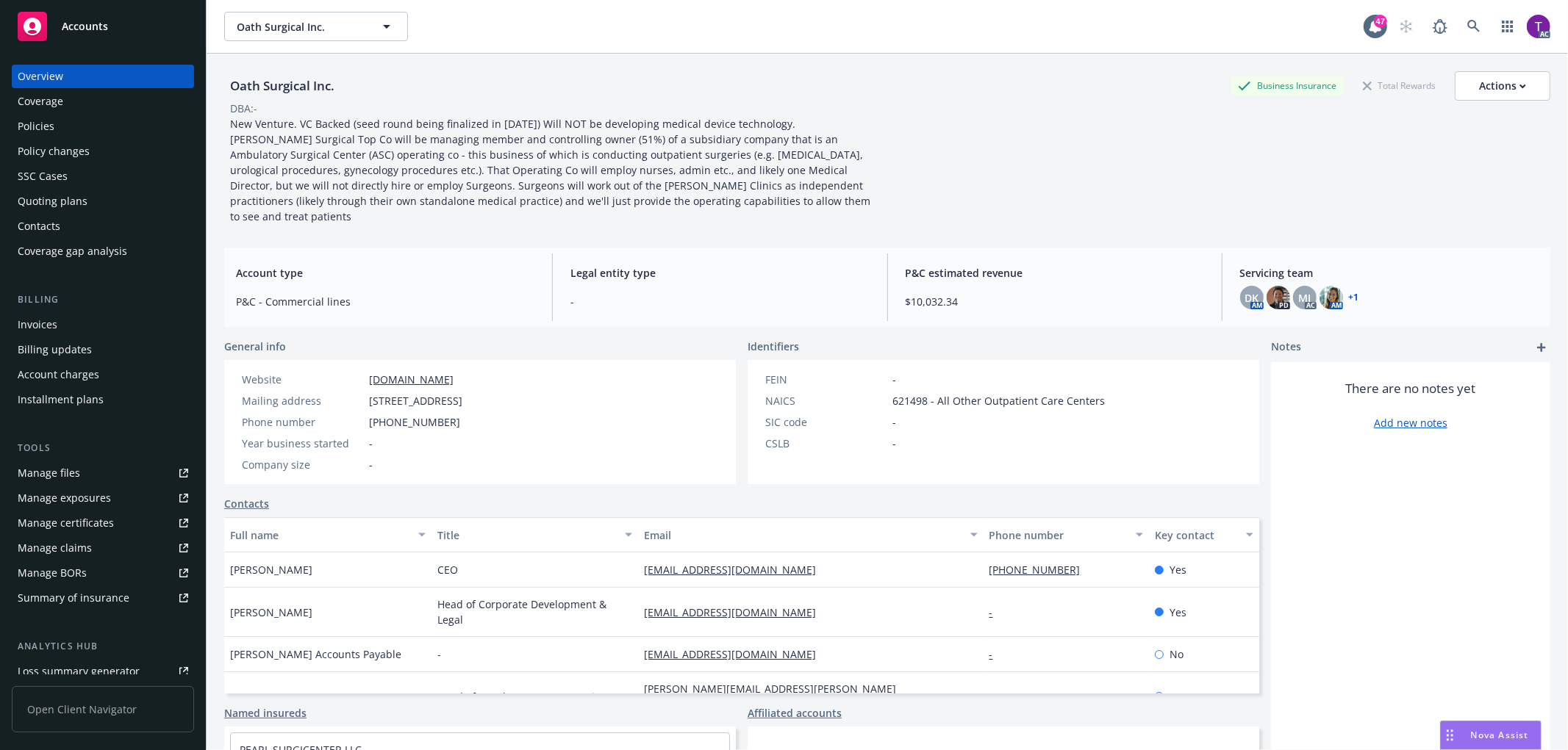
click at [1348, 293] on link "+ 1" at bounding box center [1353, 297] width 10 height 9
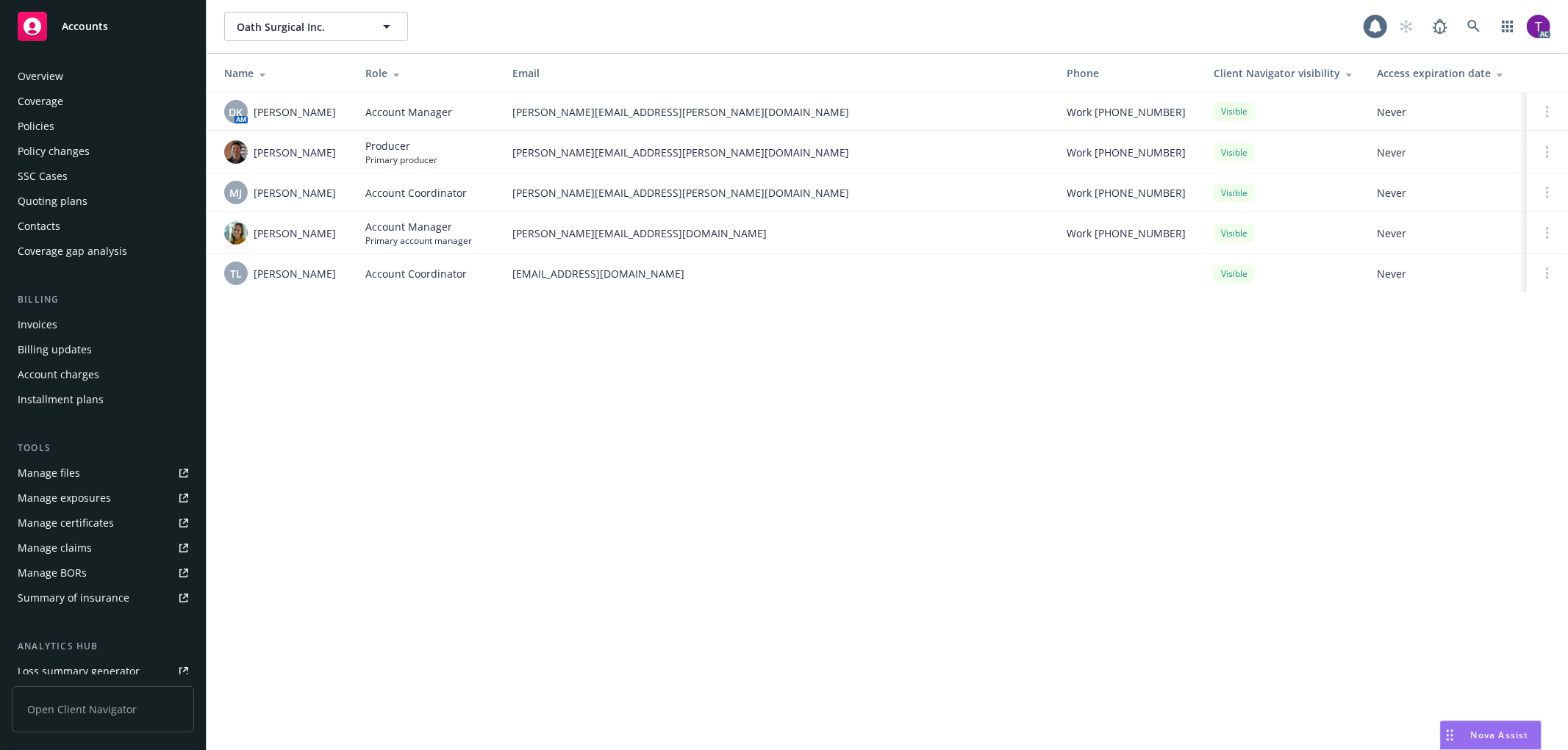
scroll to position [181, 0]
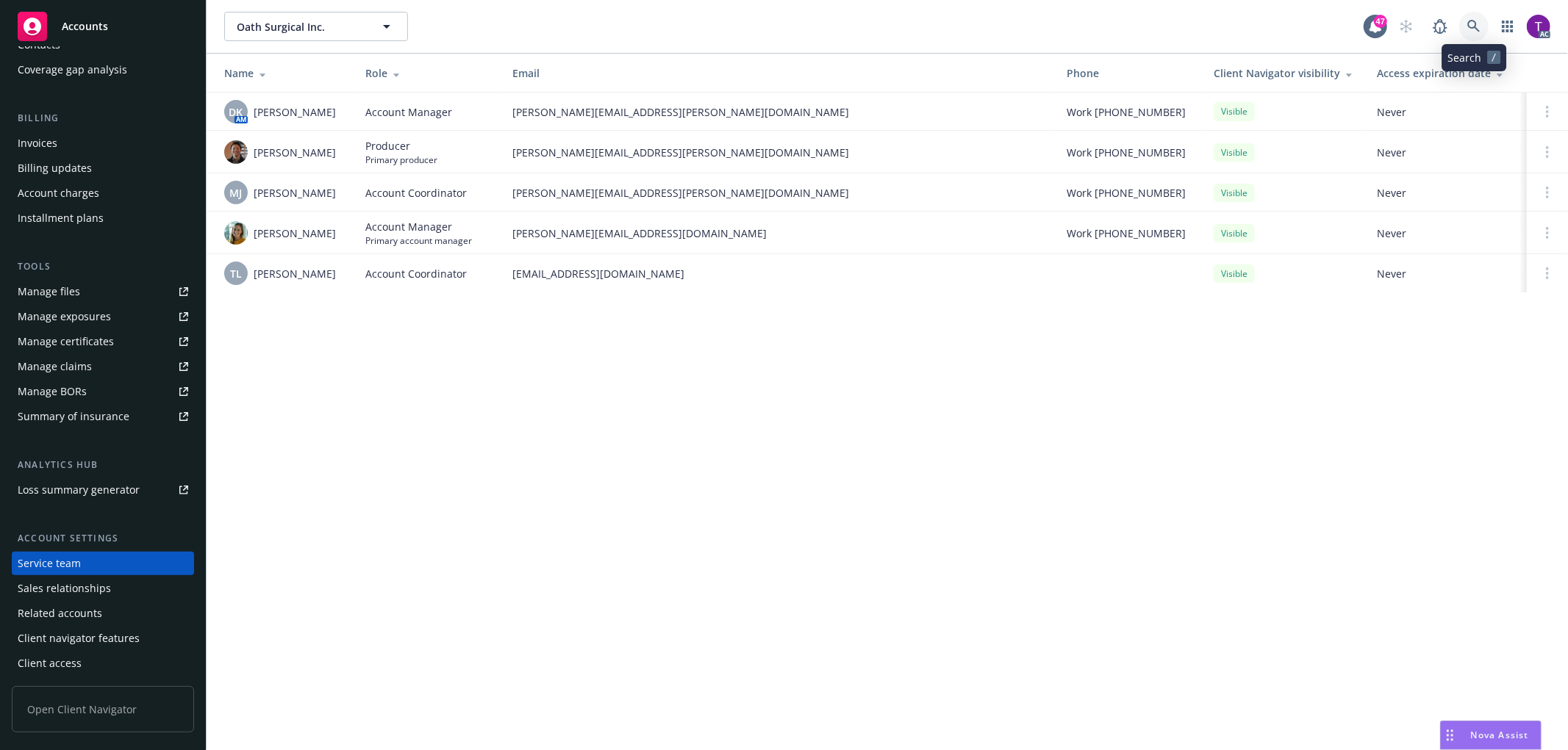
click at [1475, 25] on icon at bounding box center [1473, 26] width 12 height 12
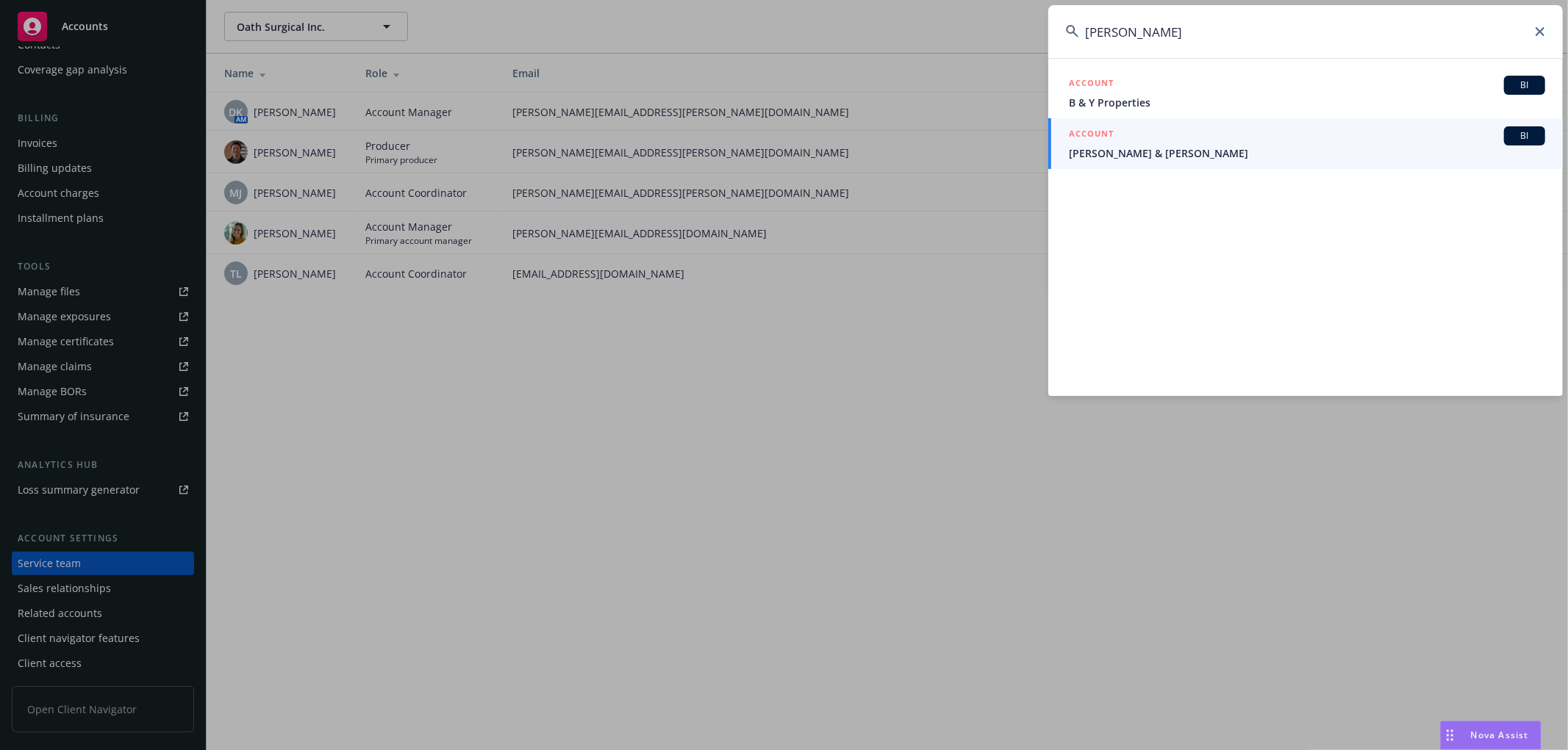
type input "[PERSON_NAME]"
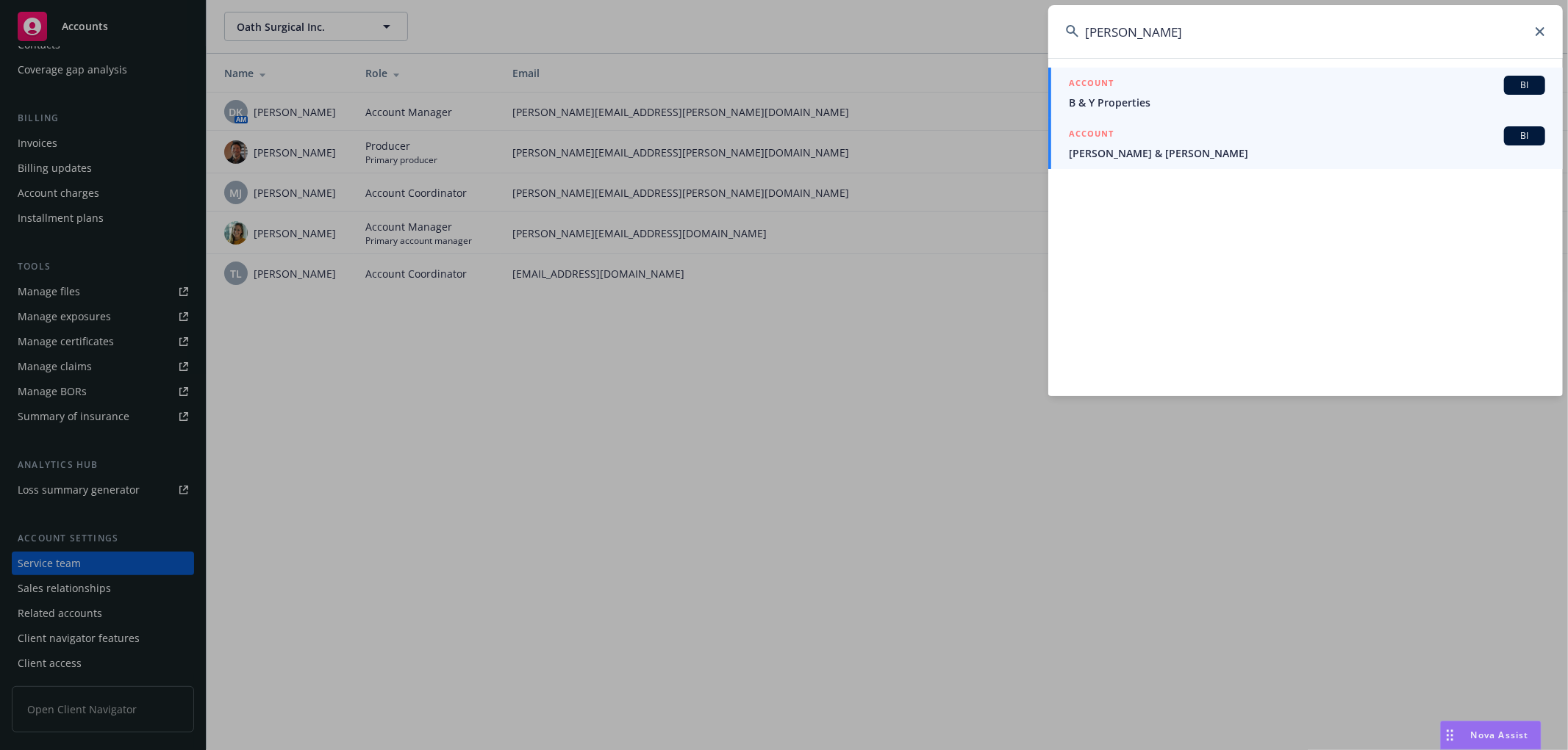
click at [1117, 85] on div "ACCOUNT BI" at bounding box center [1306, 85] width 477 height 19
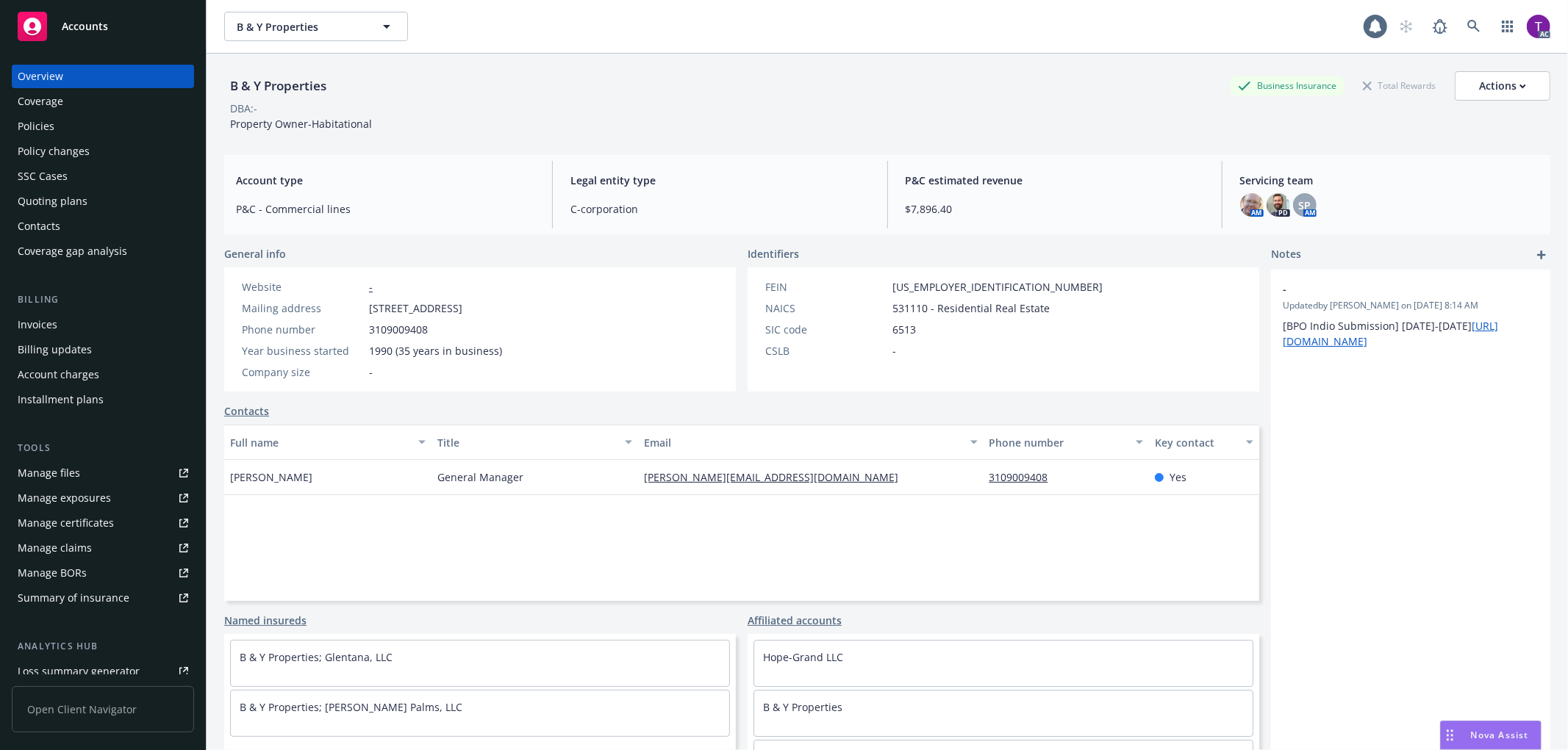
click at [70, 324] on div "Invoices" at bounding box center [102, 324] width 171 height 24
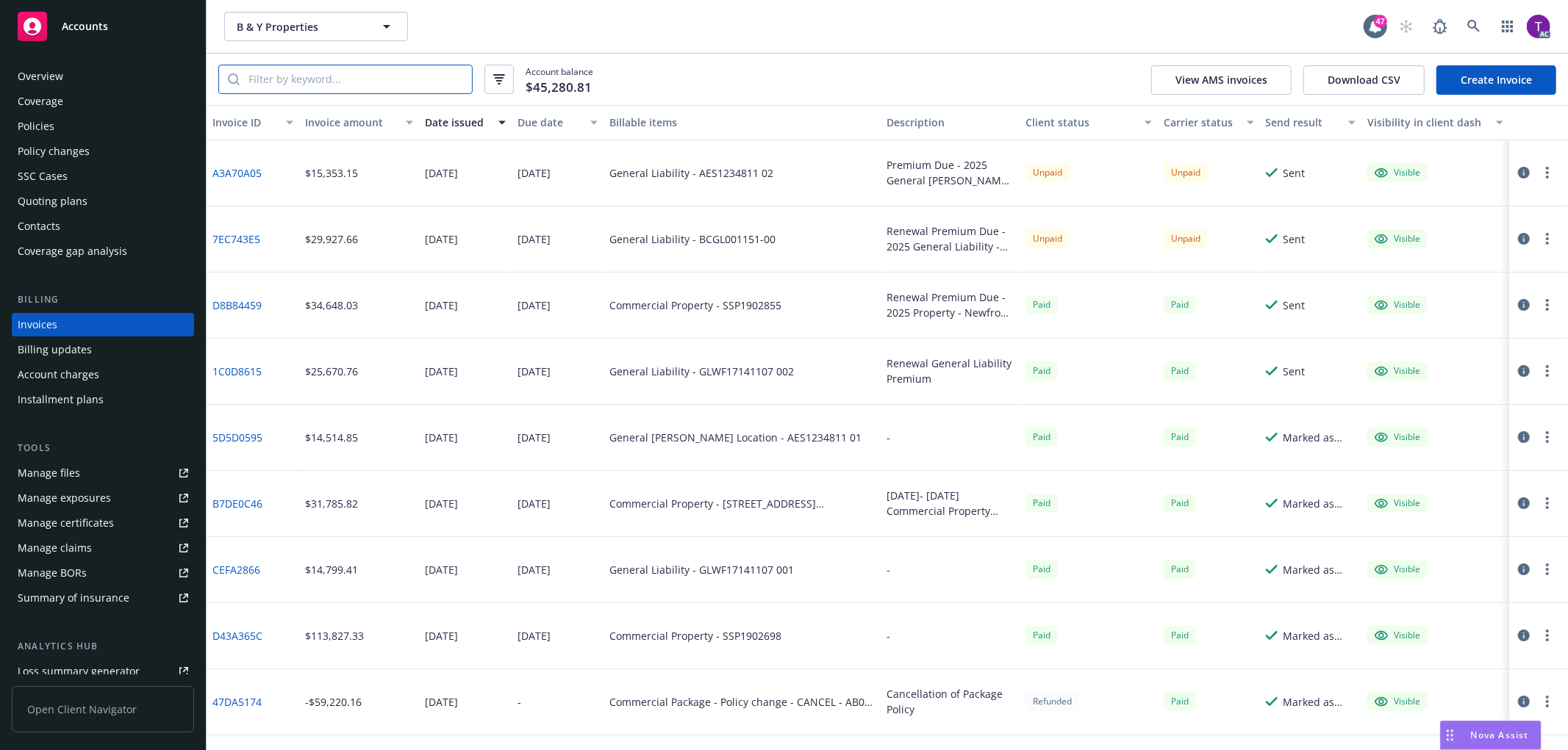
click at [372, 83] on input "search" at bounding box center [356, 80] width 233 height 28
paste input "AES1234811 02"
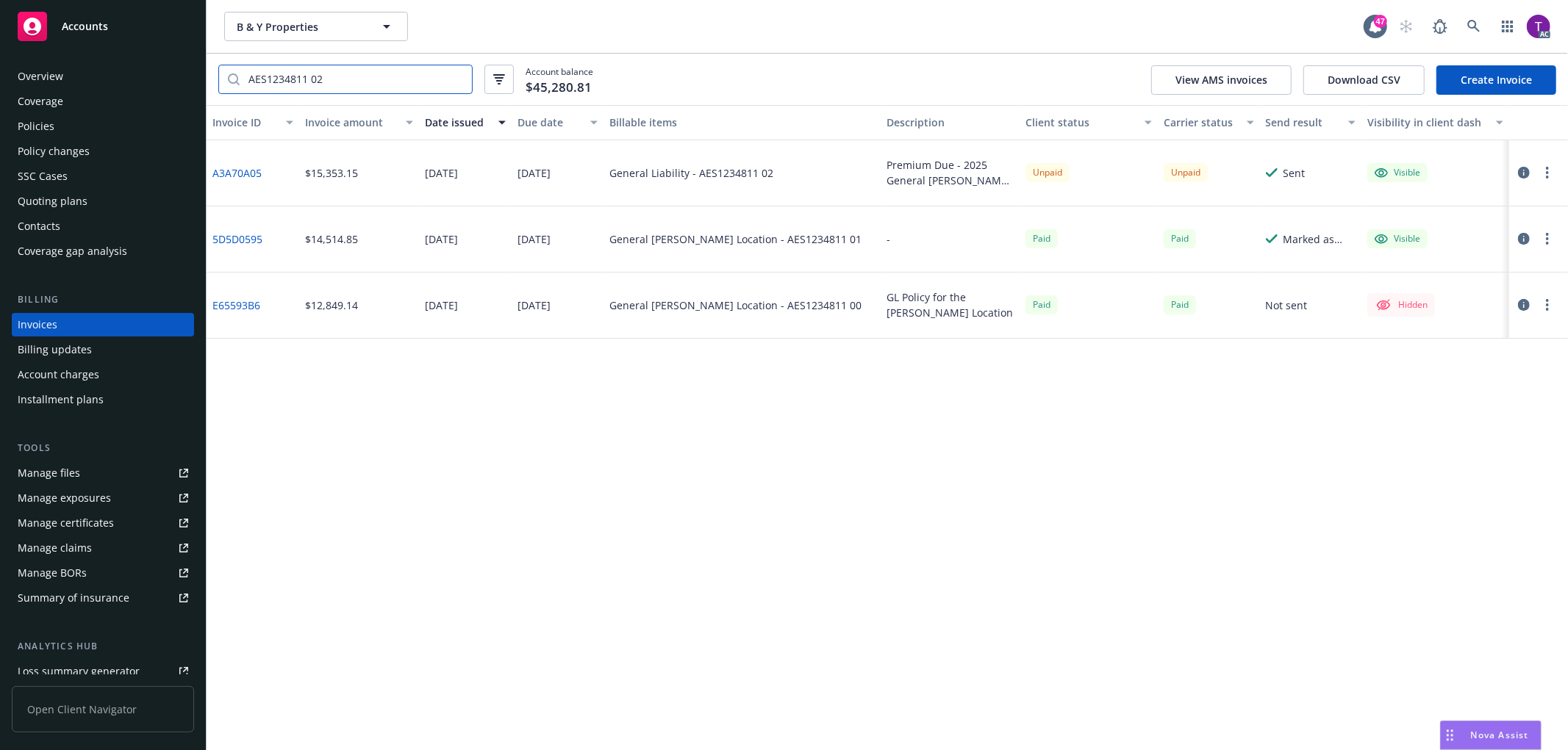
type input "AES1234811 02"
click at [1531, 173] on button "button" at bounding box center [1524, 172] width 18 height 18
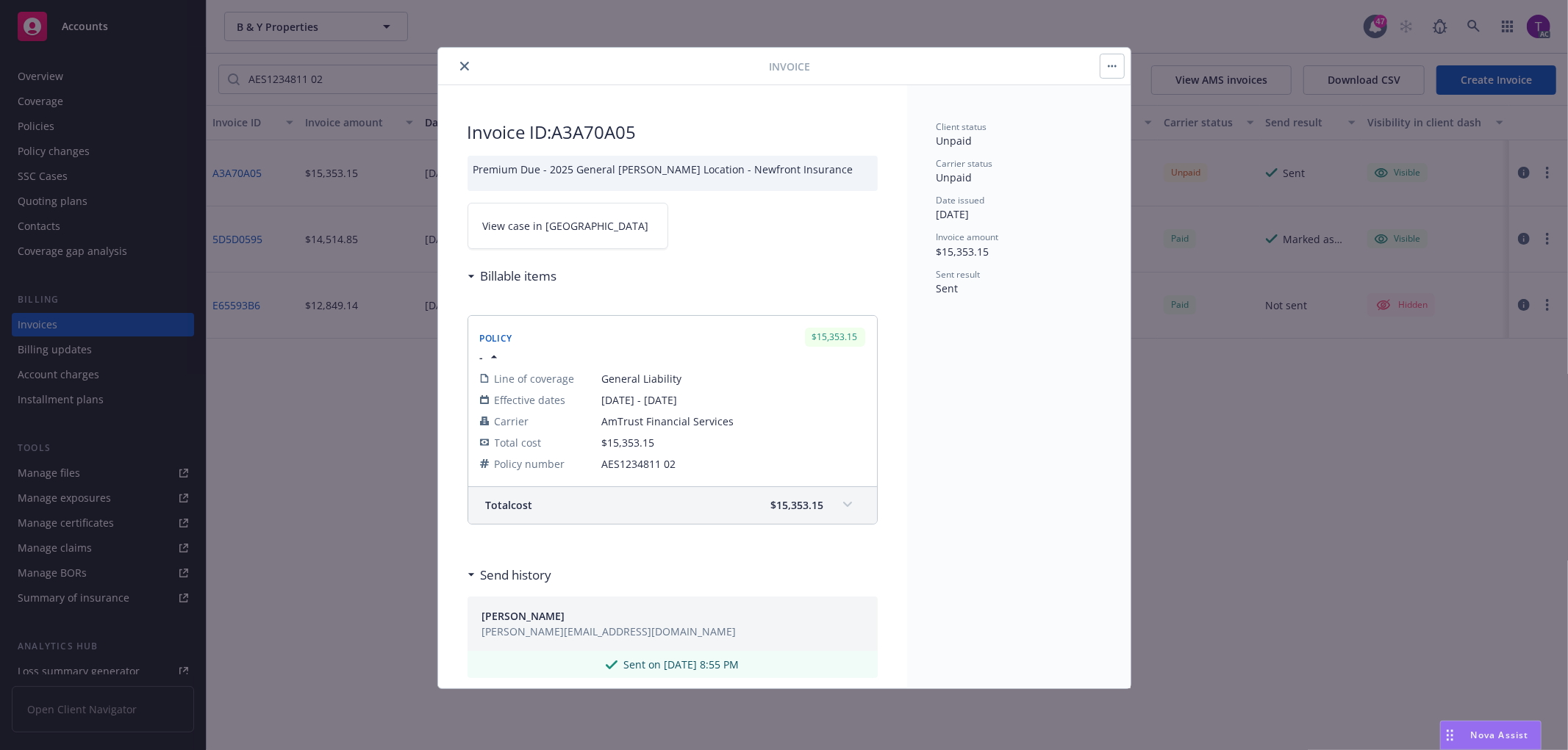
click at [511, 231] on span "View case in [GEOGRAPHIC_DATA]" at bounding box center [565, 226] width 166 height 15
click at [465, 69] on icon "close" at bounding box center [465, 67] width 9 height 9
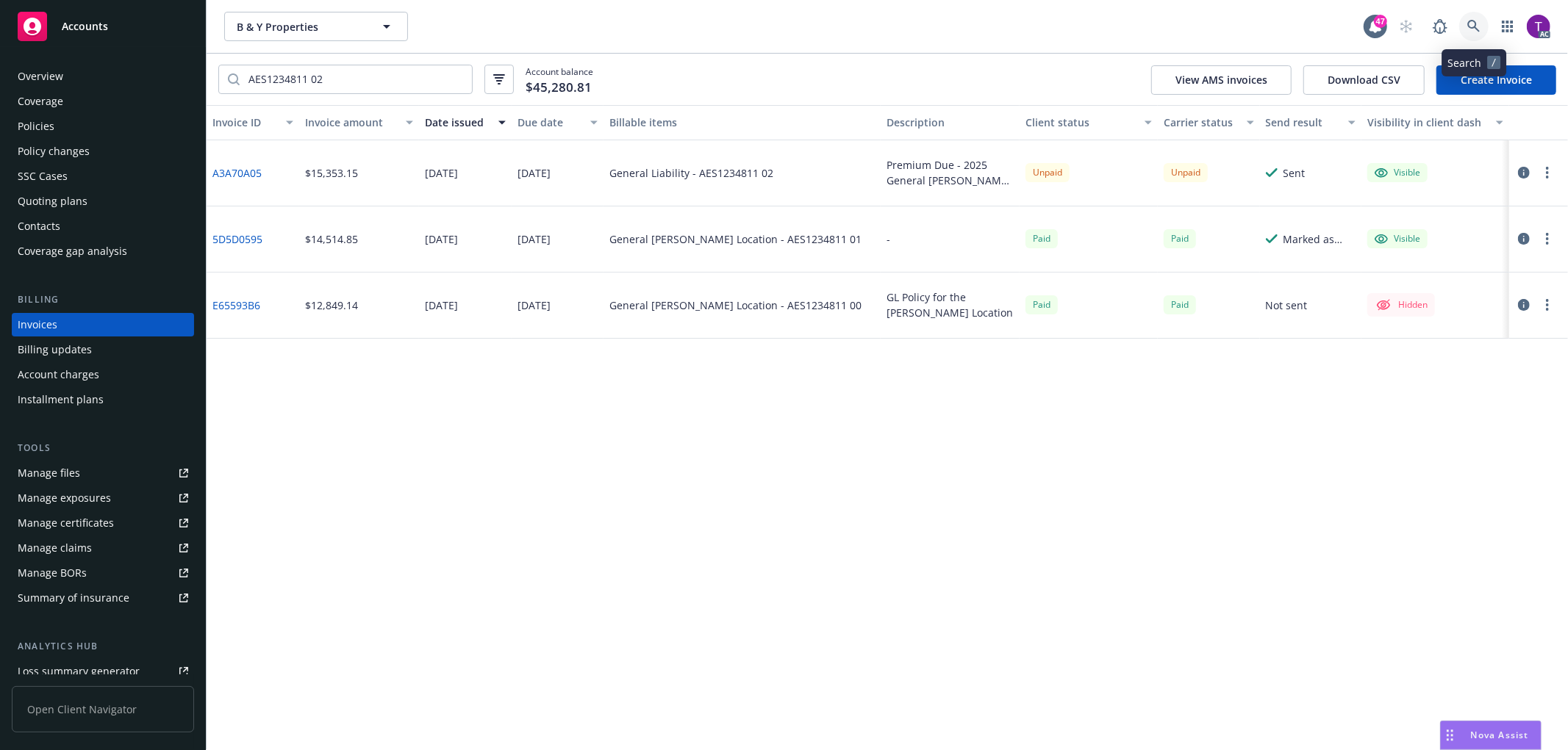
click at [1469, 28] on icon at bounding box center [1473, 26] width 13 height 13
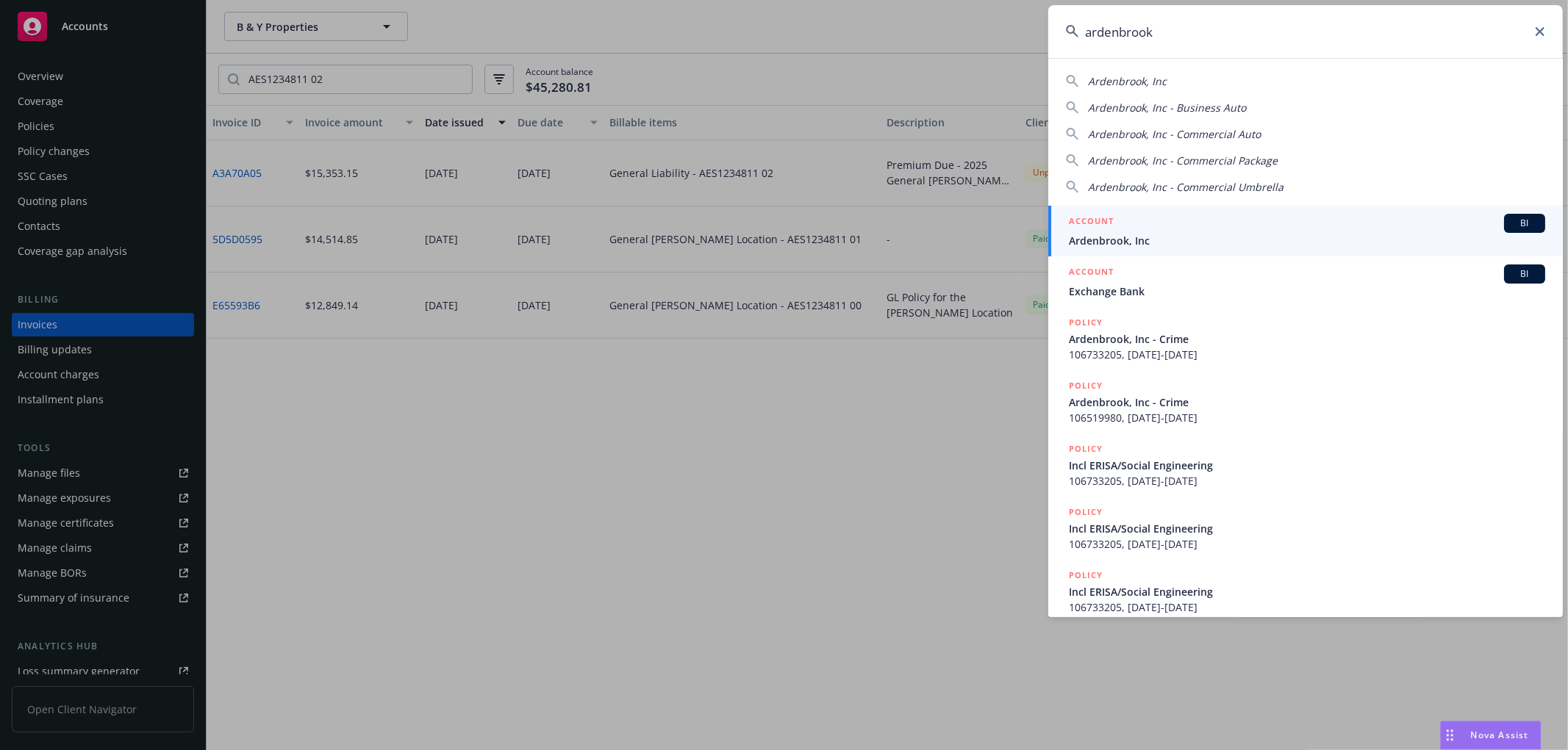
type input "ardenbrook"
click at [1196, 229] on div "ACCOUNT BI" at bounding box center [1306, 223] width 477 height 19
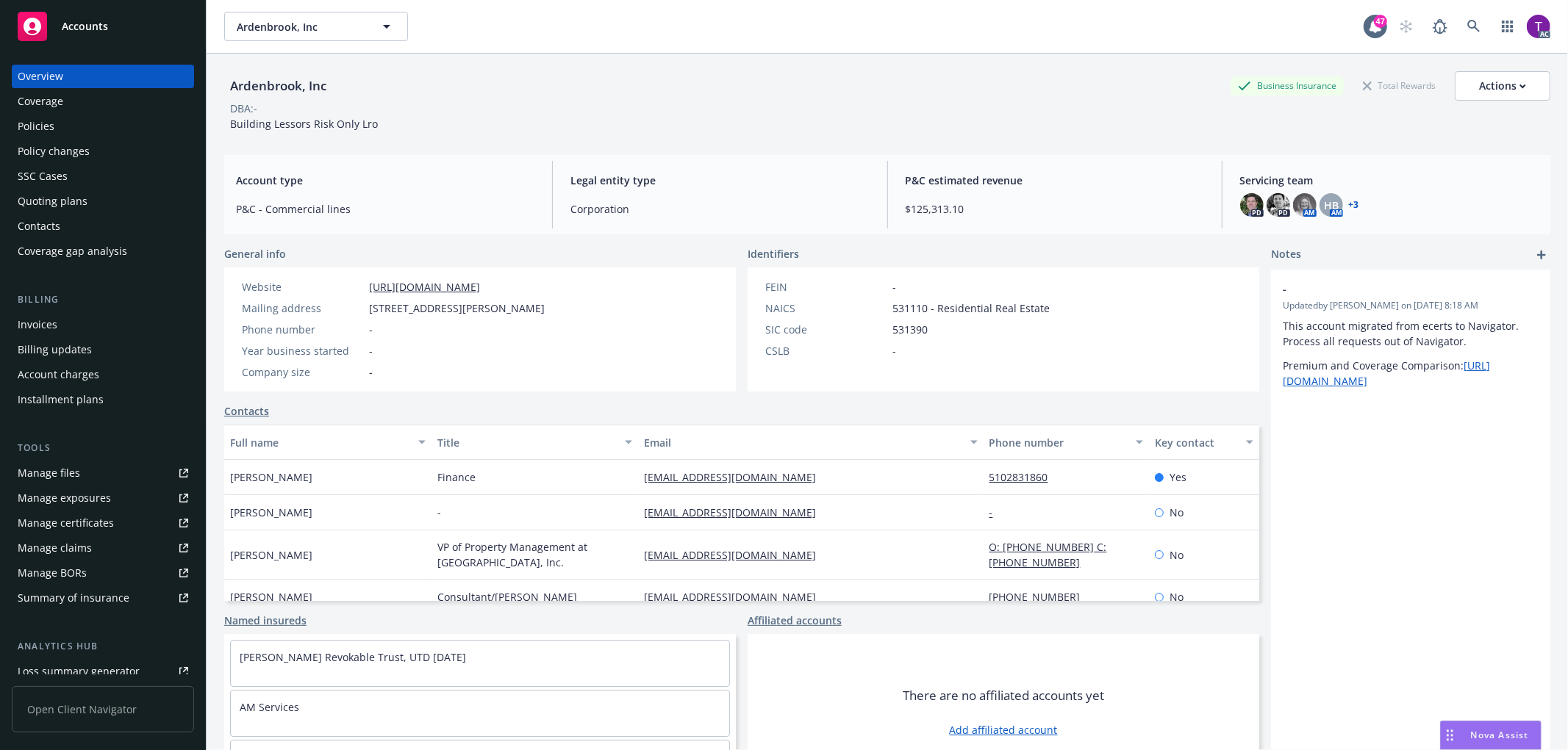
click at [99, 328] on div "Invoices" at bounding box center [102, 324] width 171 height 24
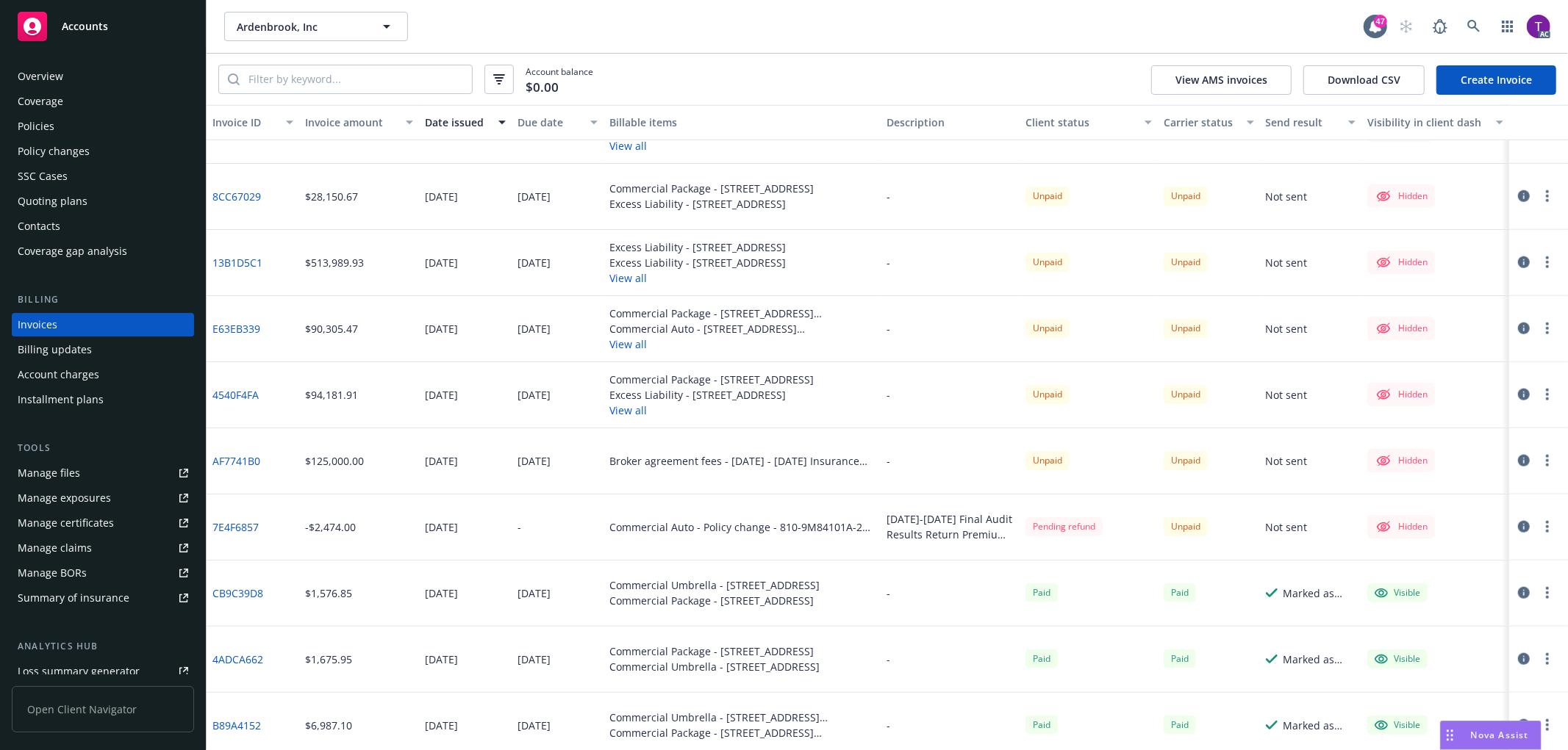
scroll to position [1355, 0]
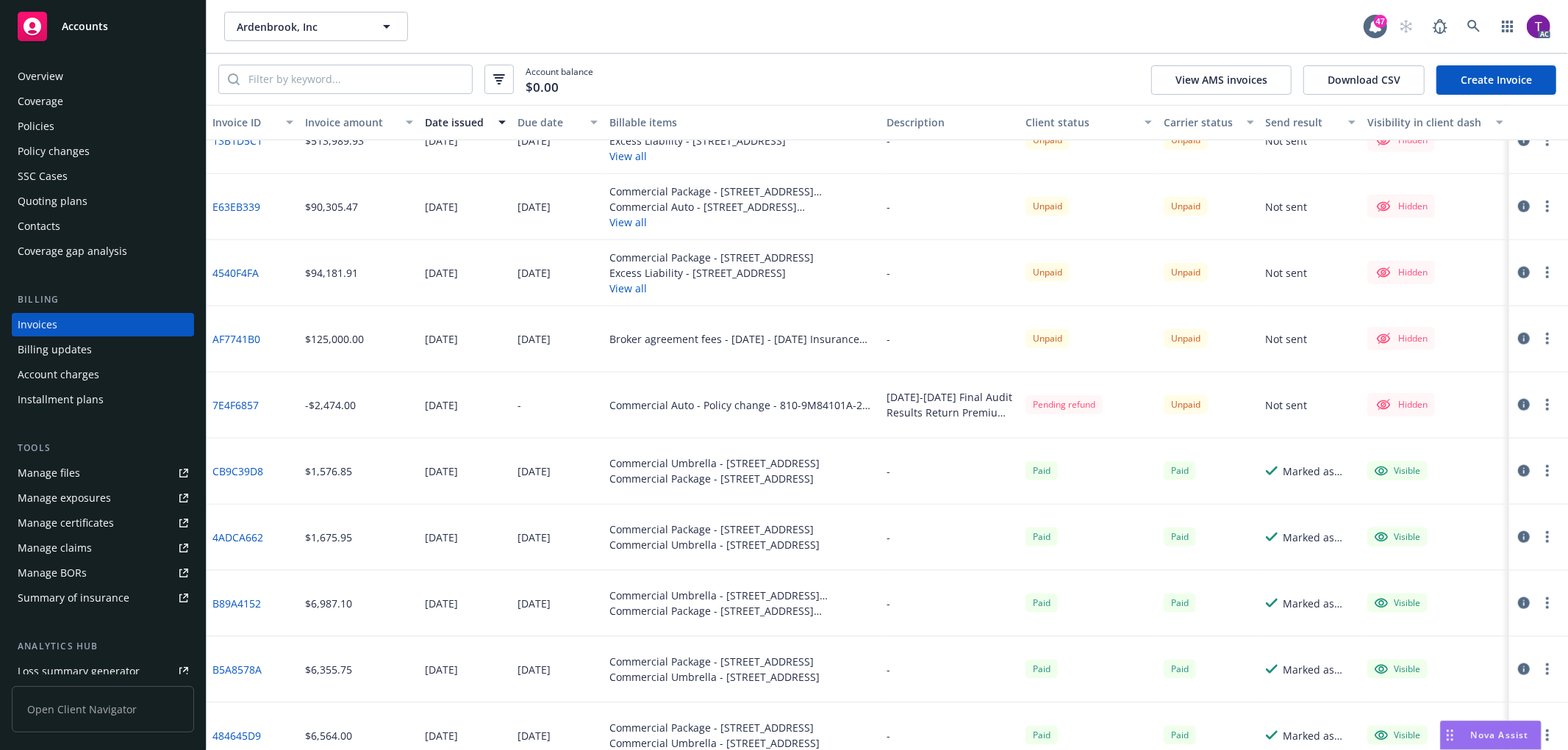
click at [234, 200] on link "E63EB339" at bounding box center [236, 206] width 47 height 15
click at [405, 88] on input "search" at bounding box center [356, 80] width 233 height 28
paste input "1GTCS14X1V8505932"
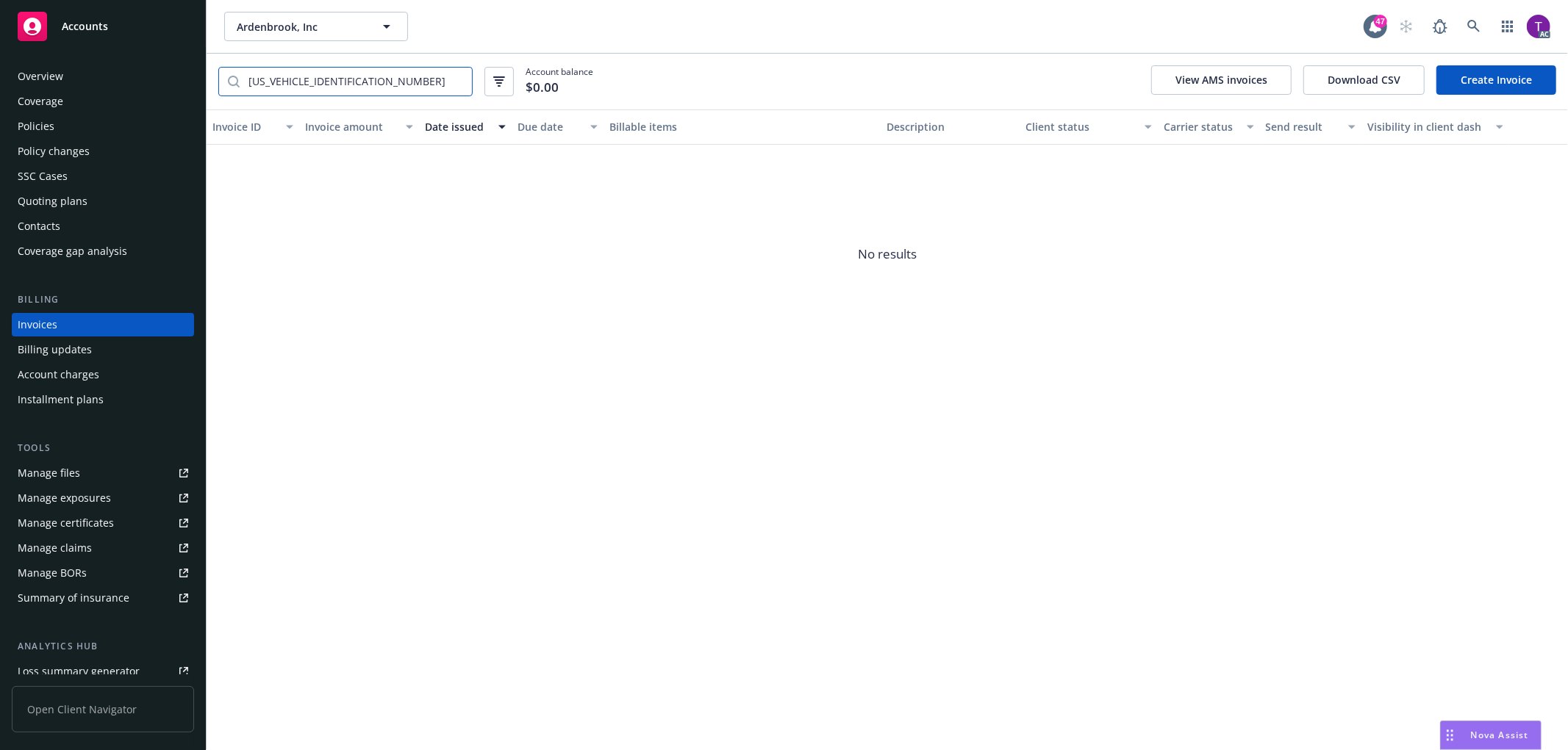
type input "1GTCS14X1V8505932"
click at [1466, 18] on link at bounding box center [1473, 26] width 29 height 29
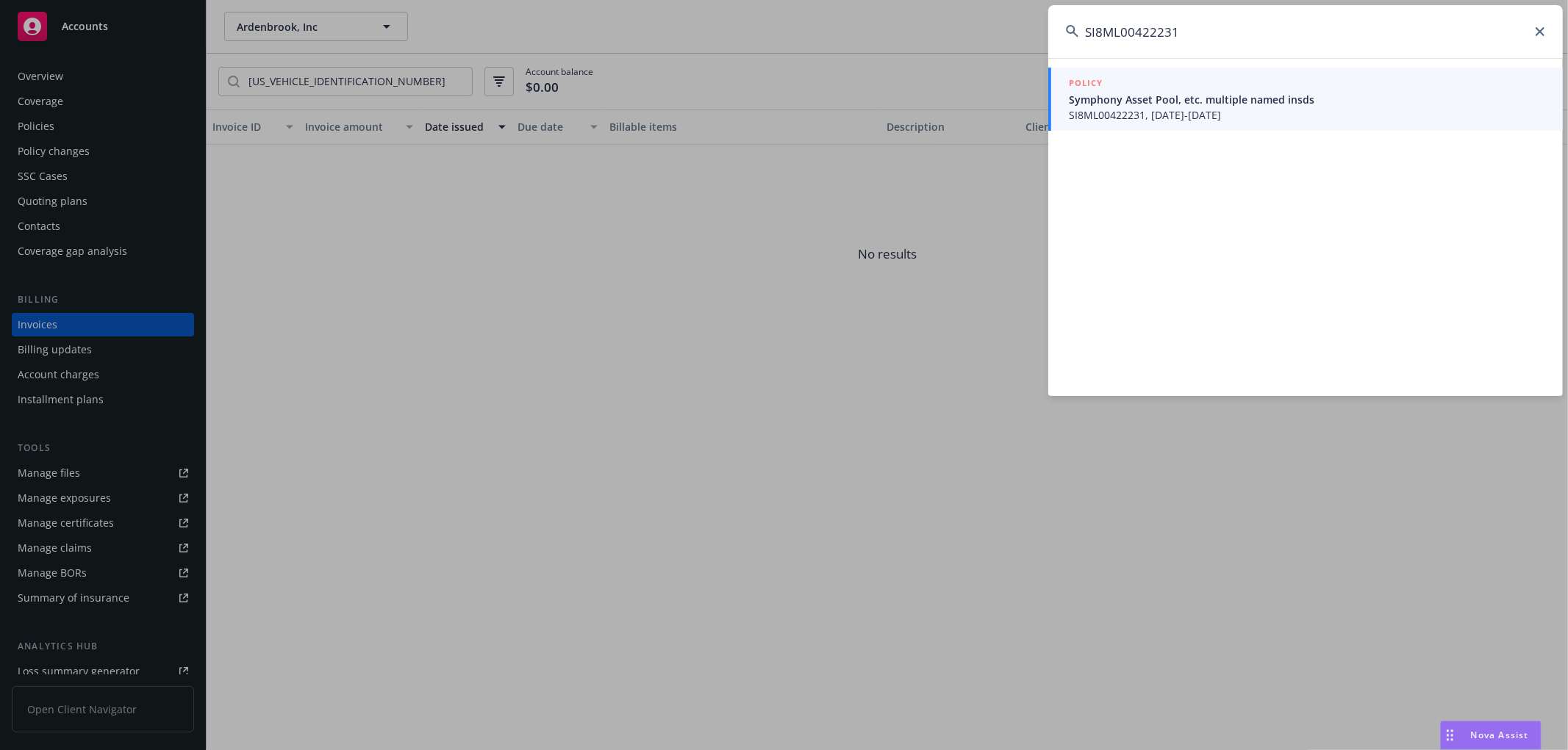
type input "SI8ML00422231"
click at [1104, 93] on span "Symphony Asset Pool, etc. multiple named insds" at bounding box center [1306, 99] width 477 height 15
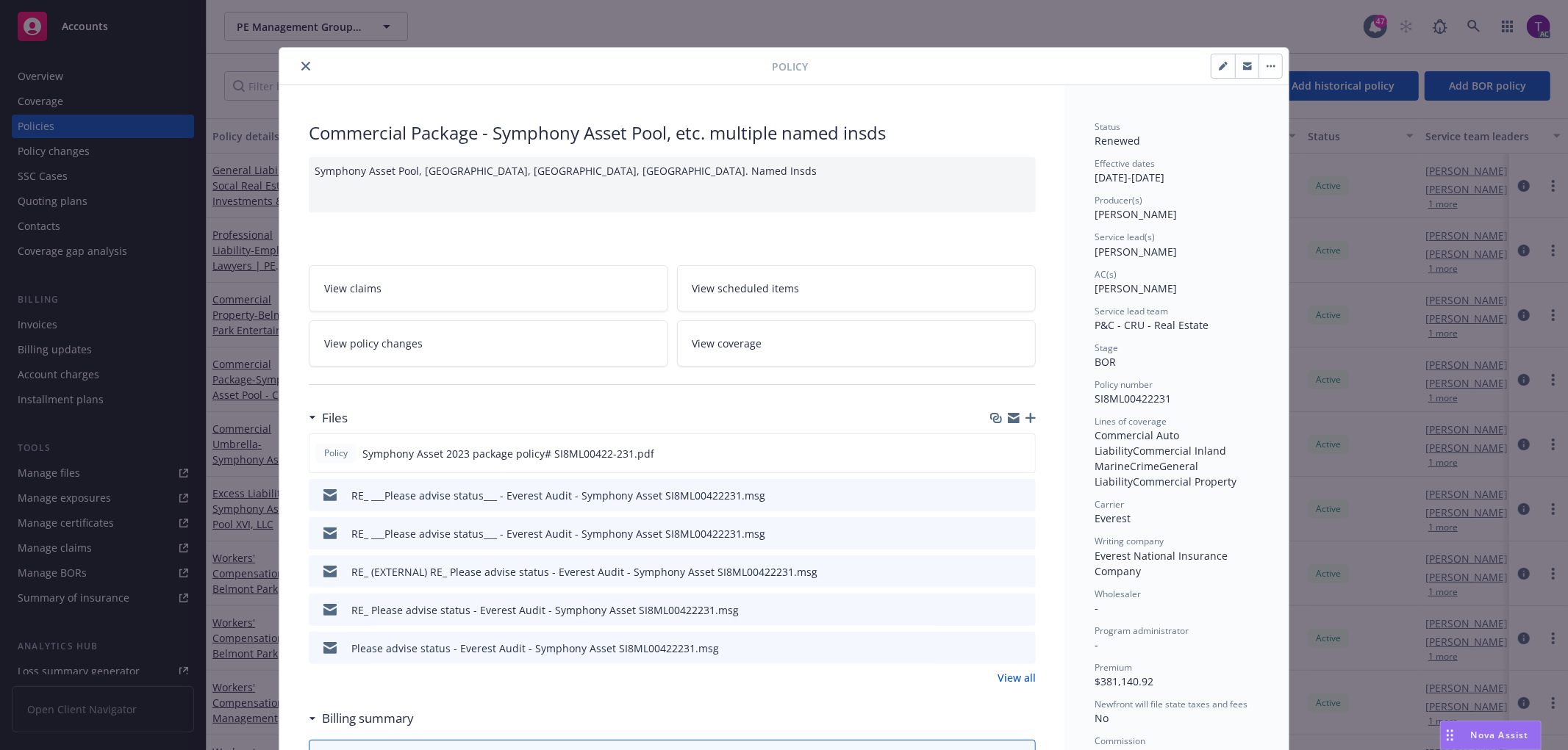
click at [307, 64] on button "close" at bounding box center [305, 66] width 18 height 18
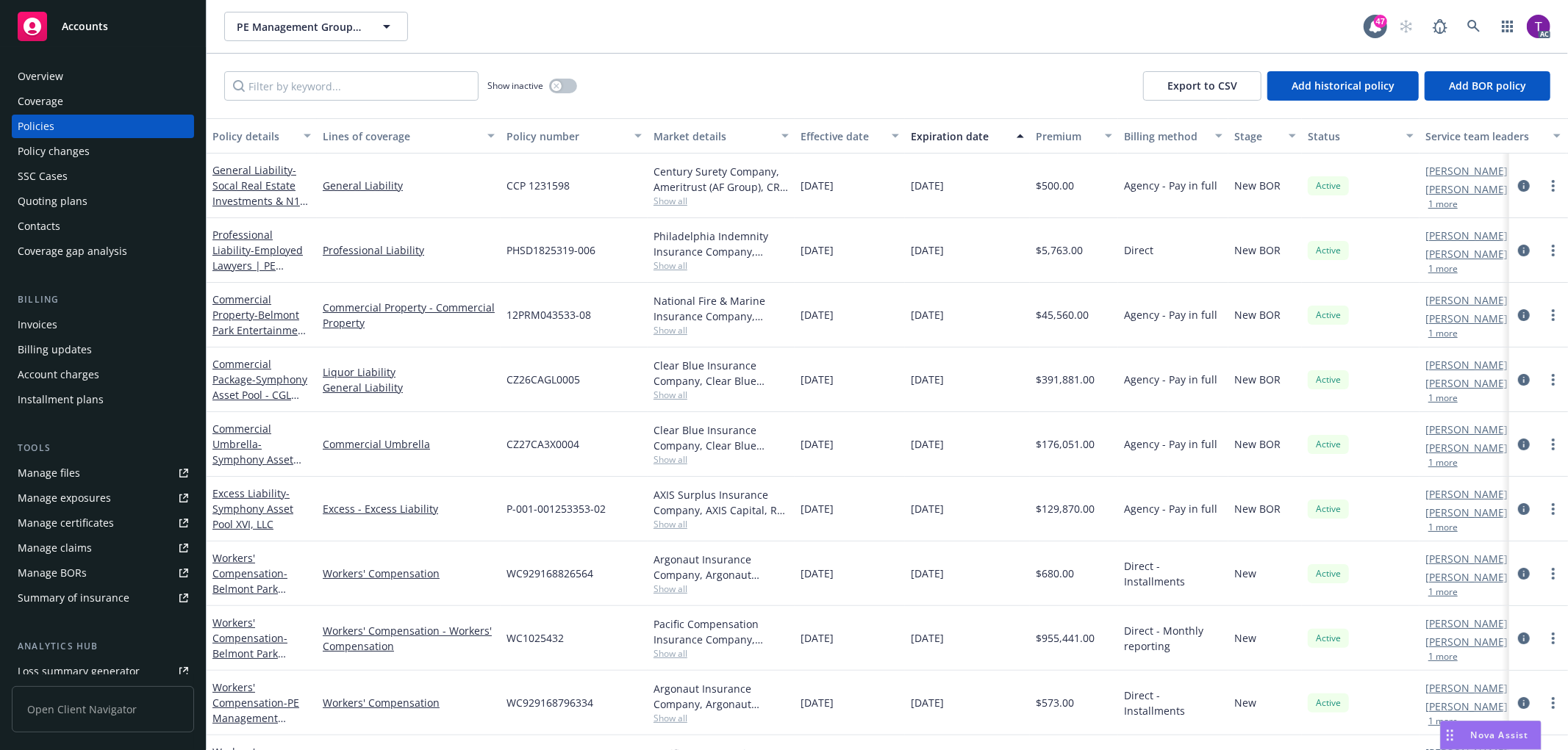
click at [88, 318] on div "Invoices" at bounding box center [102, 324] width 171 height 24
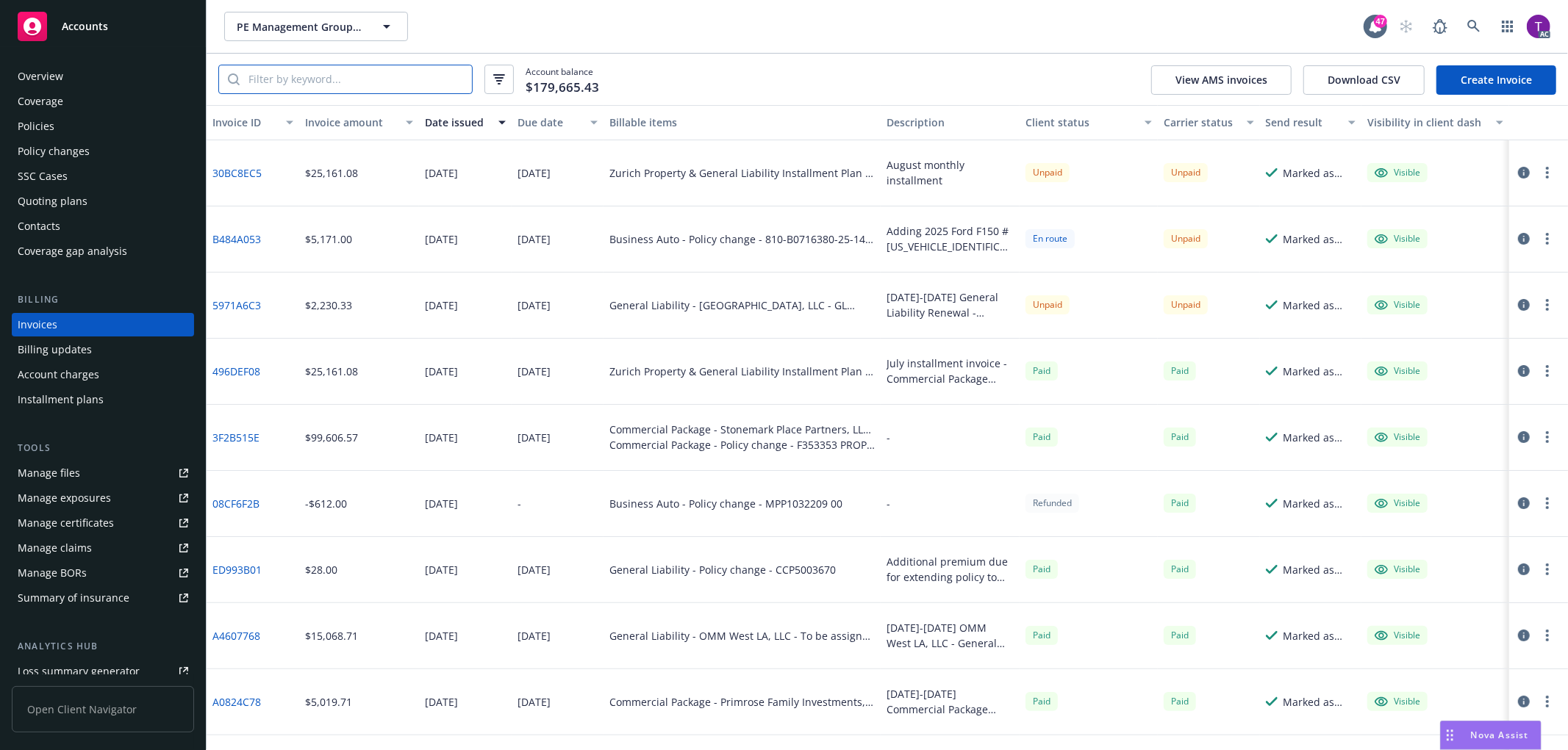
click at [313, 86] on input "search" at bounding box center [356, 80] width 233 height 28
paste input "SI8ML00422231"
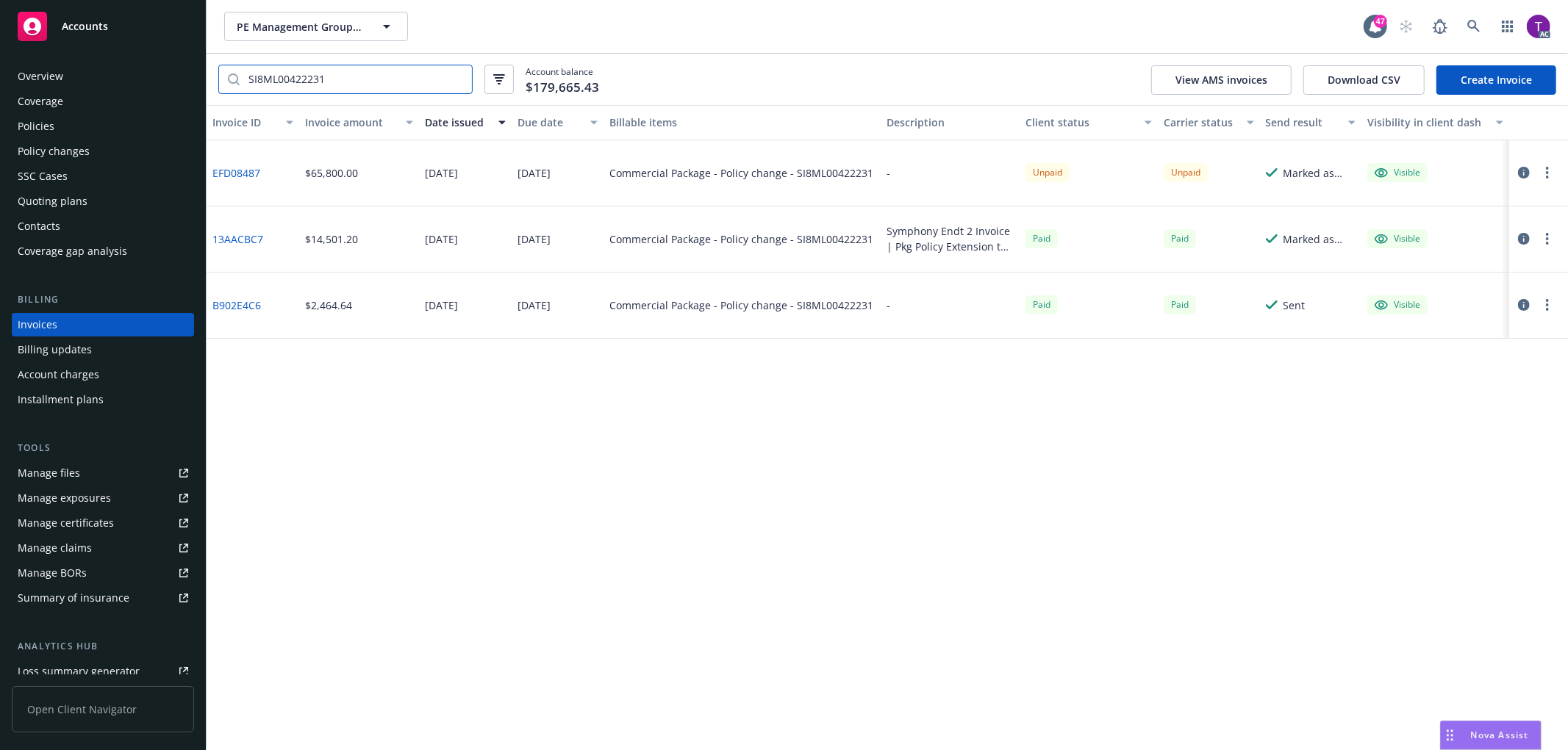
type input "SI8ML00422231"
drag, startPoint x: 364, startPoint y: 173, endPoint x: 303, endPoint y: 164, distance: 61.7
click at [303, 164] on div "$65,800.00" at bounding box center [359, 174] width 120 height 66
copy div "$65,800.00"
